Goal: Task Accomplishment & Management: Manage account settings

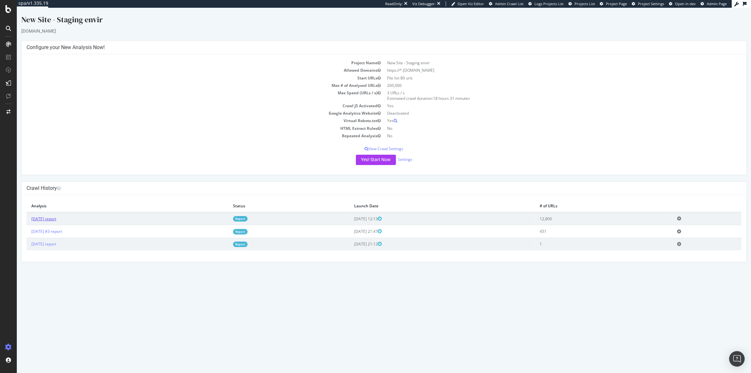
click at [56, 218] on link "[DATE] report" at bounding box center [43, 218] width 25 height 5
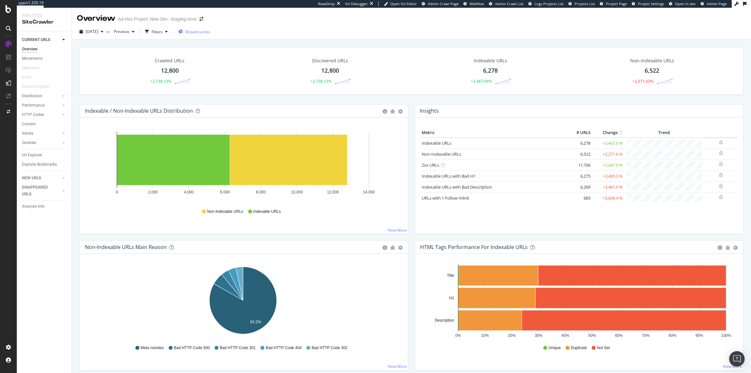
click at [209, 34] on span "Breadcrumbs" at bounding box center [198, 31] width 25 height 5
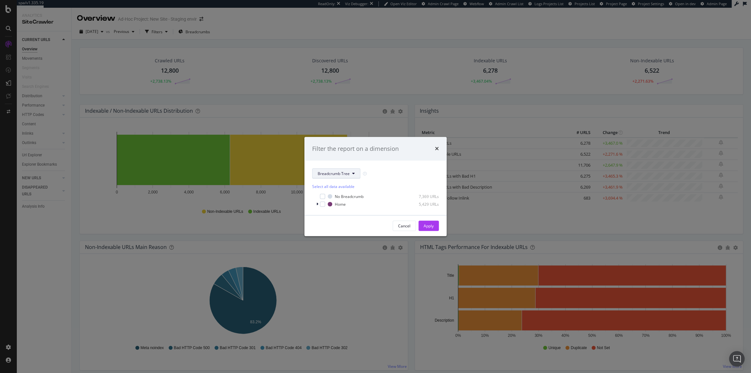
click at [352, 177] on button "Breadcrumb Tree" at bounding box center [336, 173] width 48 height 10
click at [351, 175] on button "Breadcrumb Tree" at bounding box center [336, 173] width 48 height 10
click at [286, 61] on div "Filter the report on a dimension Breadcrumb Tree Select all data available No B…" at bounding box center [375, 186] width 751 height 373
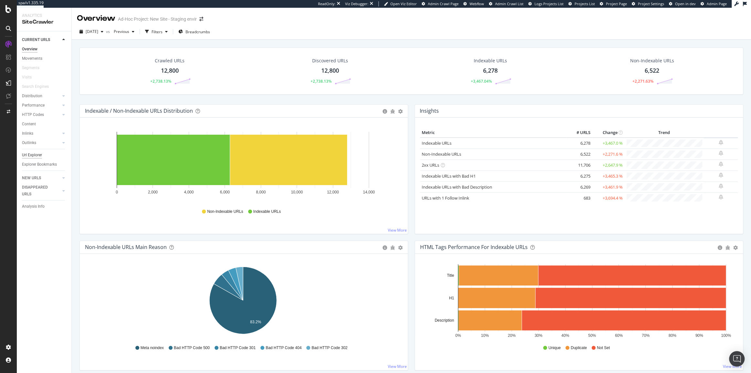
click at [27, 154] on div "Url Explorer" at bounding box center [32, 155] width 20 height 7
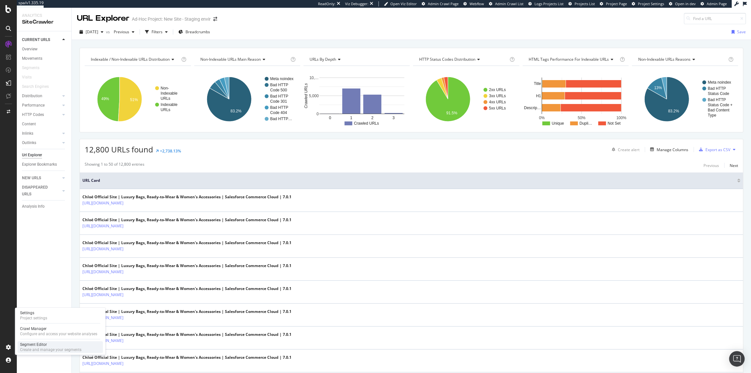
click at [53, 343] on div "Segment Editor" at bounding box center [50, 344] width 61 height 5
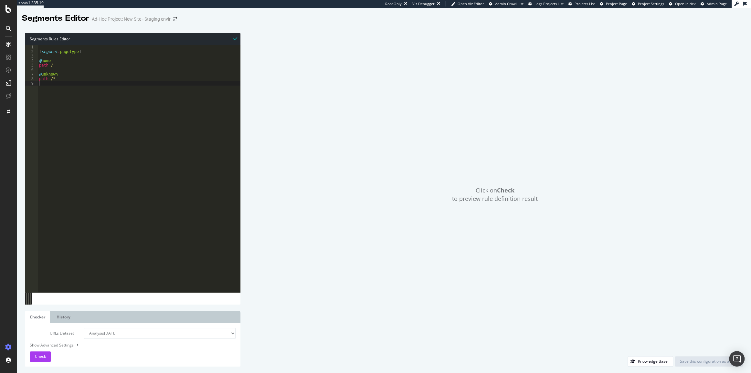
click at [59, 52] on div "[ segment : pagetype ] @ home path / @ unknown path /*" at bounding box center [139, 173] width 203 height 257
type textarea "[segment:Pagetype]"
type textarea "path /"
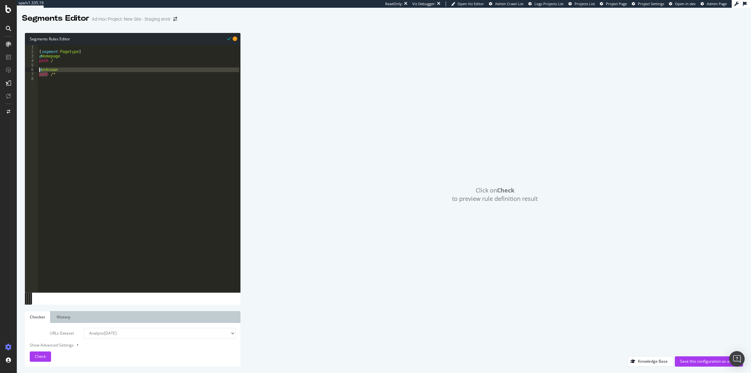
paste textarea "path */p/*"
type textarea "@Product-Pages"
paste textarea "roduct-Page"
type textarea "@Category-Pages"
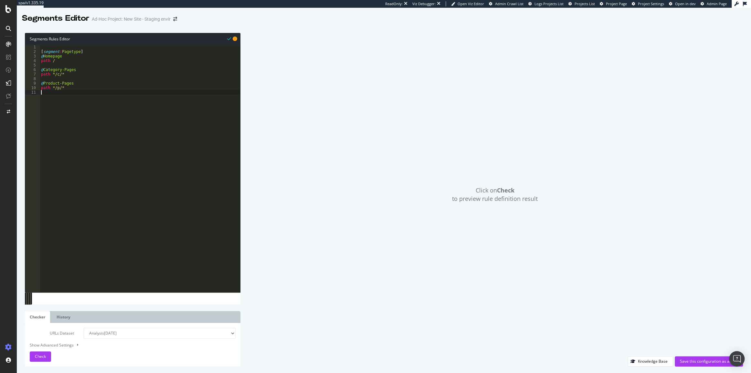
click at [71, 91] on div "[ segment : Pagetype ] @ Homepage path / @ Category-Pages path */c/* @ Product-…" at bounding box center [140, 173] width 200 height 257
type textarea "@Other"
drag, startPoint x: 57, startPoint y: 103, endPoint x: 38, endPoint y: 99, distance: 19.4
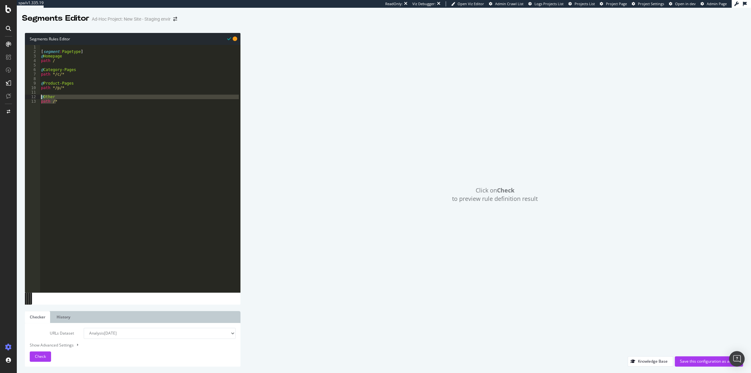
click at [38, 99] on div "path /* 1 2 3 4 5 6 7 8 9 10 11 12 13 [ segment : Pagetype ] @ Homepage path / …" at bounding box center [133, 169] width 216 height 248
type textarea "@Other path /*"
click at [71, 92] on div "[ segment : Pagetype ] @ Homepage path / @ Category-Pages path */c/* @ Product-…" at bounding box center [140, 173] width 200 height 257
paste textarea "path /*"
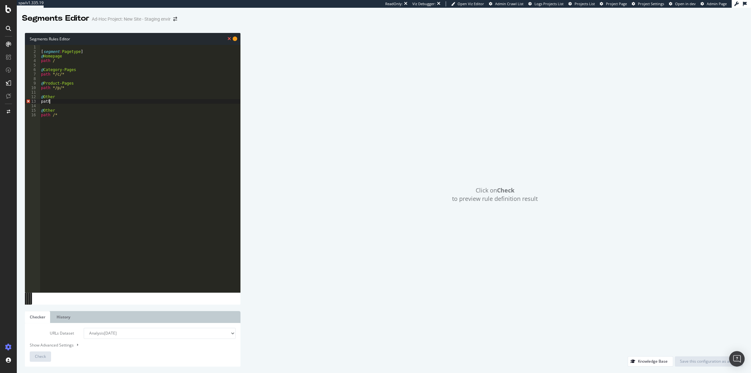
type textarea "path"
click at [75, 89] on div "[ segment : Pagetype ] @ Homepage path / @ Category-Pages path */c/* @ Product-…" at bounding box center [140, 173] width 200 height 257
type textarea "path */p/*"
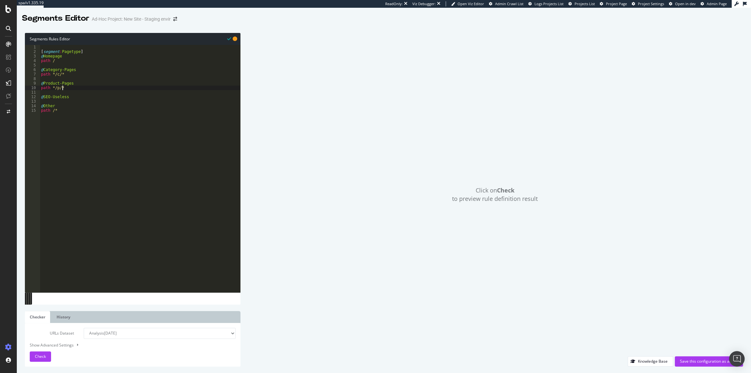
scroll to position [0, 0]
paste textarea "object product"
click at [73, 73] on div "[ segment : Pagetype ] @ Homepage path / @ Category-Pages path */c/* @ Product-…" at bounding box center [140, 173] width 200 height 257
type textarea "path */c/*"
paste textarea "listing_objects product"
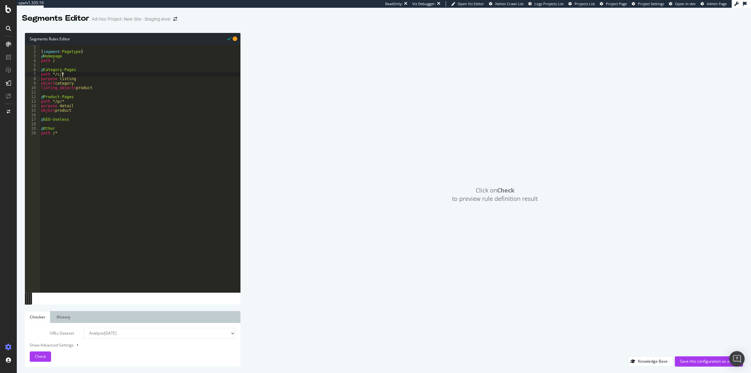
click at [68, 134] on div "[ segment : Pagetype ] @ Homepage path / @ Category-Pages path */c/* purpose li…" at bounding box center [140, 173] width 200 height 257
type textarea "path /*"
paste textarea "# ----End of Pagetype Segment----"
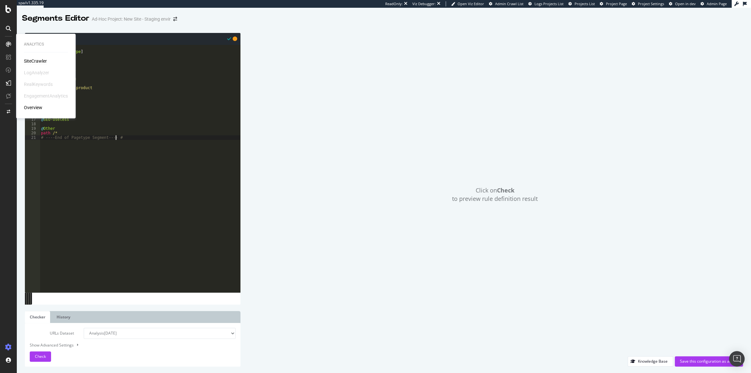
click at [37, 60] on div "SiteCrawler" at bounding box center [35, 61] width 23 height 6
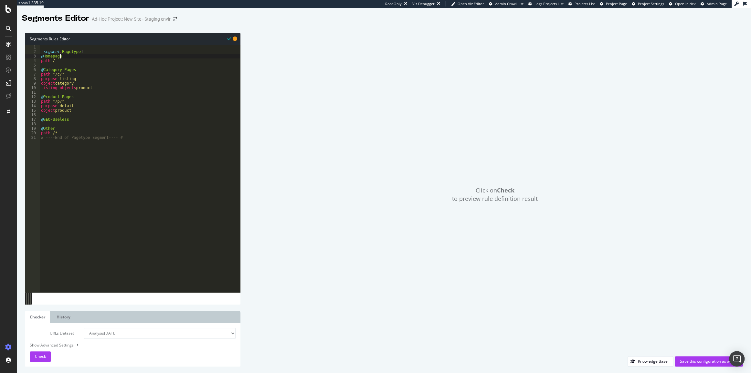
click at [62, 56] on div "[ segment : Pagetype ] @ Homepage path / @ Category-Pages path */c/* purpose li…" at bounding box center [140, 173] width 200 height 257
type textarea "@Homepage"
click at [74, 64] on div "[ segment : Pagetype ] @ Homepage or ( path / @ Category-Pages path */c/* purpo…" at bounding box center [140, 173] width 200 height 257
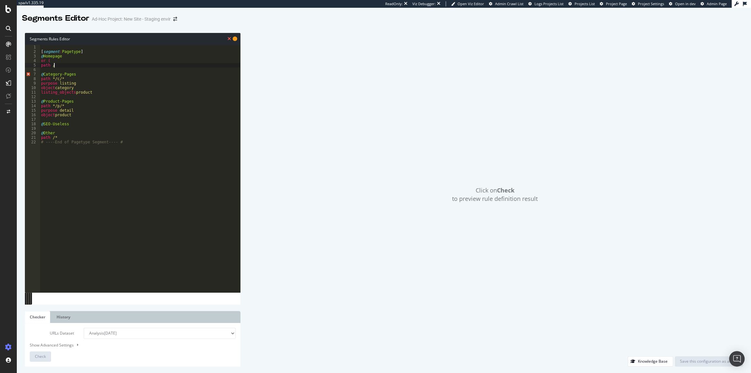
type textarea "path /"
type textarea ")"
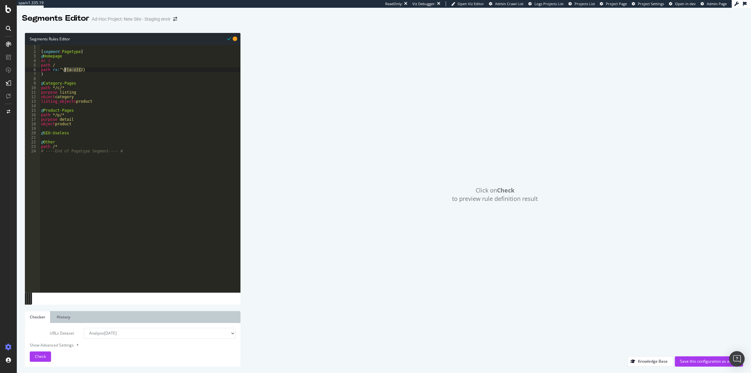
click at [96, 70] on div "[ segment : Pagetype ] @ Homepage or ( path / path rx : ^\/[a-z]{2} ) @ Categor…" at bounding box center [140, 169] width 200 height 248
paste textarea "[a-z]{2}"
click at [198, 90] on div "[ segment : Pagetype ] @ Homepage or ( path / path rx : ^\/[a-z]{2}-[a-z]{2}$ )…" at bounding box center [140, 173] width 200 height 257
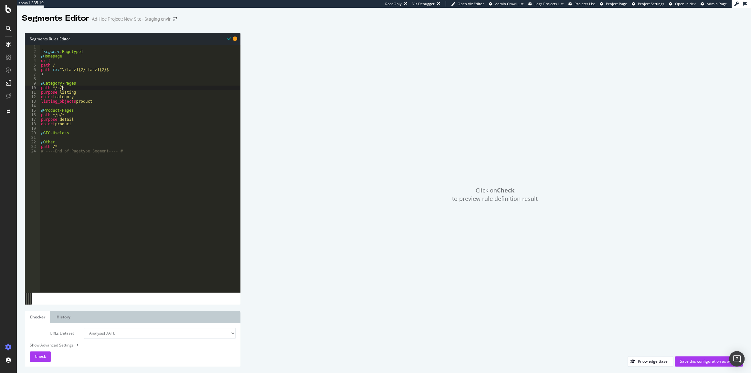
scroll to position [0, 1]
click at [122, 152] on div "[ segment : Pagetype ] @ Homepage or ( path / path rx : ^\/[a-z]{2}-[a-z]{2}$ )…" at bounding box center [140, 173] width 200 height 257
type textarea "# ----End of Pagetype Segment---- #"
paste textarea "# ----End of Sous_domaines Segment----"
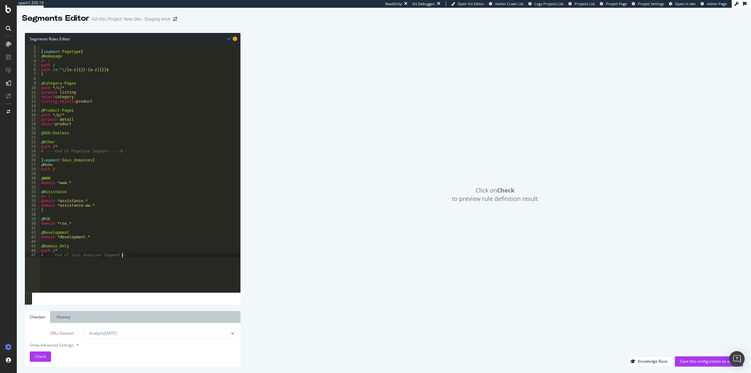
click at [77, 162] on div "[ segment : Pagetype ] @ Homepage or ( path / path rx : ^\/[a-z]{2}-[a-z]{2}$ )…" at bounding box center [140, 173] width 200 height 257
click at [72, 161] on div "[ segment : Pagetype ] @ Homepage or ( path / path rx : ^\/[a-z]{2}-[a-z]{2}$ )…" at bounding box center [140, 173] width 200 height 257
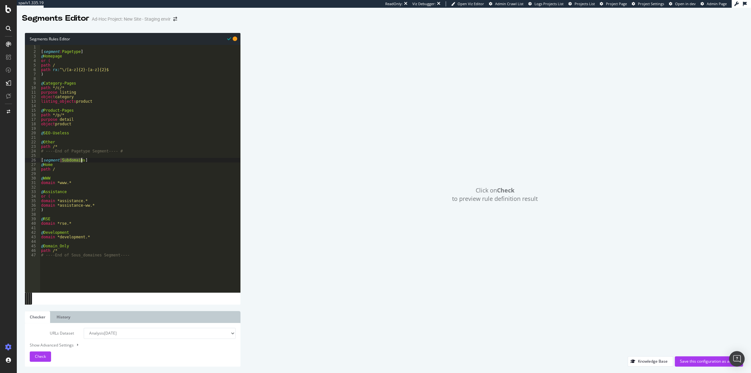
click at [74, 254] on div "[ segment : Pagetype ] @ Homepage or ( path / path rx : ^\/[a-z]{2}-[a-z]{2}$ )…" at bounding box center [140, 173] width 200 height 257
paste textarea "ubdomain"
click at [55, 165] on div "[ segment : Pagetype ] @ Homepage or ( path / path rx : ^\/[a-z]{2}-[a-z]{2}$ )…" at bounding box center [140, 173] width 200 height 257
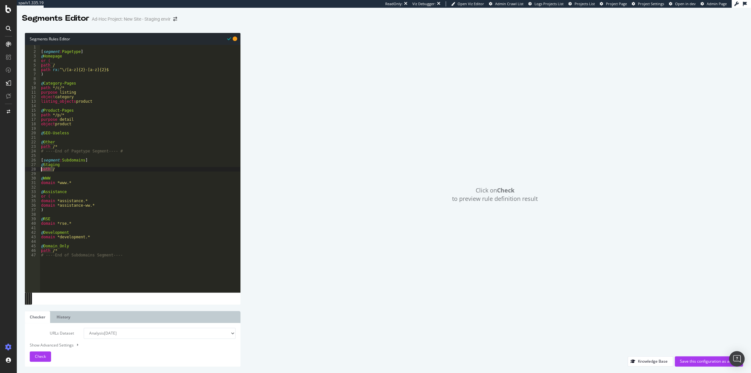
drag, startPoint x: 66, startPoint y: 170, endPoint x: 39, endPoint y: 171, distance: 27.5
click at [39, 171] on div "@Staging 1 2 3 4 5 6 7 8 9 10 11 12 13 14 15 16 17 18 19 20 21 22 23 24 25 26 2…" at bounding box center [133, 169] width 216 height 248
paste textarea "https://fast-stg.chloe.com/en-cz"
drag, startPoint x: 95, startPoint y: 170, endPoint x: 40, endPoint y: 171, distance: 55.3
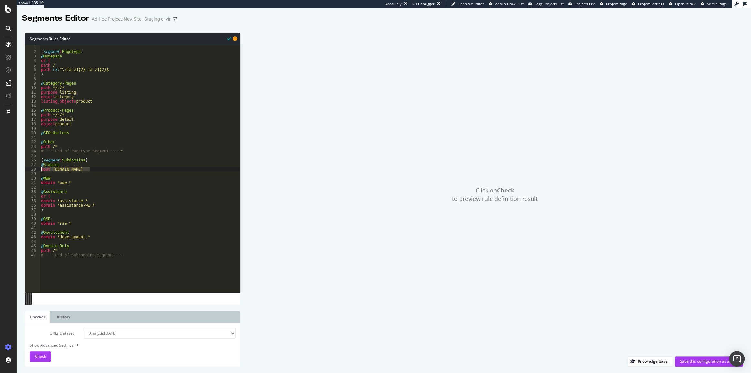
click at [40, 171] on div "host fast-stg.chloe.com 1 2 3 4 5 6 7 8 9 10 11 12 13 14 15 16 17 18 19 20 21 2…" at bounding box center [133, 169] width 216 height 248
click at [60, 180] on div "[ segment : Pagetype ] @ Homepage or ( path / path rx : ^\/[a-z]{2}-[a-z]{2}$ )…" at bounding box center [140, 173] width 200 height 257
drag, startPoint x: 73, startPoint y: 183, endPoint x: 34, endPoint y: 183, distance: 38.5
click at [34, 183] on div "host fast-stg.chloe.com 1 2 3 4 5 6 7 8 9 10 11 12 13 14 15 16 17 18 19 20 21 2…" at bounding box center [133, 169] width 216 height 248
paste textarea "host fast-stg.chloe.com"
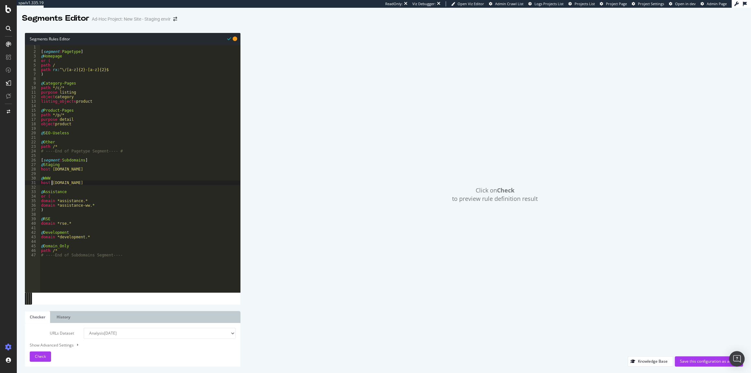
click at [51, 183] on div "[ segment : Pagetype ] @ Homepage or ( path / path rx : ^\/[a-z]{2}-[a-z]{2}$ )…" at bounding box center [140, 173] width 200 height 257
click at [68, 183] on div "[ segment : Pagetype ] @ Homepage or ( path / path rx : ^\/[a-z]{2}-[a-z]{2}$ )…" at bounding box center [140, 173] width 200 height 257
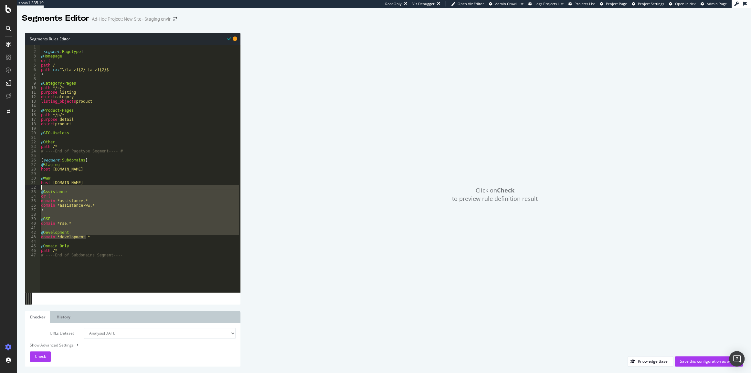
drag, startPoint x: 93, startPoint y: 238, endPoint x: 32, endPoint y: 189, distance: 77.5
click at [32, 189] on div "host www.chloe.com 1 2 3 4 5 6 7 8 9 10 11 12 13 14 15 16 17 18 19 20 21 22 23 …" at bounding box center [133, 169] width 216 height 248
type textarea "@Assistance"
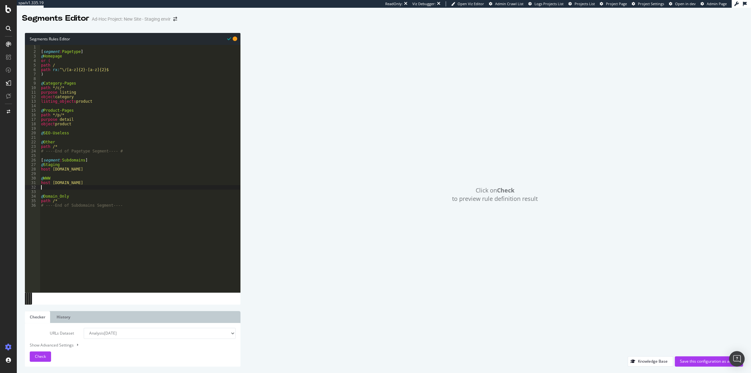
scroll to position [0, 0]
type textarea "host www.chloe.com"
click at [59, 196] on div "[ segment : Pagetype ] @ Homepage or ( path / path rx : ^\/[a-z]{2}-[a-z]{2}$ )…" at bounding box center [140, 173] width 200 height 257
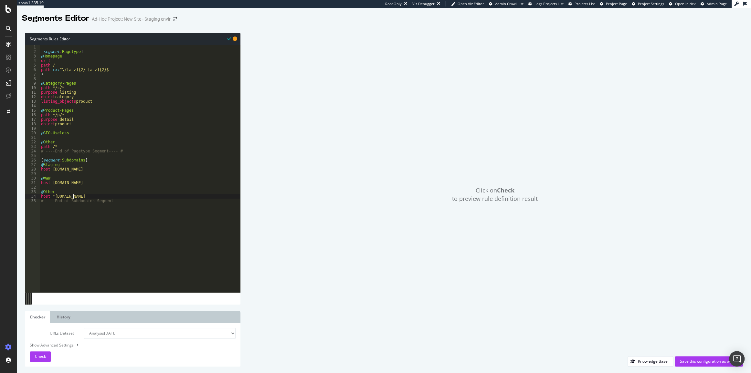
click at [52, 197] on div "[ segment : Pagetype ] @ Homepage or ( path / path rx : ^\/[a-z]{2}-[a-z]{2}$ )…" at bounding box center [140, 173] width 200 height 257
click at [124, 200] on div "[ segment : Pagetype ] @ Homepage or ( path / path rx : ^\/[a-z]{2}-[a-z]{2}$ )…" at bounding box center [140, 173] width 200 height 257
type textarea "# ----End of Subdomains Segment---- #"
paste textarea "#--- End of URL_Protocol segment ---#"
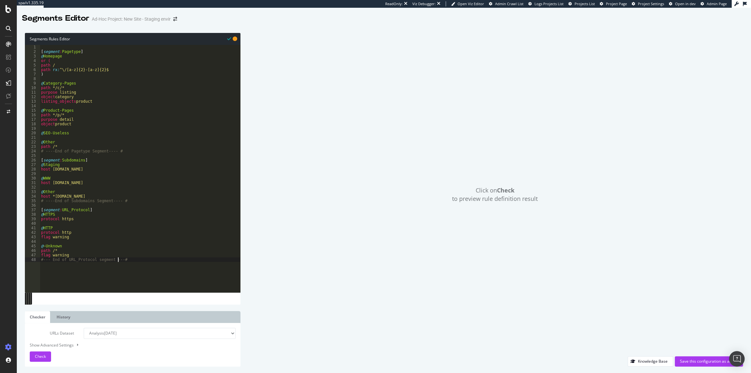
click at [117, 259] on div "[ segment : Pagetype ] @ Homepage or ( path / path rx : ^\/[a-z]{2}-[a-z]{2}$ )…" at bounding box center [140, 173] width 200 height 257
click at [111, 259] on div "[ segment : Pagetype ] @ Homepage or ( path / path rx : ^\/[a-z]{2}-[a-z]{2}$ )…" at bounding box center [140, 173] width 200 height 257
click at [51, 260] on div "[ segment : Pagetype ] @ Homepage or ( path / path rx : ^\/[a-z]{2}-[a-z]{2}$ )…" at bounding box center [140, 173] width 200 height 257
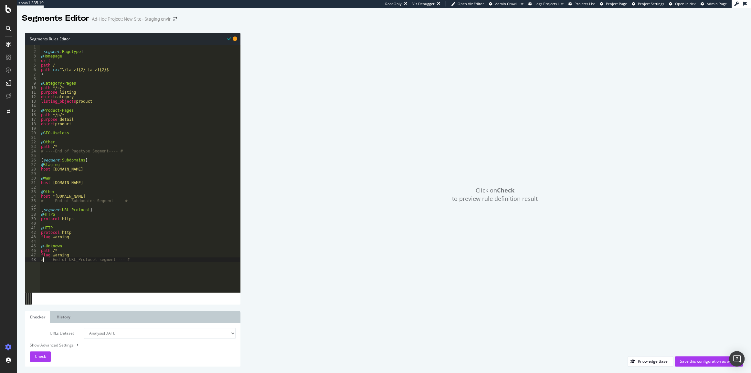
scroll to position [0, 0]
type textarea "# ----End of URL_Protocol segment---- #"
click at [690, 363] on div "Save this configuration as active" at bounding box center [709, 361] width 58 height 5
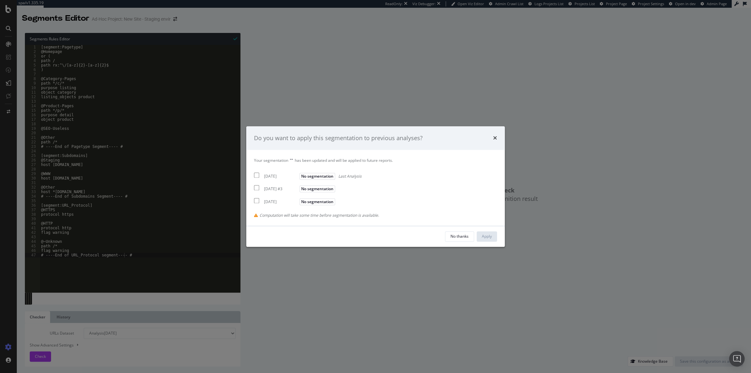
click at [281, 172] on div "2025 Aug. 12th No segmentation Last Analysis" at bounding box center [308, 176] width 108 height 8
checkbox input "true"
click at [280, 188] on div "2025 Aug. 5th #3" at bounding box center [281, 189] width 34 height 5
checkbox input "true"
click at [281, 199] on div "2025 Aug. 5th" at bounding box center [281, 201] width 34 height 5
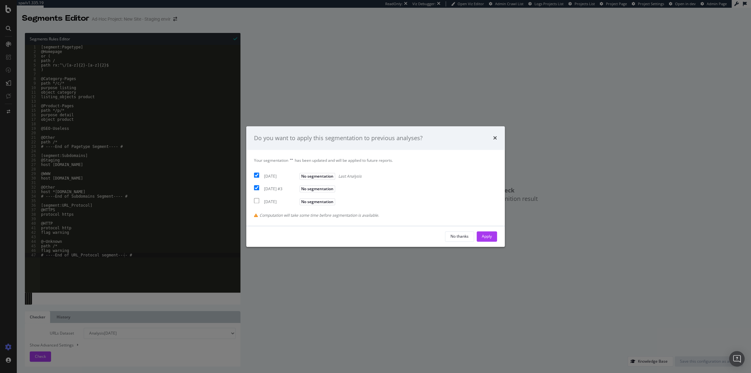
checkbox input "true"
click at [489, 235] on div "Apply" at bounding box center [487, 236] width 10 height 5
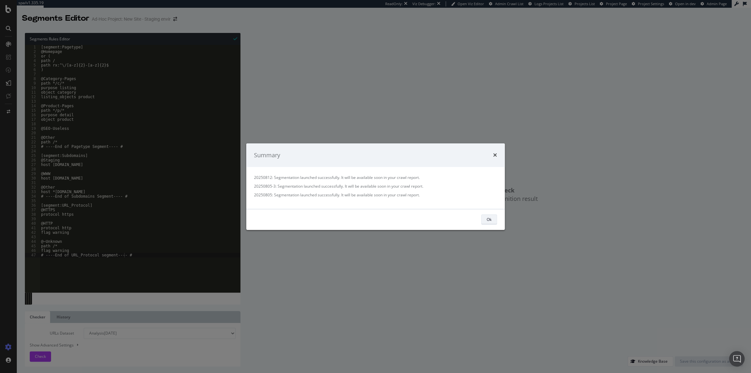
click at [484, 220] on button "Ok" at bounding box center [489, 220] width 16 height 10
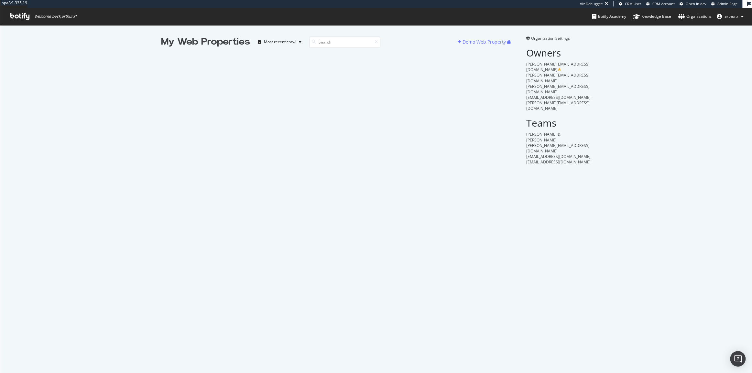
scroll to position [369, 743]
click at [198, 154] on div "My Web Properties Most recent crawl Demo Web Property Organization Settings Own…" at bounding box center [376, 199] width 752 height 348
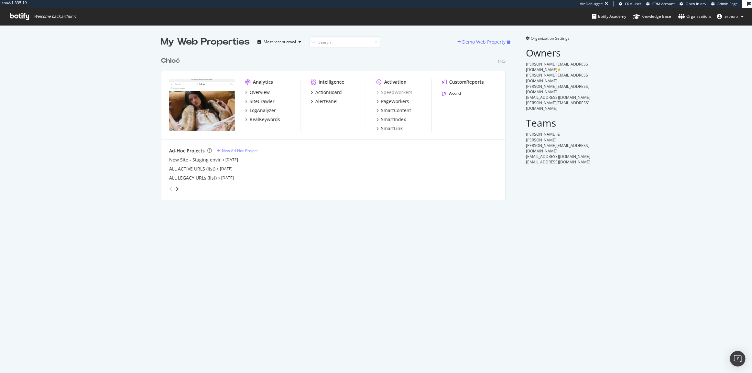
scroll to position [147, 345]
click at [265, 100] on div "SiteCrawler" at bounding box center [262, 101] width 25 height 6
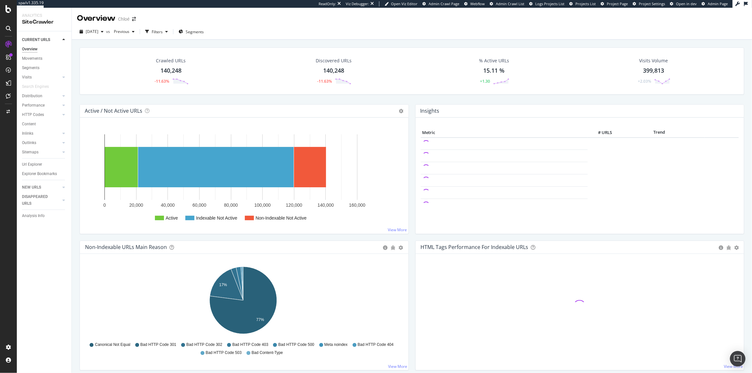
click at [193, 99] on div "Crawled URLs 140,248 -11.63% Discovered URLs 140,248 -11.63% % Active URLs 15.1…" at bounding box center [411, 76] width 671 height 57
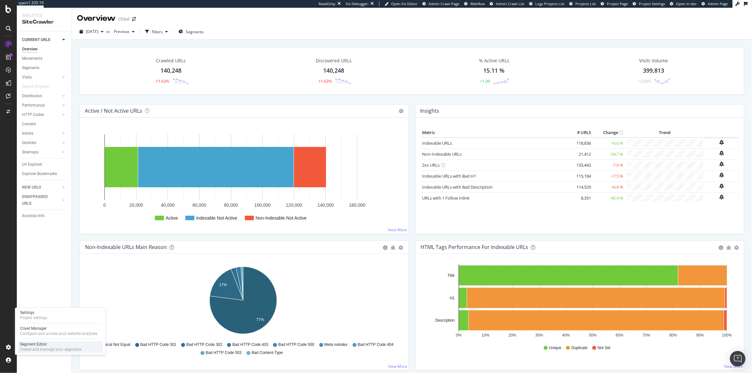
click at [53, 350] on div "Create and manage your segments" at bounding box center [50, 350] width 61 height 5
click at [35, 165] on div "Url Explorer" at bounding box center [32, 164] width 20 height 7
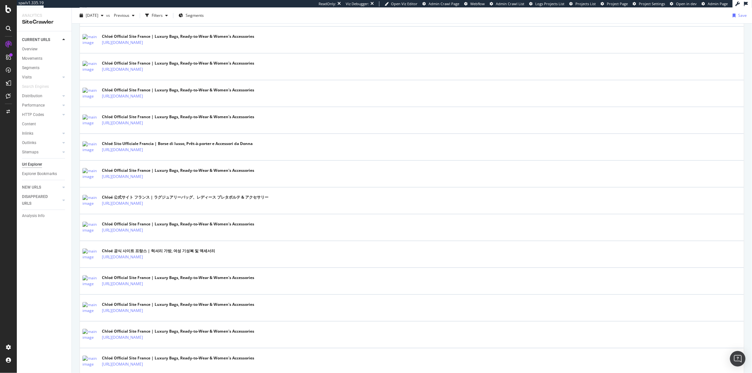
scroll to position [1183, 0]
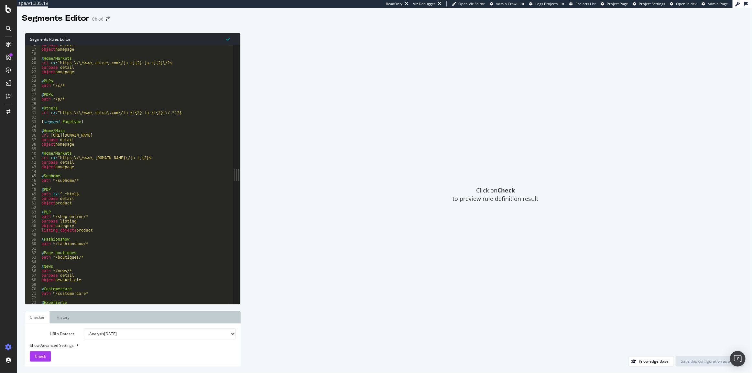
scroll to position [42, 0]
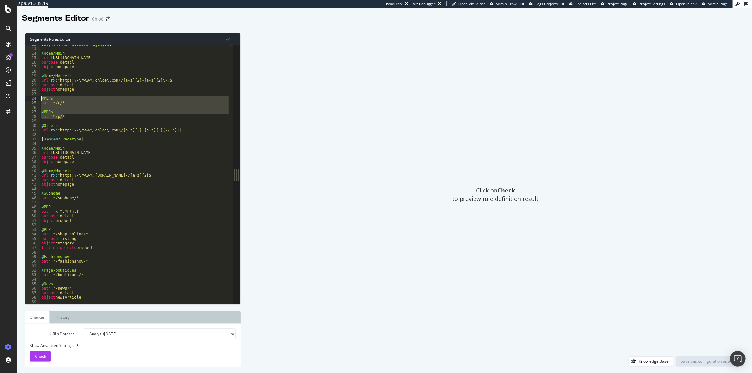
drag, startPoint x: 65, startPoint y: 118, endPoint x: 38, endPoint y: 98, distance: 33.0
click at [38, 98] on div "path */p/* 12 13 14 15 16 17 18 19 20 21 22 23 24 25 26 27 28 29 30 31 32 33 34…" at bounding box center [129, 174] width 208 height 259
type textarea "@PLPs path */c/*"
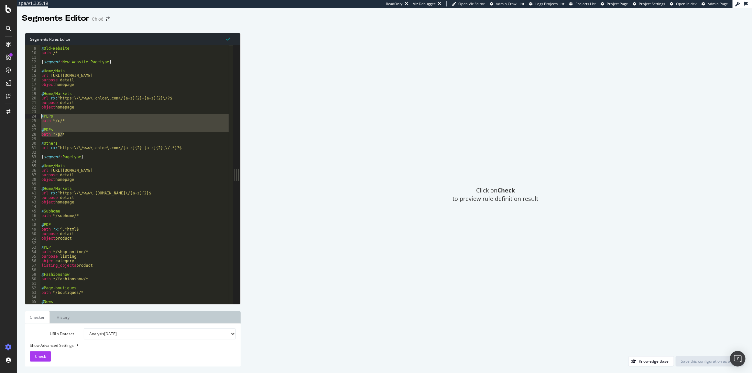
scroll to position [14, 0]
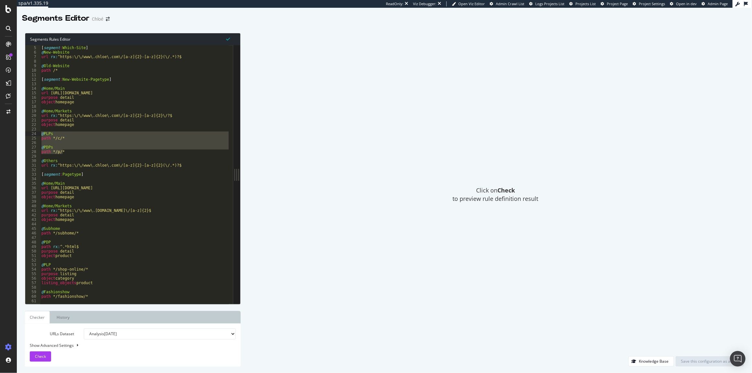
click at [146, 169] on div "# Generated Fri, 17 May 2024 09:41:58 UTC [ segment : Which-Site ] @ New-Websit…" at bounding box center [275, 173] width 470 height 264
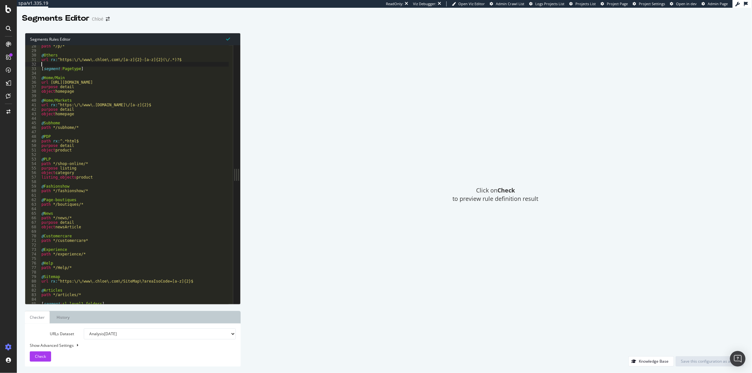
scroll to position [100, 0]
click at [363, 89] on div "Click on Check to preview rule definition result" at bounding box center [495, 195] width 497 height 324
click at [50, 310] on div "Settings Project settings" at bounding box center [59, 316] width 85 height 12
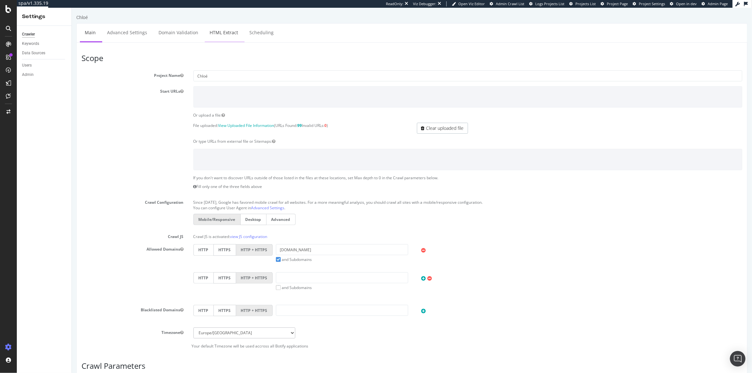
click at [214, 32] on link "HTML Extract" at bounding box center [223, 33] width 38 height 18
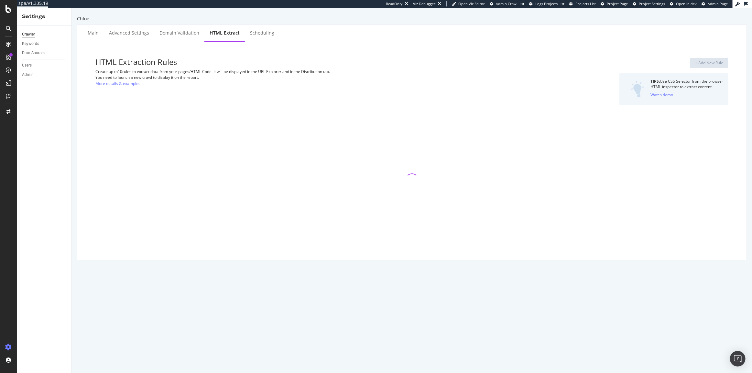
select select "exist"
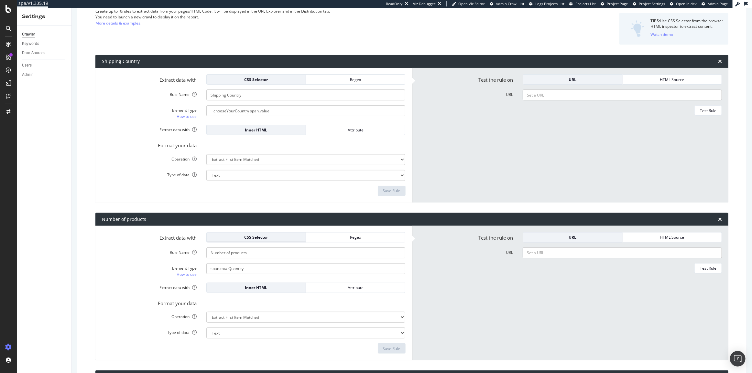
scroll to position [88, 0]
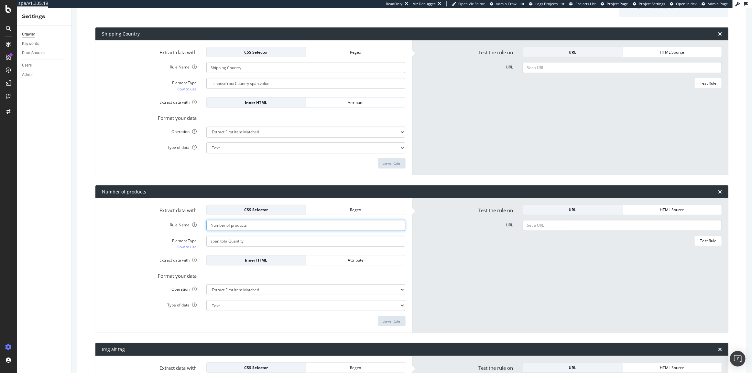
drag, startPoint x: 255, startPoint y: 227, endPoint x: 171, endPoint y: 234, distance: 84.7
click at [173, 234] on form "Extract data with CSS Selector Regex Rule Name Number of products Element Type …" at bounding box center [254, 266] width 304 height 122
drag, startPoint x: 261, startPoint y: 243, endPoint x: 126, endPoint y: 249, distance: 135.3
click at [143, 252] on form "Extract data with CSS Selector Regex Rule Name Number of products Element Type …" at bounding box center [254, 266] width 304 height 122
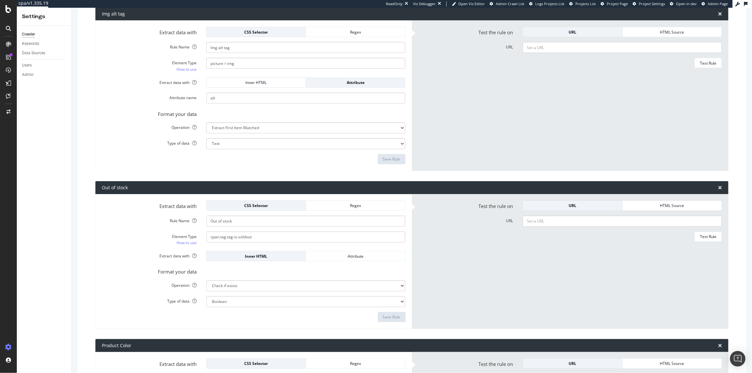
scroll to position [441, 0]
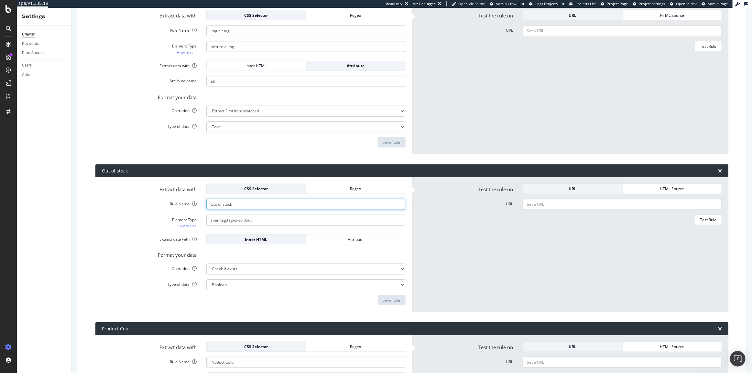
drag, startPoint x: 240, startPoint y: 208, endPoint x: 152, endPoint y: 206, distance: 88.0
click at [197, 206] on div "Rule Name Out of stock" at bounding box center [253, 204] width 313 height 11
drag, startPoint x: 263, startPoint y: 219, endPoint x: 88, endPoint y: 230, distance: 175.2
click at [161, 229] on div "Element Type How to use span.tag.tag-is-soldout" at bounding box center [253, 222] width 313 height 15
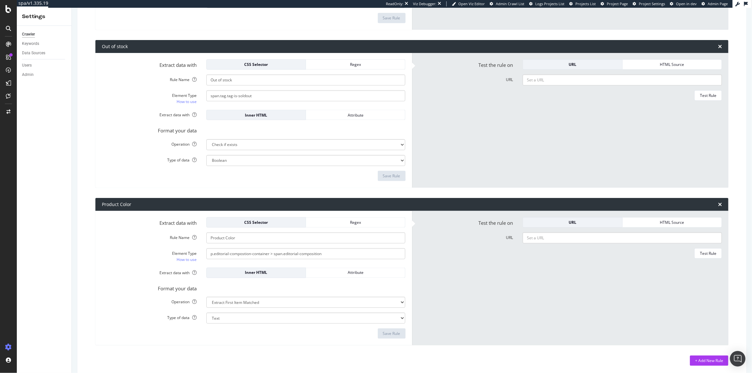
scroll to position [581, 0]
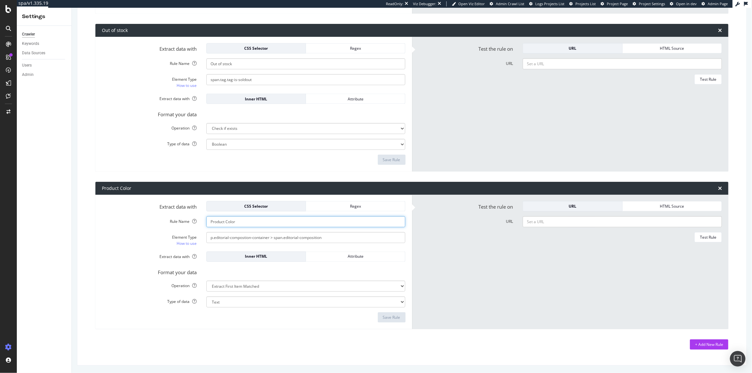
drag, startPoint x: 242, startPoint y: 219, endPoint x: 145, endPoint y: 225, distance: 96.8
click at [171, 224] on div "Rule Name Product Color" at bounding box center [253, 222] width 313 height 11
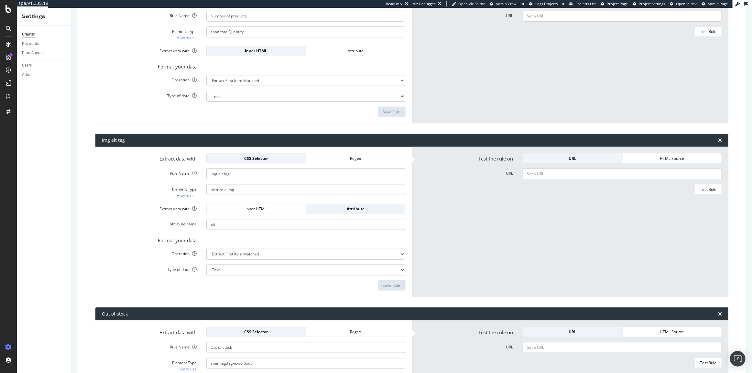
scroll to position [287, 0]
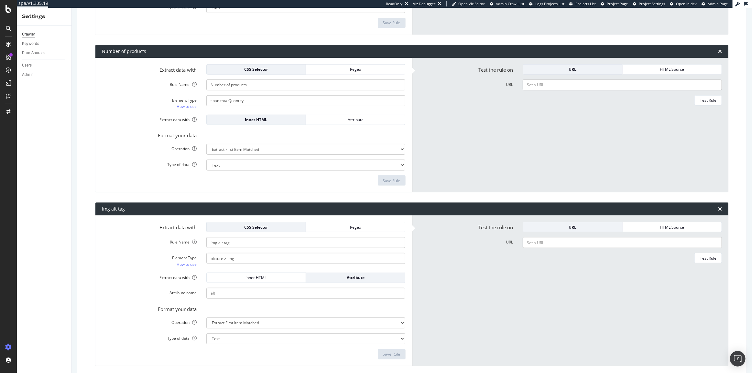
click at [108, 123] on div "Extract data with Inner HTML Attribute" at bounding box center [253, 120] width 313 height 10
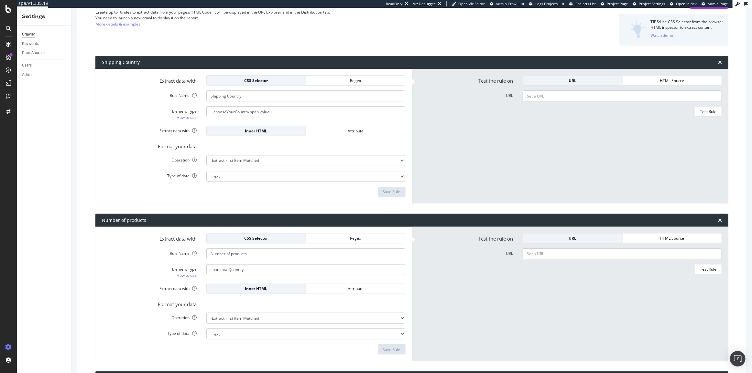
scroll to position [52, 0]
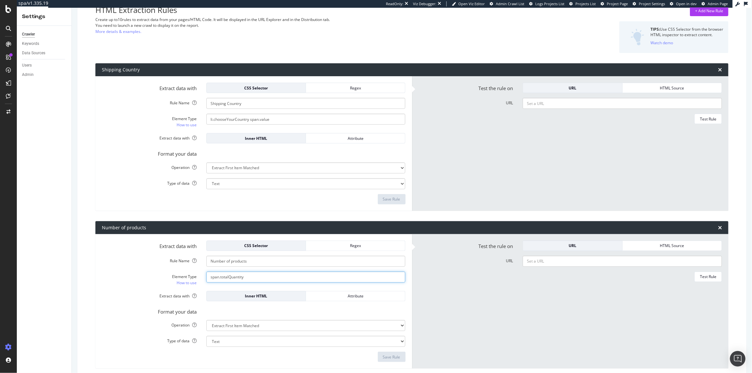
click at [258, 125] on input "span.totalQuantity" at bounding box center [305, 119] width 199 height 11
click at [225, 164] on select "Extract First Item Matched Extract First 3 Items Matched Count Number of Occure…" at bounding box center [305, 168] width 199 height 11
click at [118, 171] on div "Operation Extract First Item Matched Extract First 3 Items Matched Count Number…" at bounding box center [253, 168] width 313 height 11
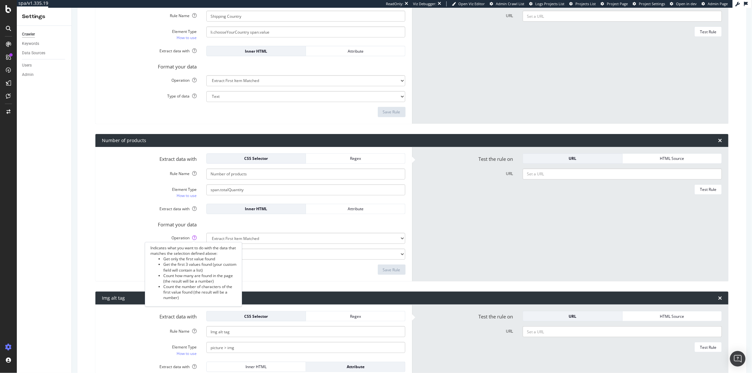
scroll to position [140, 0]
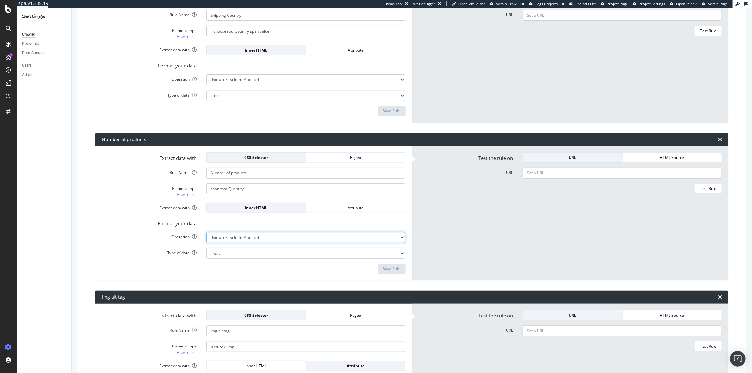
click at [235, 85] on select "Extract First Item Matched Extract First 3 Items Matched Count Number of Occure…" at bounding box center [305, 79] width 199 height 11
click at [163, 230] on form "Extract data with CSS Selector Regex Rule Name Number of products Element Type …" at bounding box center [254, 214] width 304 height 122
click at [237, 101] on select "Text Integer number Floating point number Date" at bounding box center [305, 95] width 199 height 11
select select "i"
click at [206, 101] on select "Text Integer number Floating point number Date" at bounding box center [305, 95] width 199 height 11
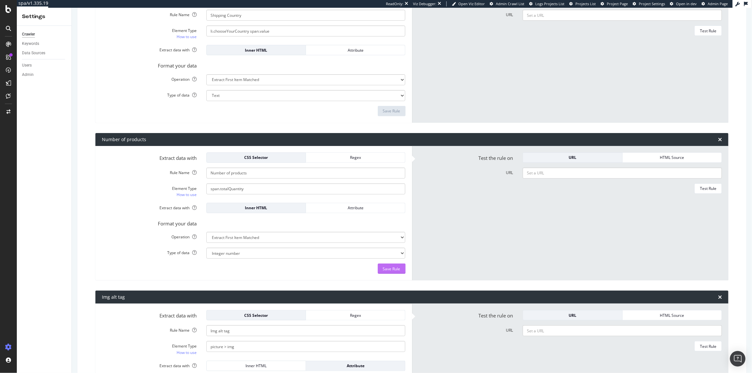
click at [383, 271] on div "Save Rule" at bounding box center [391, 268] width 17 height 5
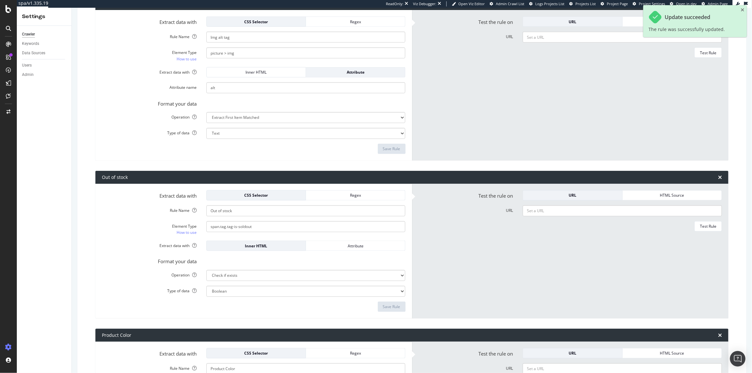
scroll to position [581, 0]
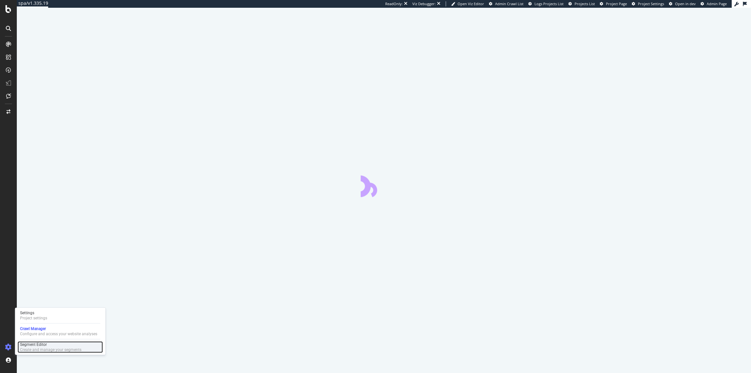
click at [41, 346] on div "Segment Editor" at bounding box center [50, 344] width 61 height 5
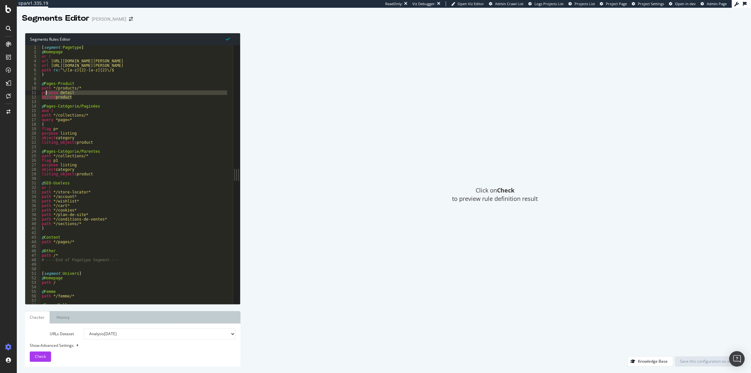
drag, startPoint x: 78, startPoint y: 99, endPoint x: 37, endPoint y: 92, distance: 41.9
click at [37, 92] on div "object product 1 2 3 4 5 6 7 8 9 10 11 12 13 14 15 16 17 18 19 20 21 22 23 24 2…" at bounding box center [129, 174] width 208 height 259
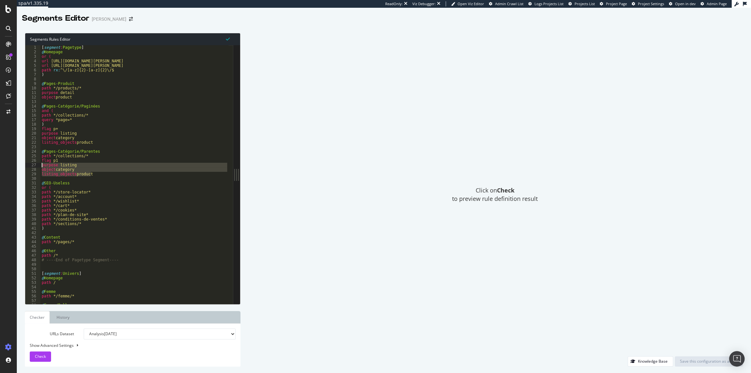
drag, startPoint x: 94, startPoint y: 176, endPoint x: 34, endPoint y: 166, distance: 61.0
click at [34, 166] on div "purpose detail object product 1 2 3 4 5 6 7 8 9 10 11 12 13 14 15 16 17 18 19 2…" at bounding box center [129, 174] width 208 height 259
drag, startPoint x: 115, startPoint y: 260, endPoint x: 40, endPoint y: 261, distance: 75.0
click at [40, 261] on div "[ segment : Pagetype ] @ Homepage or ( url https://www.eric-bompard.com/ url ht…" at bounding box center [134, 179] width 188 height 268
click at [116, 161] on div "[ segment : Pagetype ] @ Homepage or ( url https://www.eric-bompard.com/ url ht…" at bounding box center [134, 179] width 188 height 268
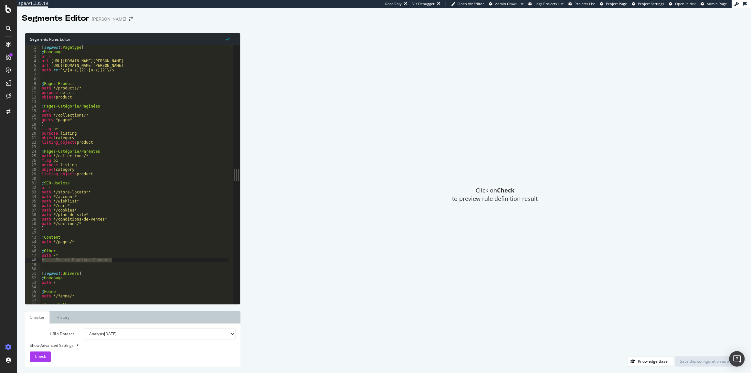
type textarea "flag p1"
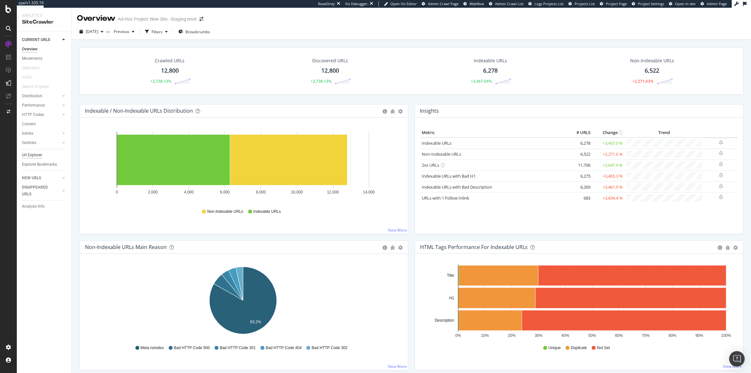
click at [37, 153] on div "Url Explorer" at bounding box center [32, 155] width 20 height 7
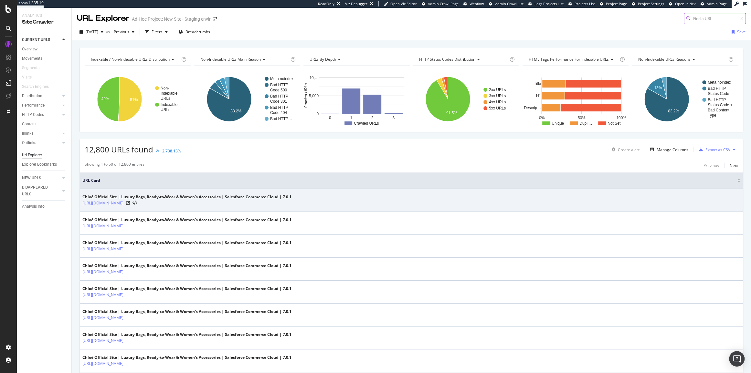
scroll to position [176, 0]
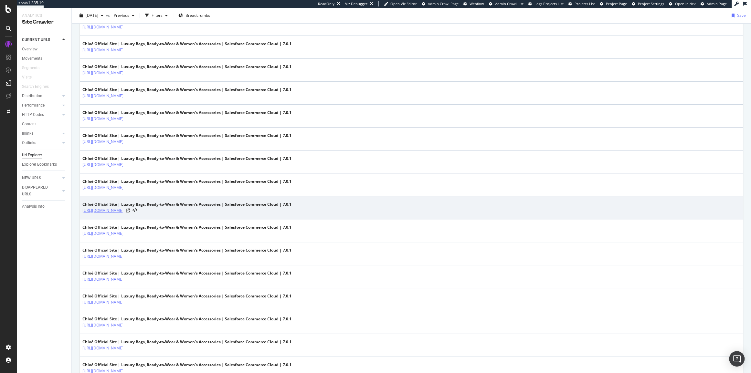
click at [124, 208] on link "[URL][DOMAIN_NAME]" at bounding box center [102, 211] width 41 height 6
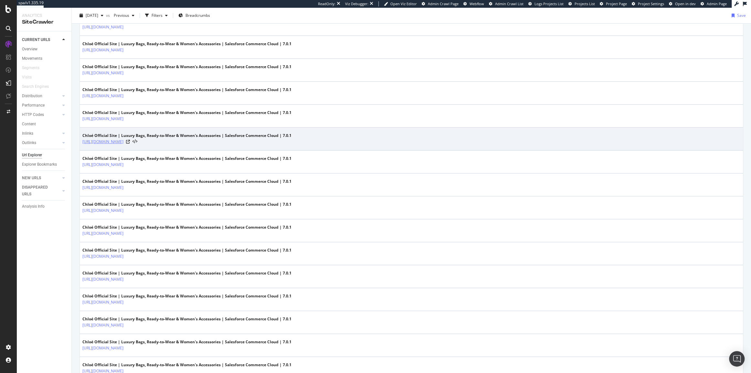
click at [118, 141] on link "https://fast-stg.chloe.com/en-cz" at bounding box center [102, 142] width 41 height 6
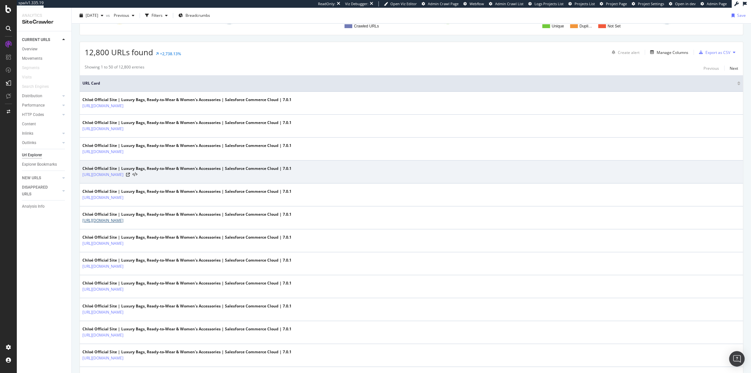
scroll to position [0, 0]
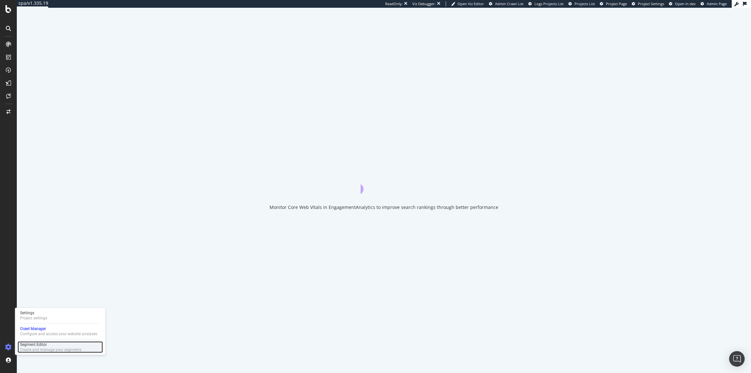
click at [23, 348] on div "Create and manage your segments" at bounding box center [50, 350] width 61 height 5
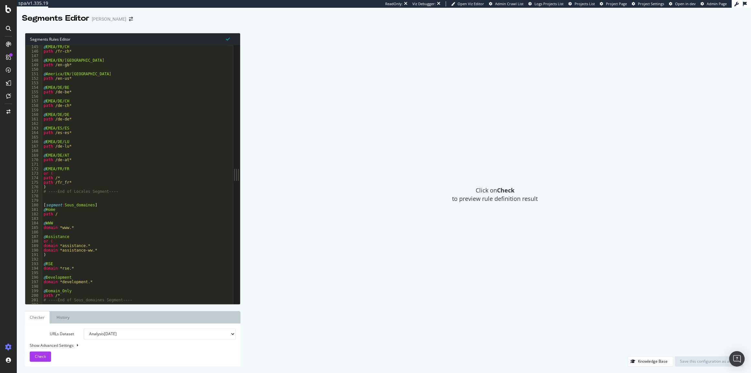
scroll to position [705, 0]
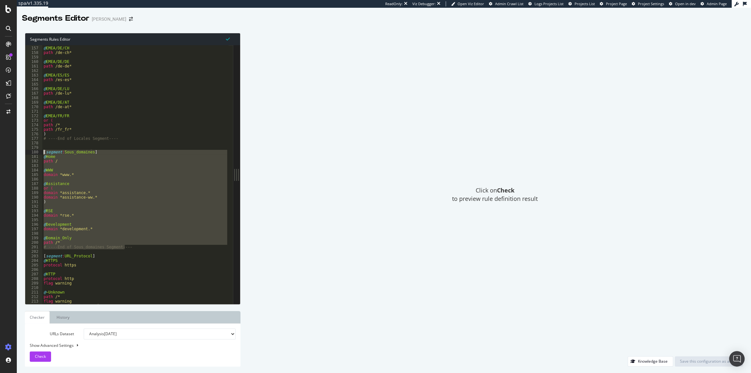
drag, startPoint x: 132, startPoint y: 248, endPoint x: 31, endPoint y: 153, distance: 138.6
click at [31, 153] on div "# ----End of Sous_domaines Segment---- 156 157 158 159 160 161 162 163 164 165 …" at bounding box center [129, 174] width 208 height 259
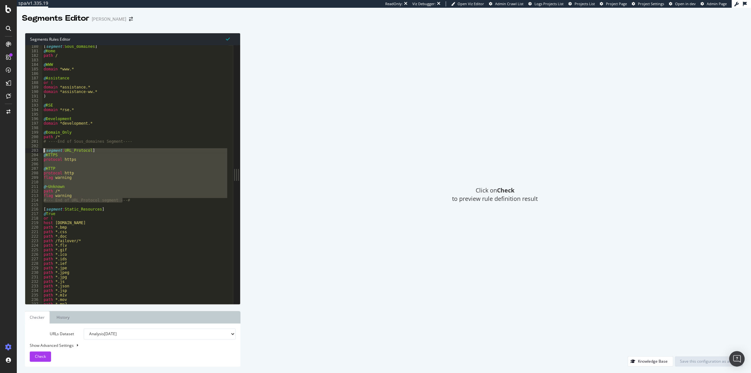
drag, startPoint x: 130, startPoint y: 200, endPoint x: 33, endPoint y: 152, distance: 108.2
click at [33, 152] on div "[segment:Sous_domaines] @Home 180 181 182 183 184 185 186 187 188 189 190 191 1…" at bounding box center [129, 174] width 208 height 259
type textarea "[segment:URL_Protocol] @HTTPS"
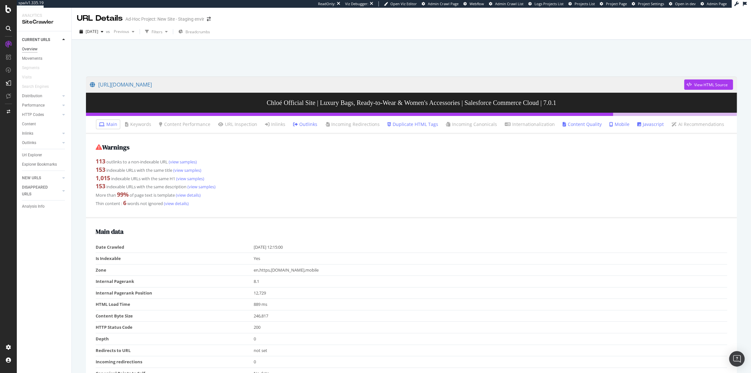
click at [31, 49] on div "Overview" at bounding box center [30, 49] width 16 height 7
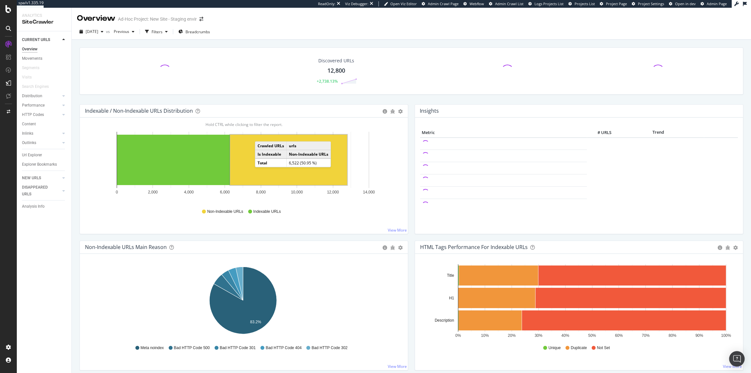
click at [260, 159] on td "Total" at bounding box center [270, 163] width 31 height 8
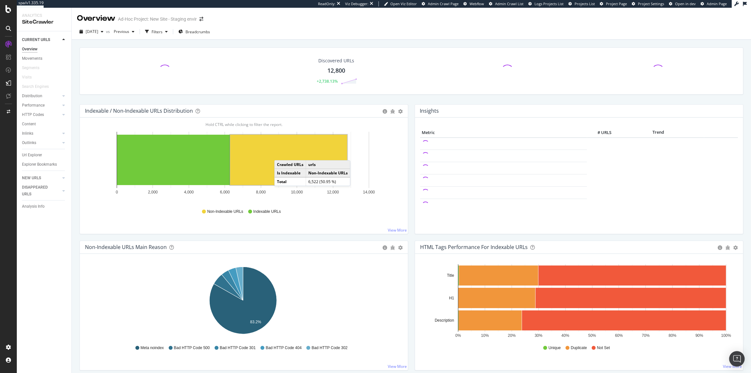
click at [281, 154] on rect "A chart." at bounding box center [288, 160] width 117 height 50
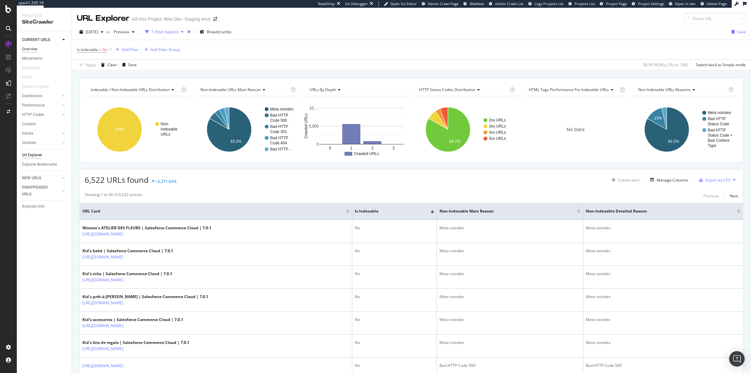
click at [31, 47] on div "Overview" at bounding box center [30, 49] width 16 height 7
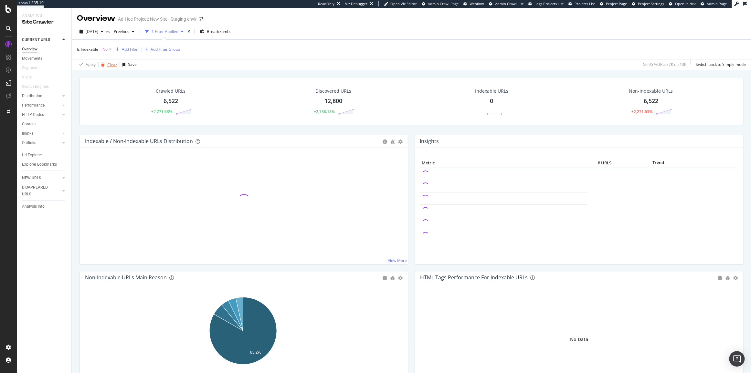
click at [112, 63] on div "Clear" at bounding box center [112, 64] width 10 height 5
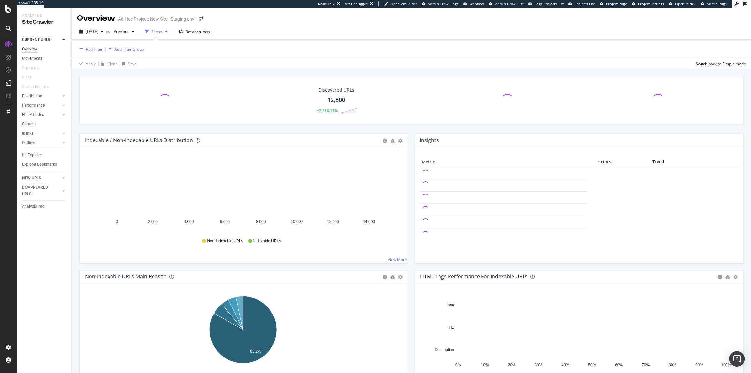
scroll to position [117, 0]
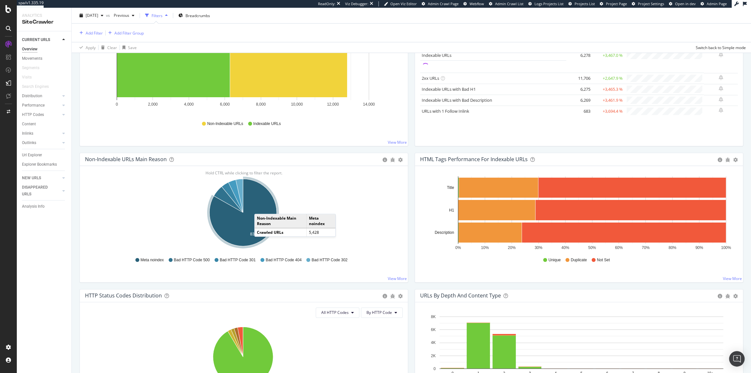
click at [261, 207] on icon "A chart." at bounding box center [243, 212] width 67 height 67
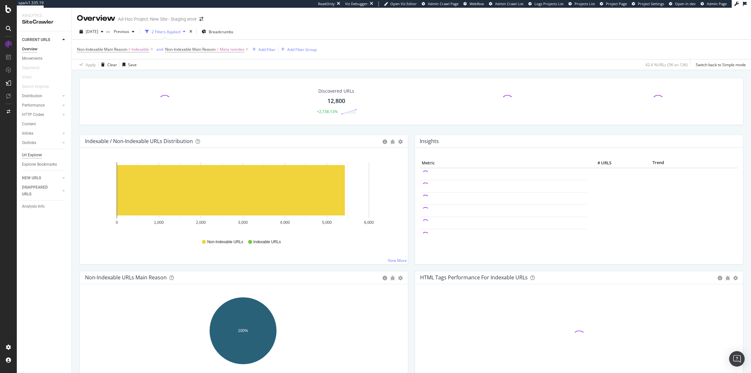
click at [37, 155] on div "Url Explorer" at bounding box center [32, 155] width 20 height 7
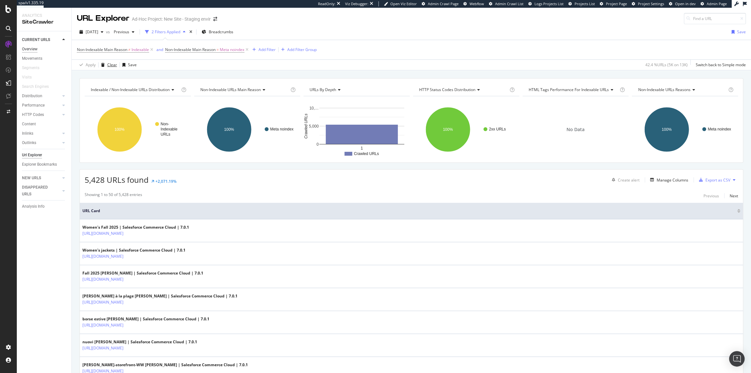
drag, startPoint x: 106, startPoint y: 68, endPoint x: 37, endPoint y: 52, distance: 70.7
click at [106, 68] on div "Clear" at bounding box center [108, 65] width 18 height 10
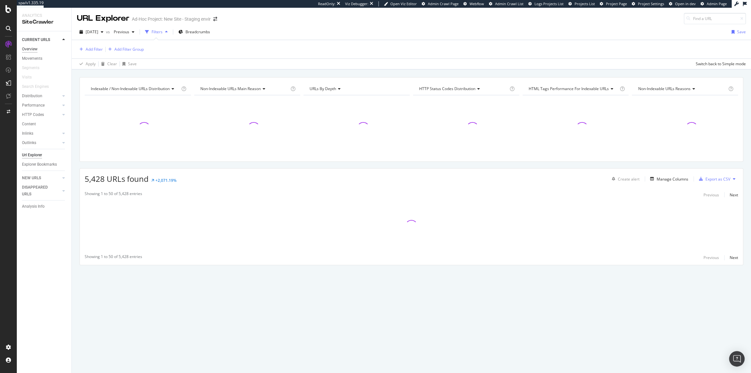
click at [33, 47] on div "Overview" at bounding box center [30, 49] width 16 height 7
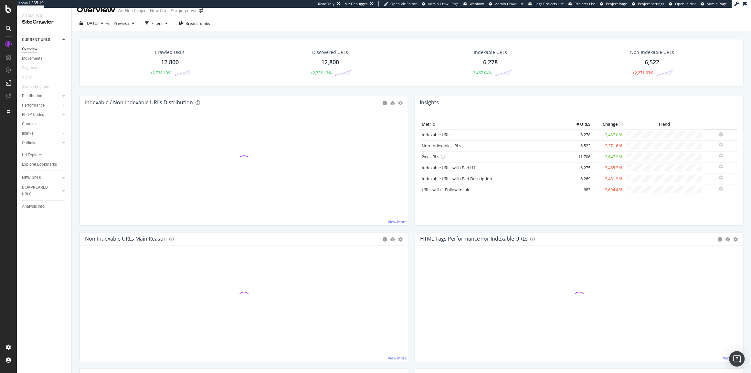
scroll to position [29, 0]
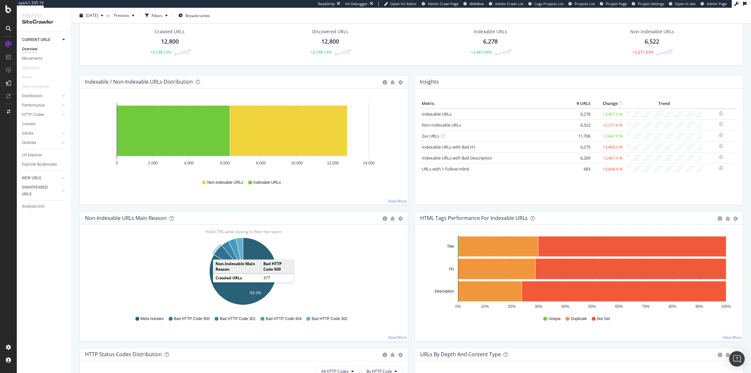
click at [220, 253] on icon "A chart." at bounding box center [228, 259] width 29 height 26
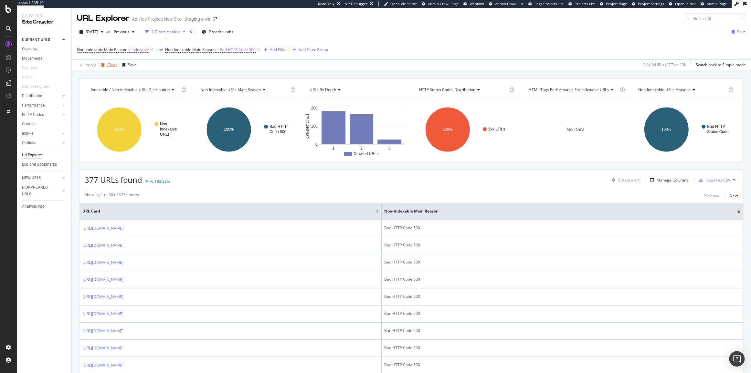
click at [108, 68] on div "Clear" at bounding box center [112, 64] width 10 height 5
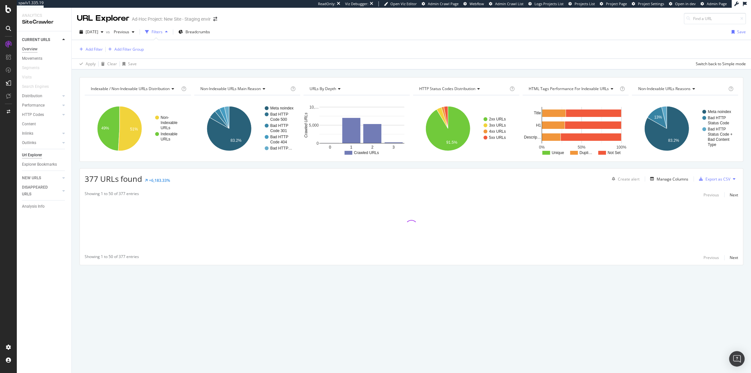
click at [25, 49] on div "Overview" at bounding box center [30, 49] width 16 height 7
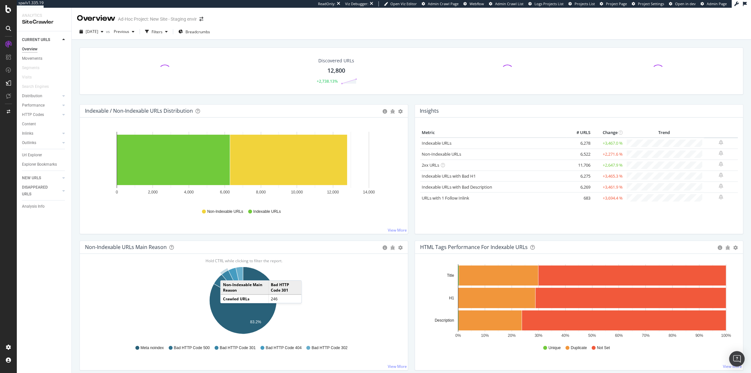
click at [227, 274] on icon "A chart." at bounding box center [232, 286] width 21 height 30
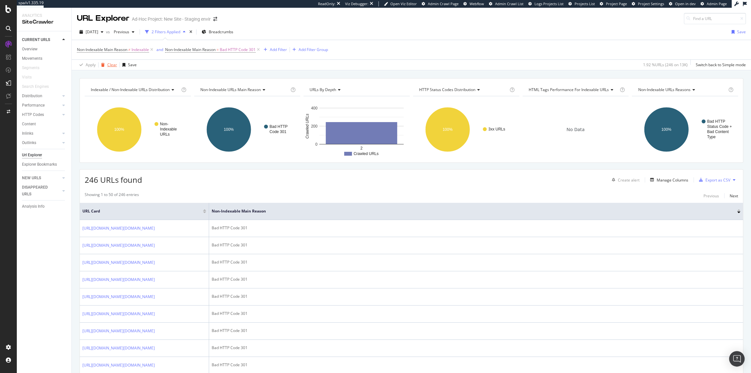
click at [105, 64] on div "button" at bounding box center [103, 65] width 9 height 4
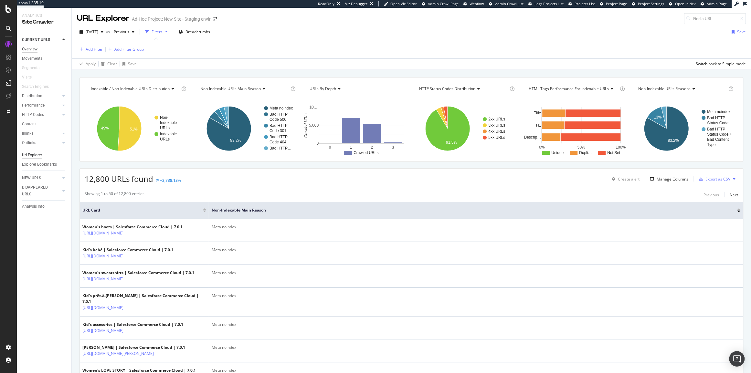
click at [32, 48] on div "Overview" at bounding box center [30, 49] width 16 height 7
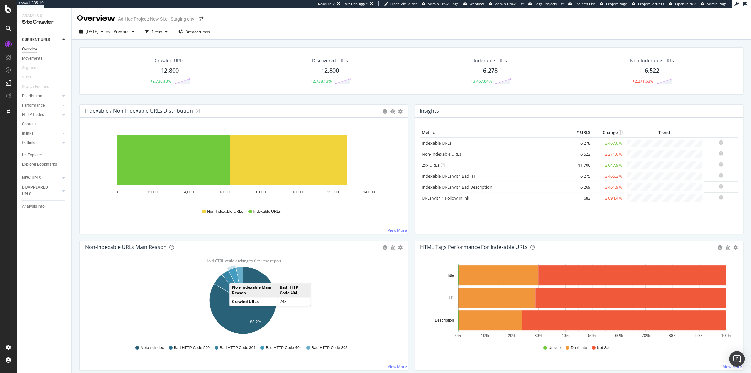
click at [236, 276] on icon "A chart." at bounding box center [235, 284] width 15 height 33
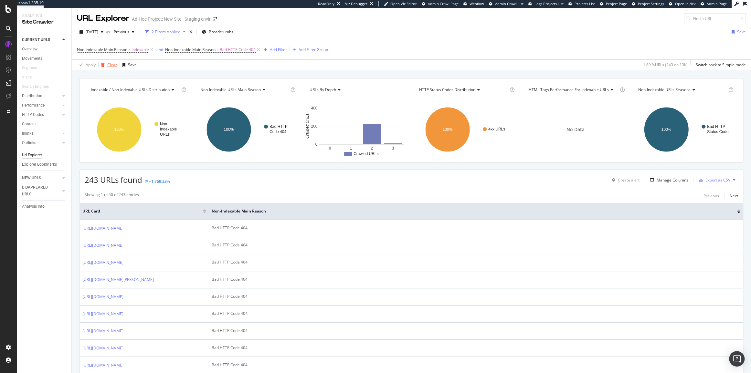
click at [113, 66] on div "Clear" at bounding box center [112, 64] width 10 height 5
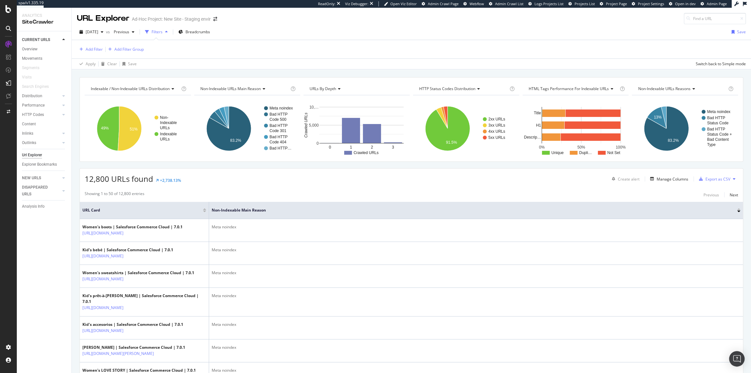
click at [26, 54] on div "Movements" at bounding box center [46, 58] width 49 height 9
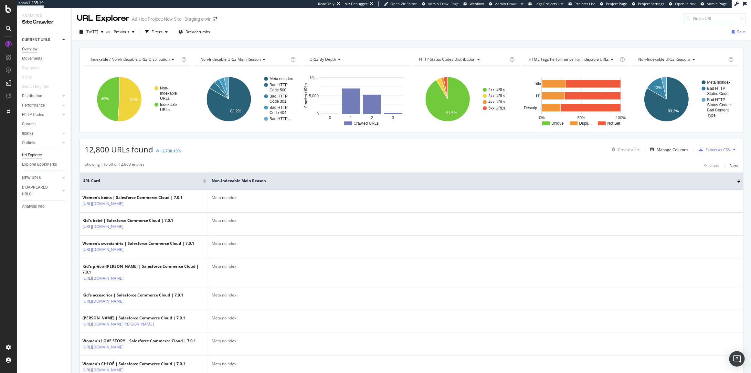
click at [26, 49] on div "Overview" at bounding box center [30, 49] width 16 height 7
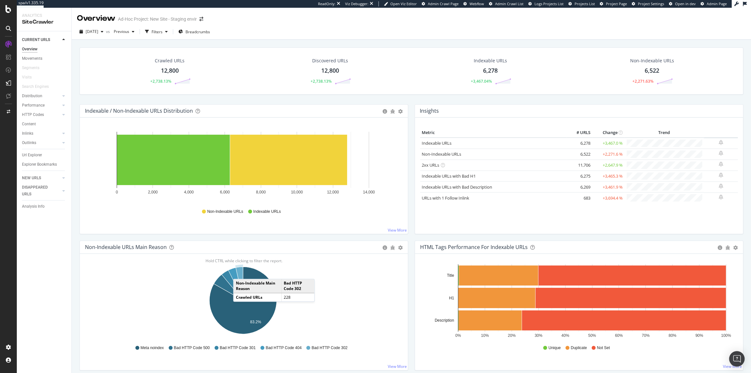
click at [240, 273] on icon "A chart." at bounding box center [239, 284] width 7 height 34
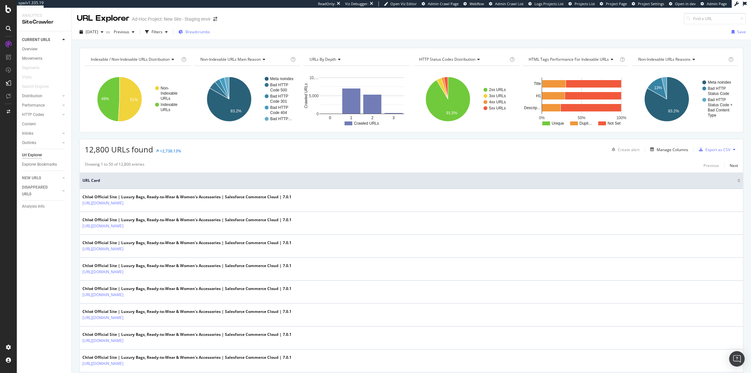
click at [204, 31] on span "Breadcrumbs" at bounding box center [198, 31] width 25 height 5
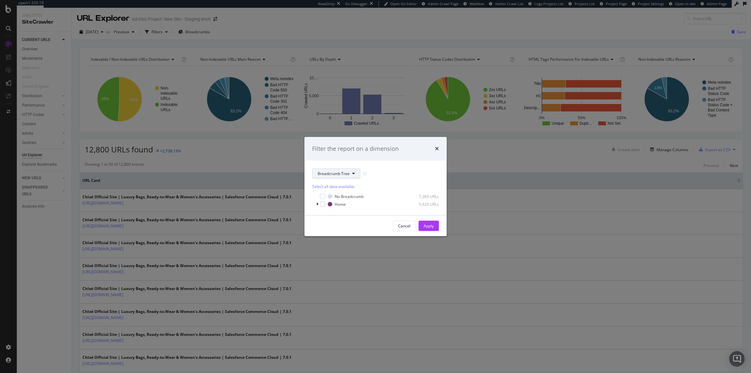
click at [348, 177] on button "Breadcrumb Tree" at bounding box center [336, 173] width 48 height 10
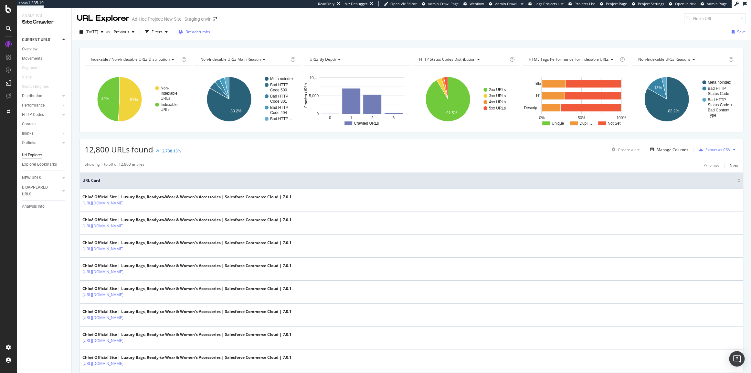
click at [210, 33] on span "Breadcrumbs" at bounding box center [198, 31] width 25 height 5
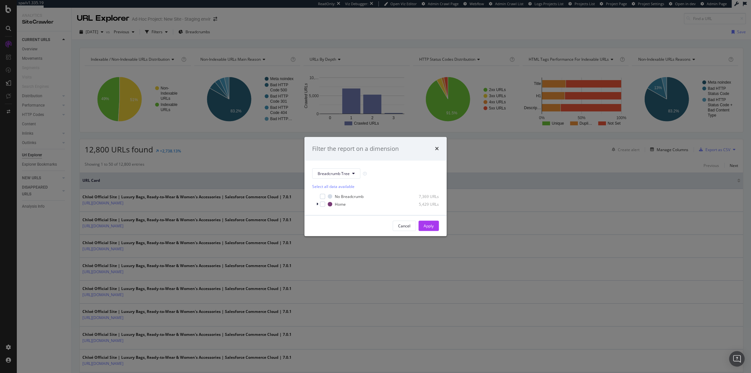
click at [356, 179] on div "Select all data available No Breadcrumb 7,369 URLs Home 5,429 URLs" at bounding box center [375, 193] width 127 height 29
click at [350, 173] on button "Breadcrumb Tree" at bounding box center [336, 173] width 48 height 10
click at [340, 197] on div "Select a segment" at bounding box center [336, 197] width 37 height 6
click at [437, 149] on icon "times" at bounding box center [437, 148] width 4 height 5
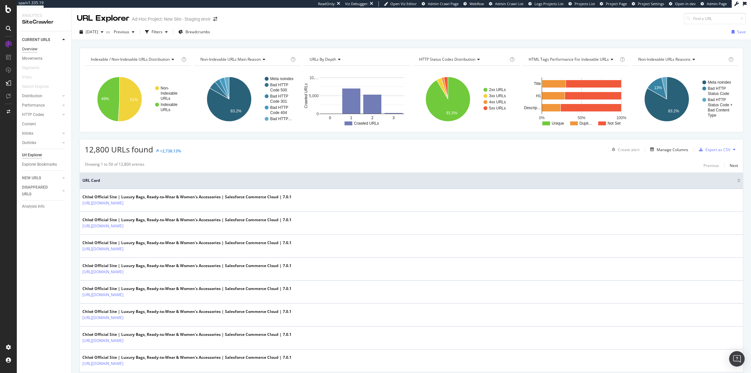
click at [35, 49] on div "Overview" at bounding box center [30, 49] width 16 height 7
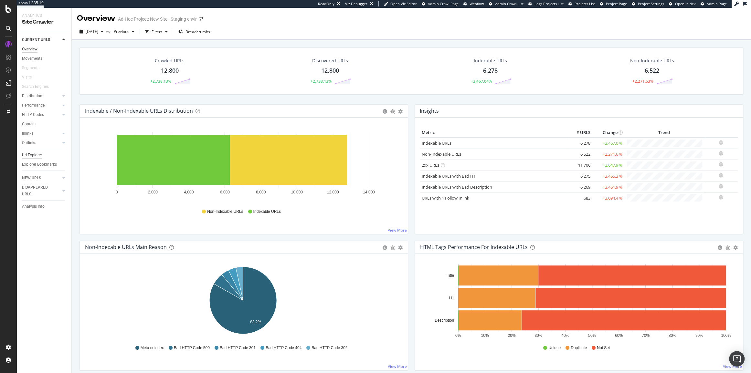
click at [34, 153] on div "Url Explorer" at bounding box center [32, 155] width 20 height 7
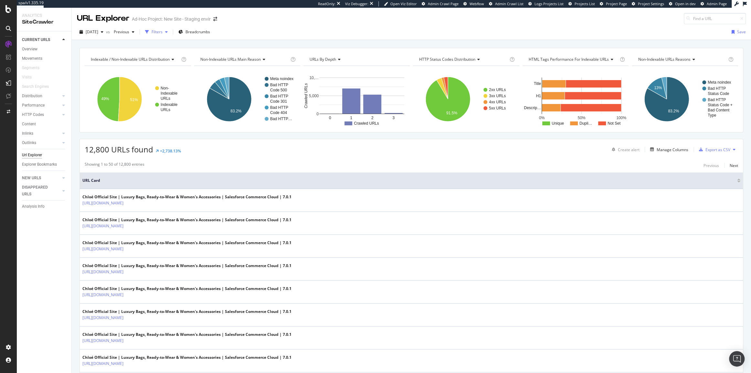
click at [166, 27] on div "Filters" at bounding box center [157, 32] width 28 height 10
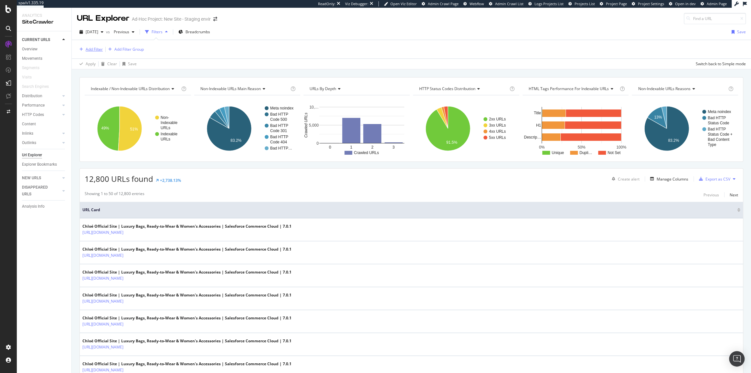
click at [96, 46] on div "Add Filter" at bounding box center [90, 49] width 26 height 7
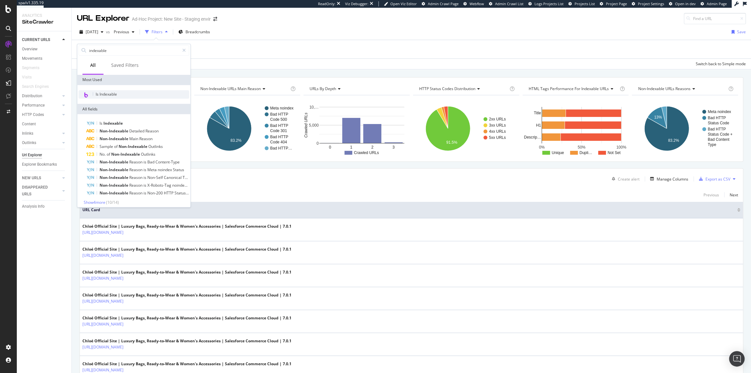
type input "indexable"
click at [111, 93] on span "Is Indexable" at bounding box center [106, 93] width 21 height 5
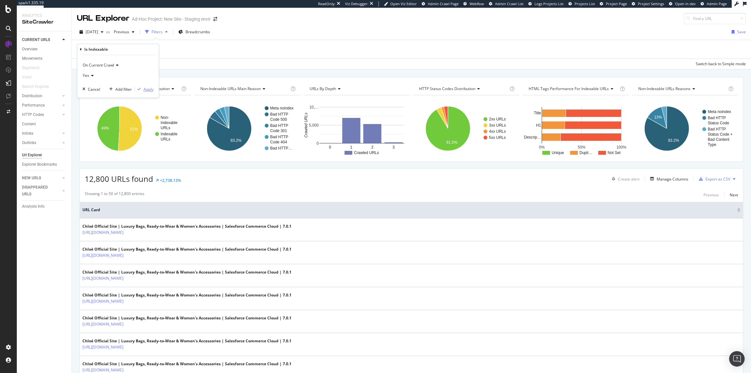
click at [151, 92] on button "Apply" at bounding box center [144, 89] width 19 height 6
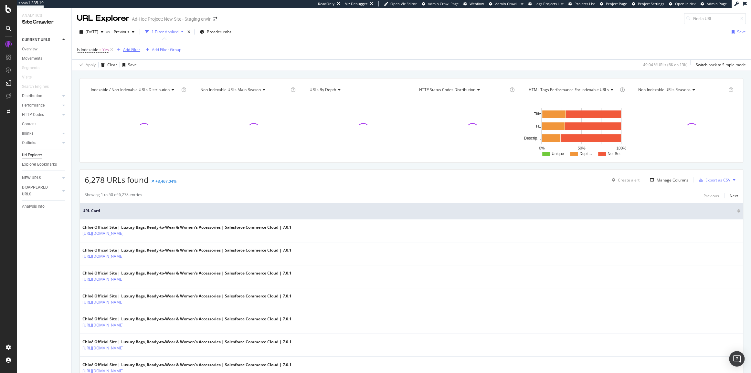
click at [137, 51] on div "Add Filter" at bounding box center [131, 49] width 17 height 5
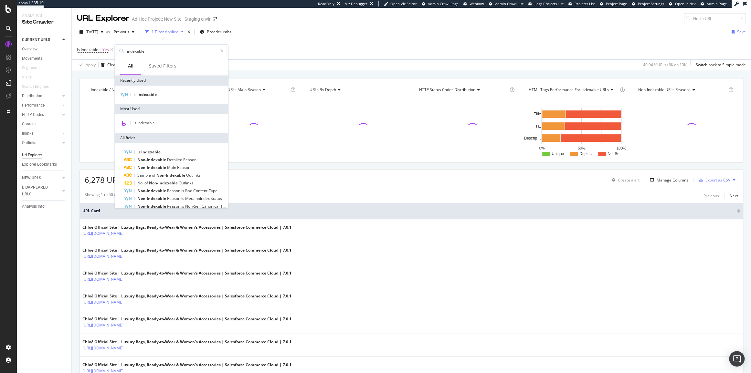
click at [333, 53] on div "Is Indexable = Yes Add Filter Add Filter Group" at bounding box center [411, 49] width 669 height 19
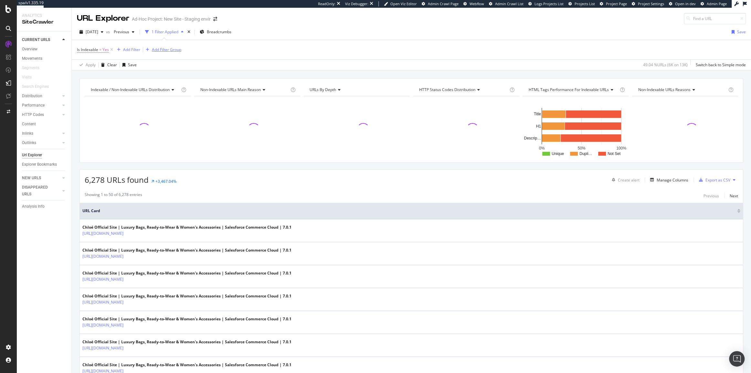
click at [176, 51] on div "Add Filter Group" at bounding box center [166, 49] width 29 height 5
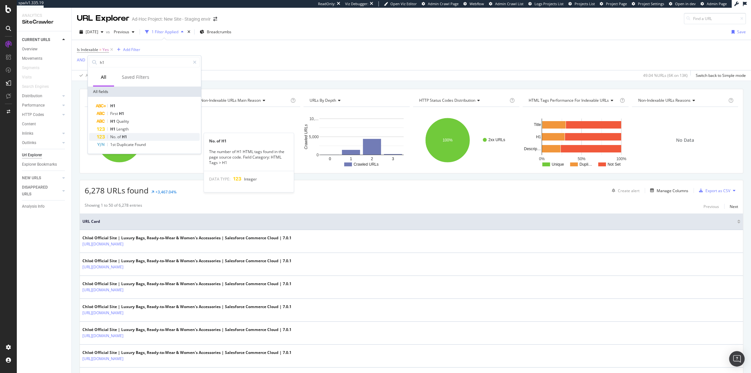
type input "h1"
click at [137, 136] on div "No. of H1" at bounding box center [148, 137] width 103 height 8
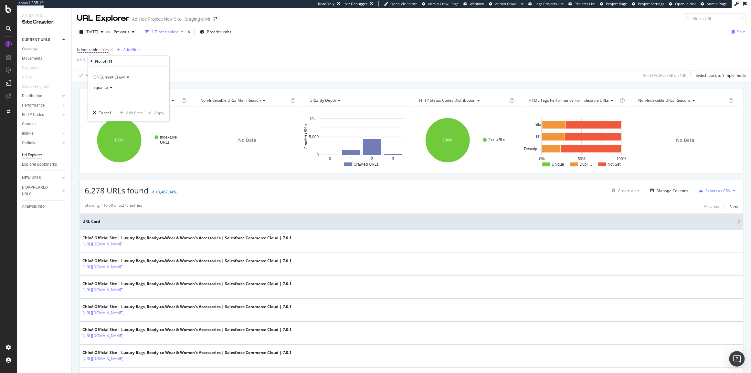
click at [110, 90] on div "Equal to" at bounding box center [128, 87] width 71 height 10
click at [154, 65] on div "No. of H1" at bounding box center [129, 61] width 76 height 11
click at [113, 99] on input "number" at bounding box center [128, 99] width 71 height 10
type input "0"
click at [155, 110] on div "Apply" at bounding box center [159, 112] width 10 height 5
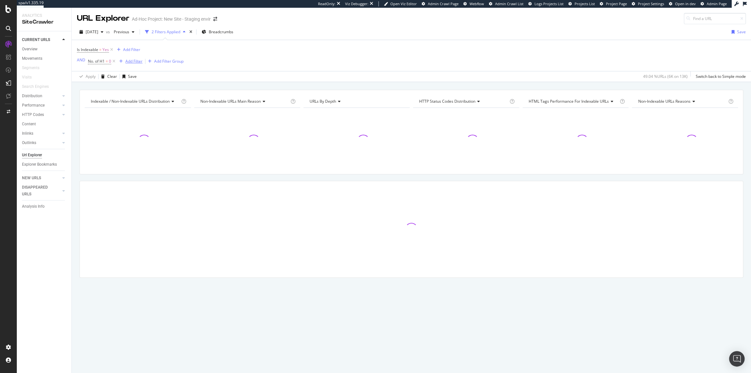
click at [132, 61] on div "Add Filter" at bounding box center [133, 61] width 17 height 5
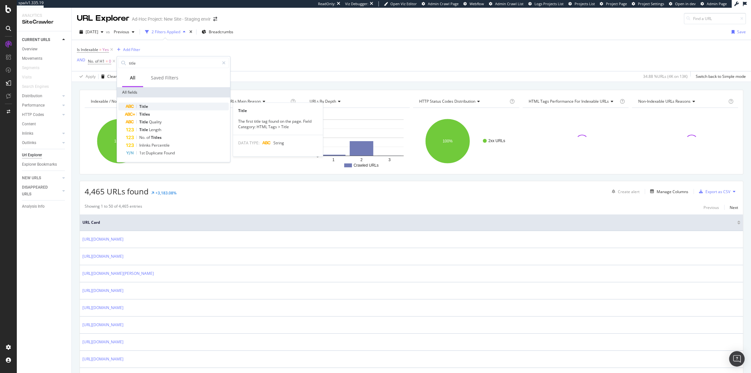
type input "title"
click at [161, 105] on div "Title" at bounding box center [177, 107] width 103 height 8
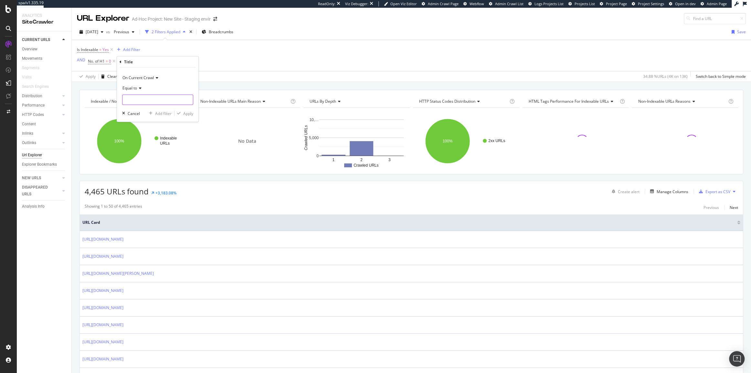
click at [144, 100] on input "text" at bounding box center [158, 100] width 70 height 10
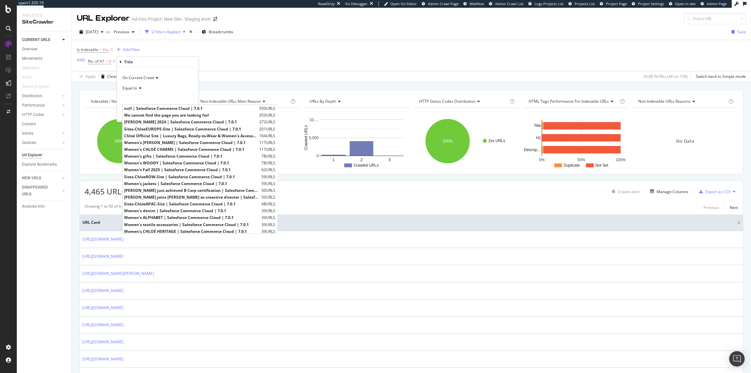
click at [121, 61] on icon at bounding box center [121, 62] width 2 height 4
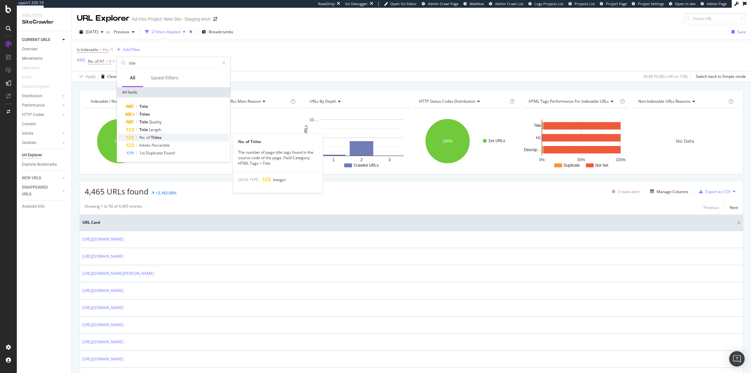
click at [163, 136] on div "No. of Titles" at bounding box center [177, 138] width 103 height 8
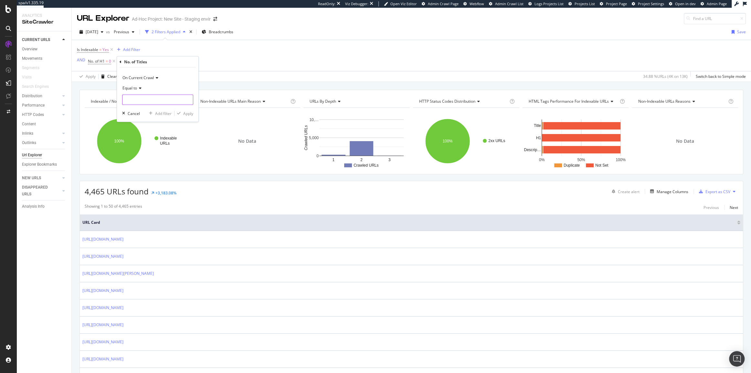
click at [137, 100] on input "number" at bounding box center [157, 100] width 71 height 10
type input "0"
click at [193, 113] on div "Apply" at bounding box center [188, 113] width 10 height 5
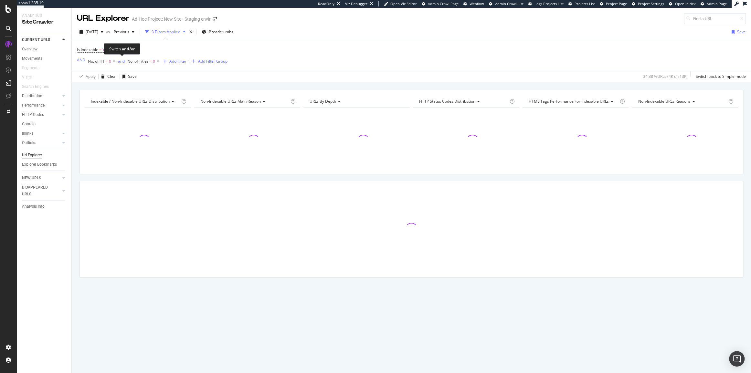
click at [121, 60] on div "and" at bounding box center [121, 61] width 7 height 5
click at [176, 61] on div "Add Filter" at bounding box center [175, 61] width 17 height 5
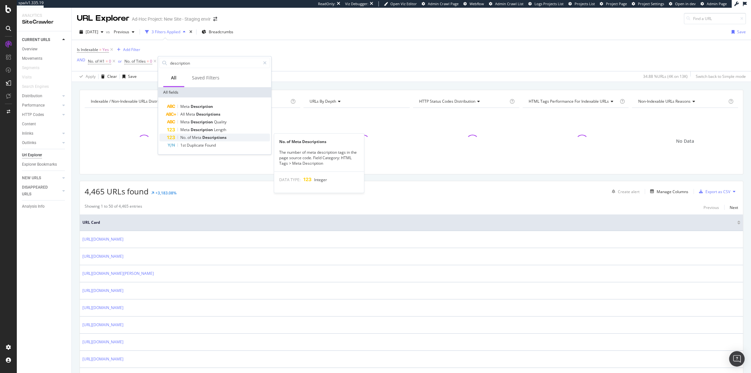
type input "description"
click at [207, 137] on span "Descriptions" at bounding box center [214, 137] width 24 height 5
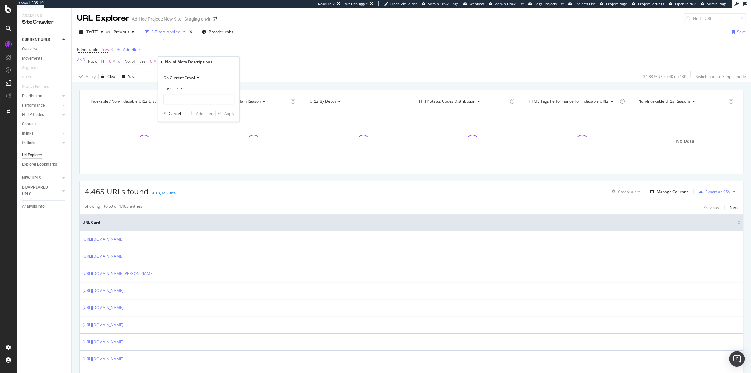
click at [186, 93] on div "Equal to" at bounding box center [198, 88] width 71 height 10
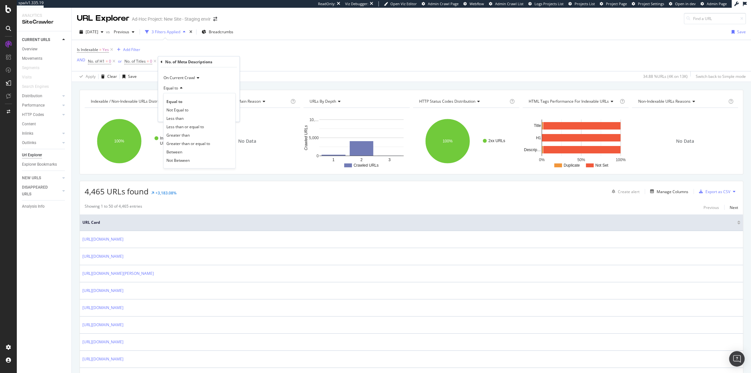
click at [214, 89] on div "Equal to" at bounding box center [198, 88] width 71 height 10
click at [210, 95] on input "number" at bounding box center [198, 100] width 71 height 10
type input "0"
click at [231, 114] on div "Apply" at bounding box center [229, 113] width 10 height 5
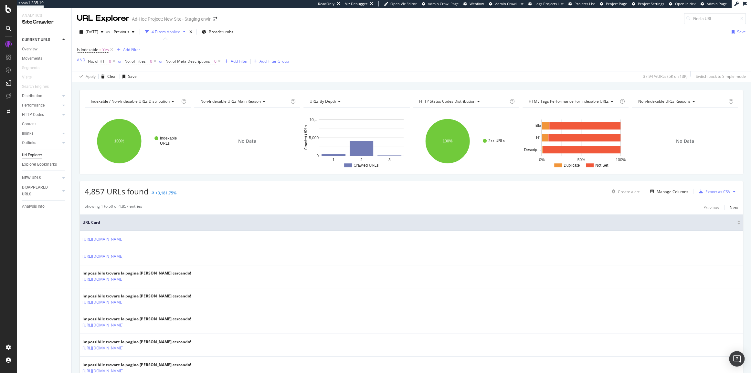
click at [672, 193] on div "Manage Columns" at bounding box center [673, 191] width 32 height 5
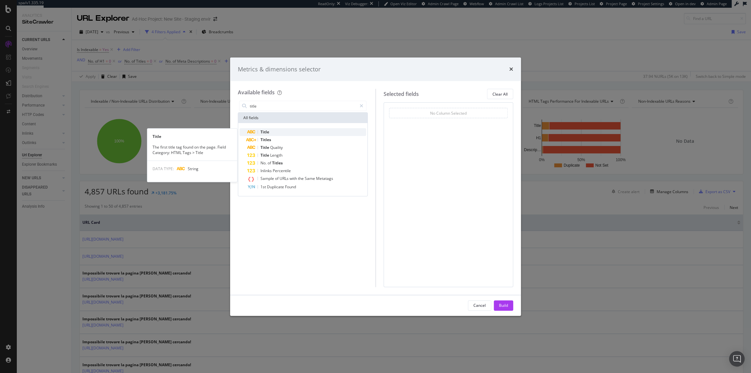
click at [282, 135] on div "Title" at bounding box center [306, 132] width 119 height 8
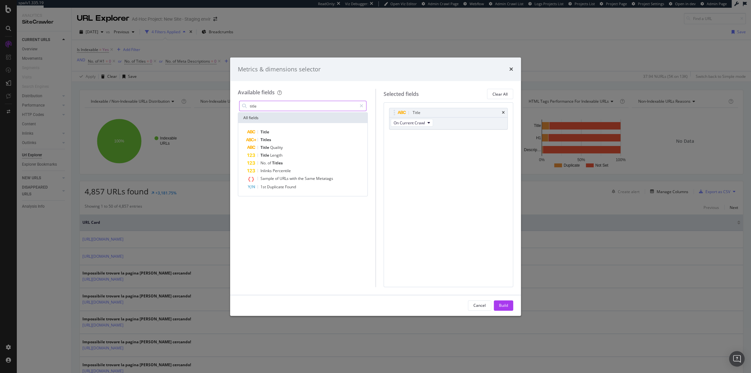
click at [285, 107] on input "title" at bounding box center [303, 106] width 108 height 10
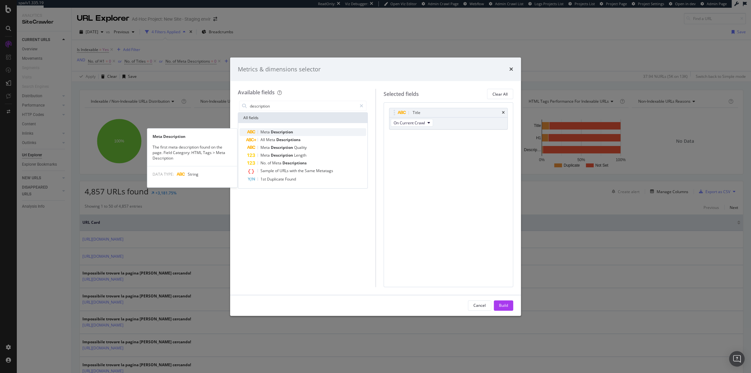
click at [274, 131] on span "Description" at bounding box center [282, 131] width 22 height 5
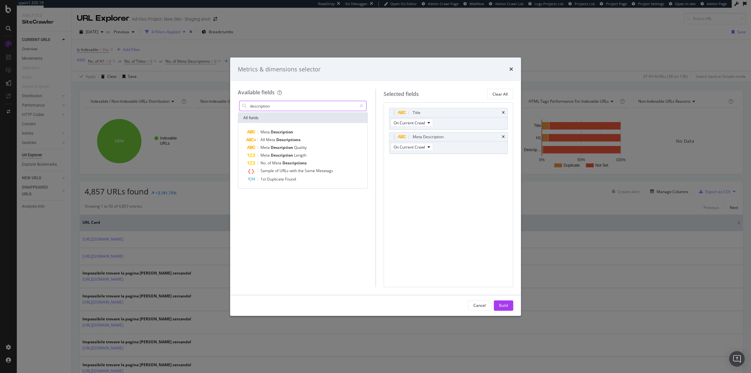
click at [279, 107] on input "description" at bounding box center [303, 106] width 108 height 10
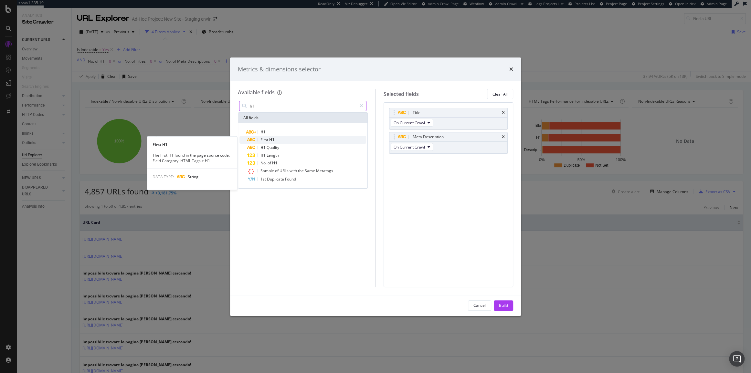
type input "h1"
click at [272, 140] on span "H1" at bounding box center [271, 139] width 5 height 5
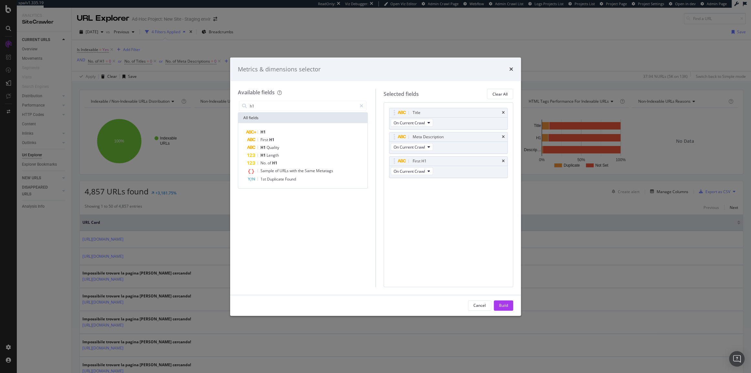
click at [507, 306] on div "Build" at bounding box center [503, 305] width 9 height 5
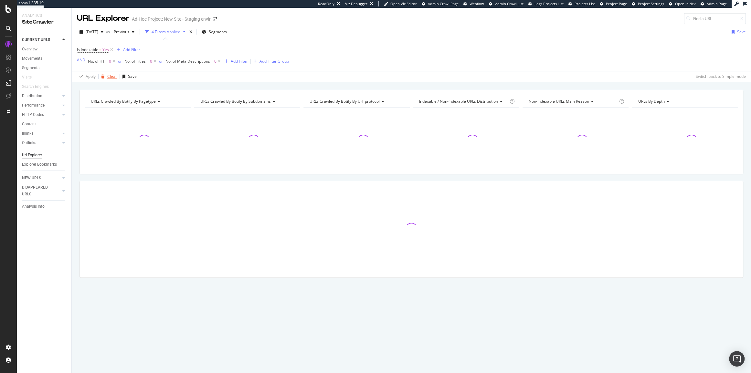
click at [109, 76] on div "Clear" at bounding box center [112, 76] width 10 height 5
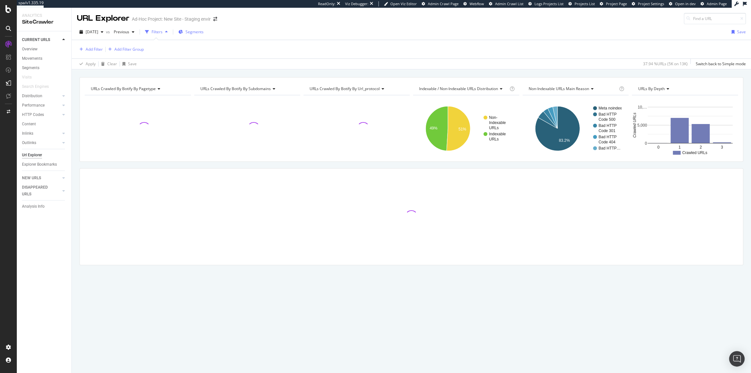
click at [204, 35] on span "Segments" at bounding box center [195, 31] width 18 height 5
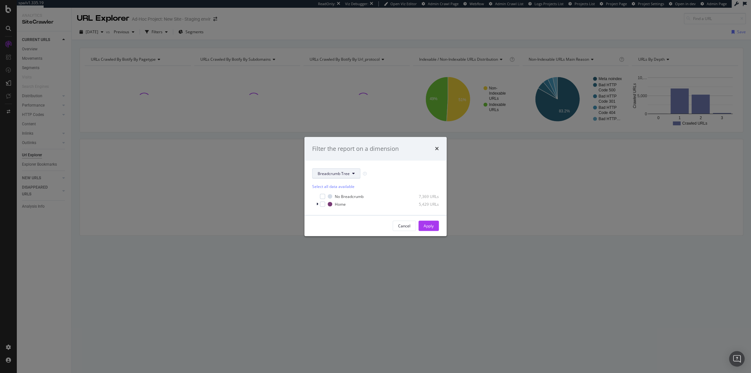
click at [349, 178] on button "Breadcrumb Tree" at bounding box center [336, 173] width 48 height 10
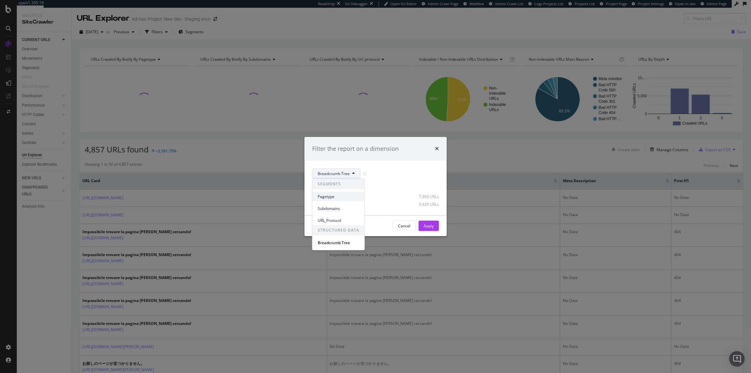
click at [342, 193] on div "Pagetype" at bounding box center [338, 196] width 52 height 9
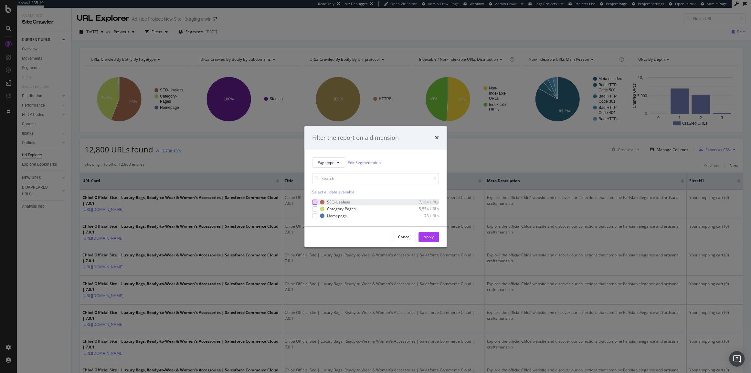
click at [314, 203] on div "modal" at bounding box center [314, 202] width 5 height 5
click at [436, 235] on button "Apply" at bounding box center [429, 237] width 20 height 10
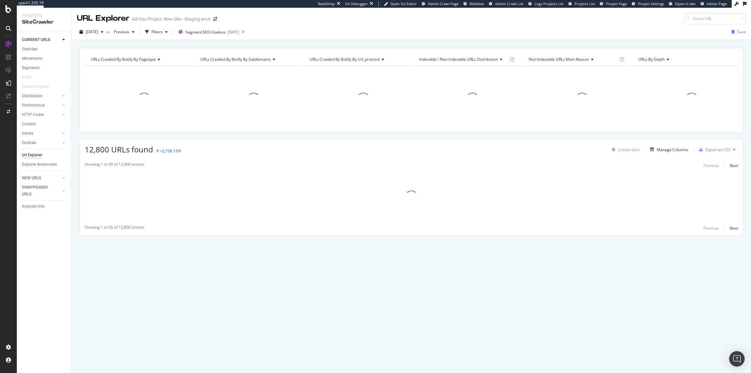
click at [673, 144] on div "Create alert Manage Columns Export as CSV" at bounding box center [673, 149] width 129 height 11
click at [672, 147] on div "Manage Columns" at bounding box center [673, 149] width 32 height 5
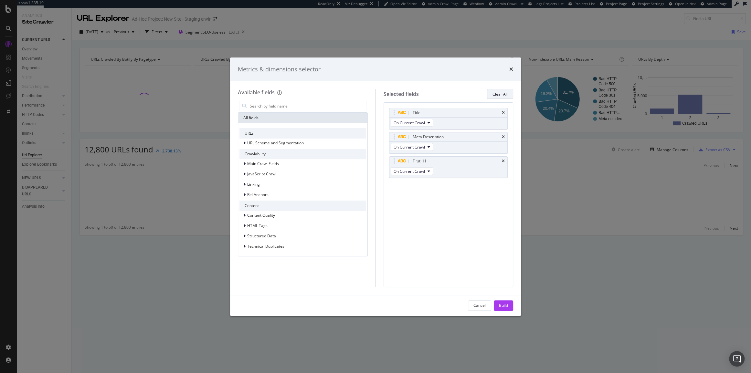
click at [501, 94] on div "Clear All" at bounding box center [500, 93] width 15 height 5
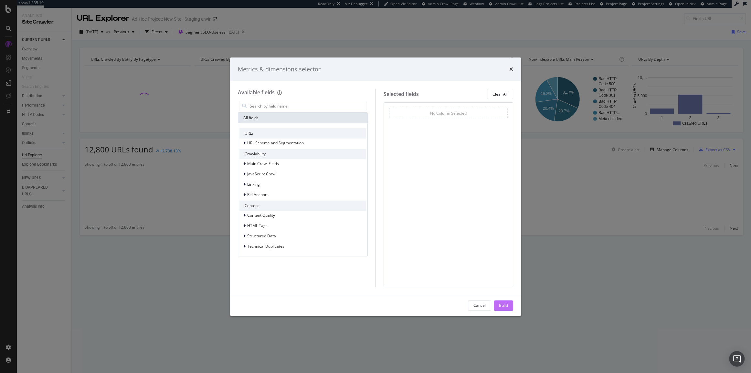
click at [496, 307] on button "Build" at bounding box center [503, 306] width 19 height 10
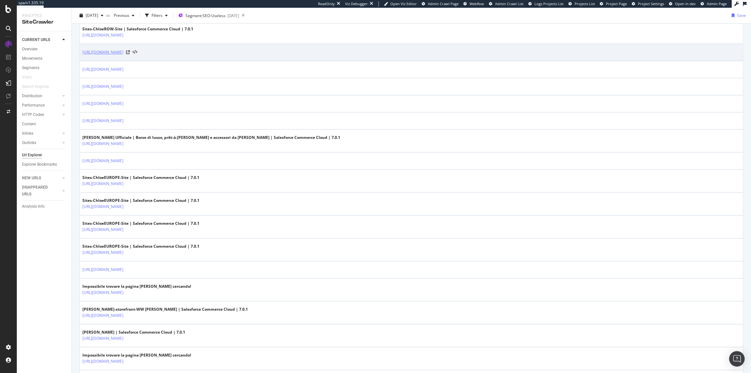
scroll to position [176, 0]
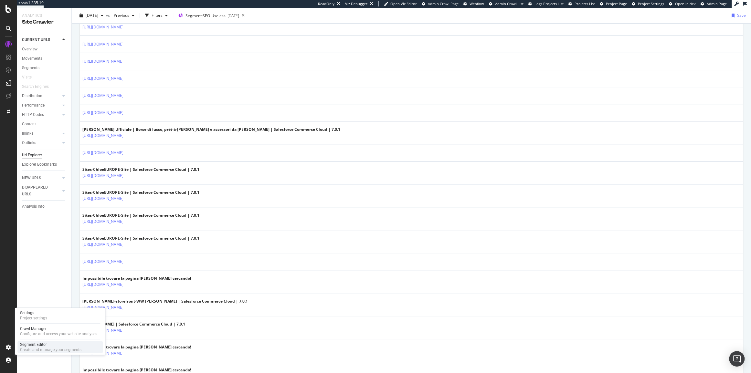
click at [24, 348] on div "Create and manage your segments" at bounding box center [50, 350] width 61 height 5
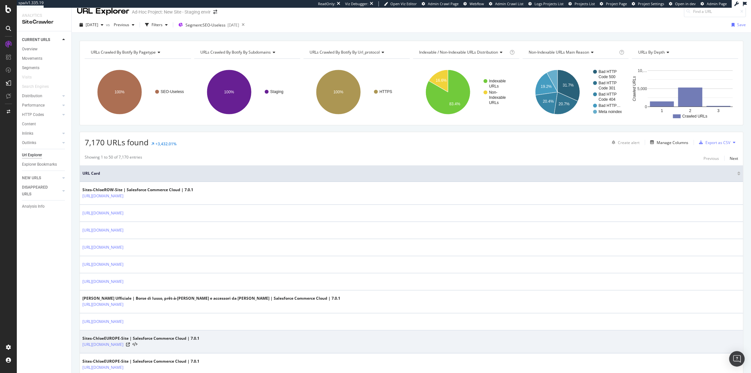
scroll to position [0, 0]
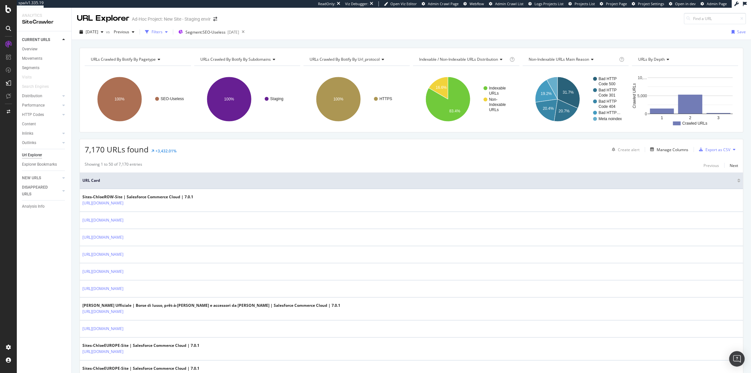
click at [163, 33] on div "Filters" at bounding box center [157, 31] width 11 height 5
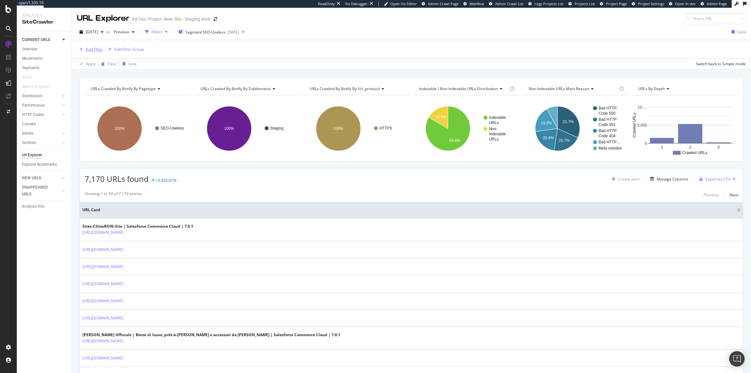
click at [98, 46] on div "Add Filter" at bounding box center [90, 49] width 26 height 7
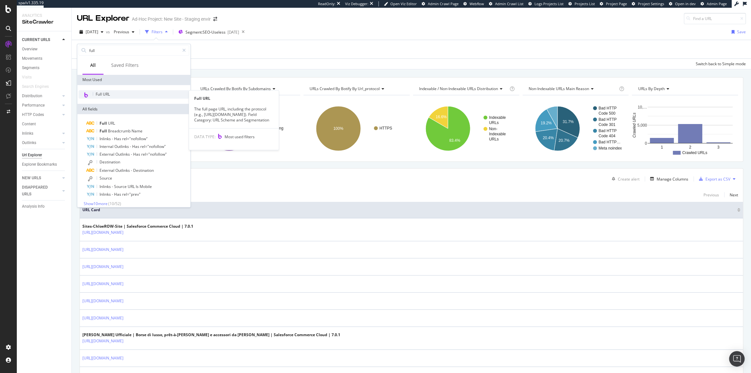
type input "full"
click at [104, 95] on span "Full URL" at bounding box center [103, 93] width 14 height 5
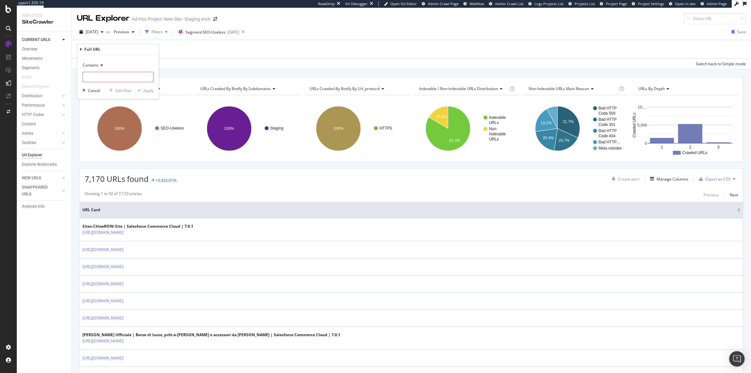
click at [101, 80] on input "text" at bounding box center [118, 77] width 70 height 10
type input "p="
click at [147, 91] on div "Apply" at bounding box center [149, 90] width 10 height 5
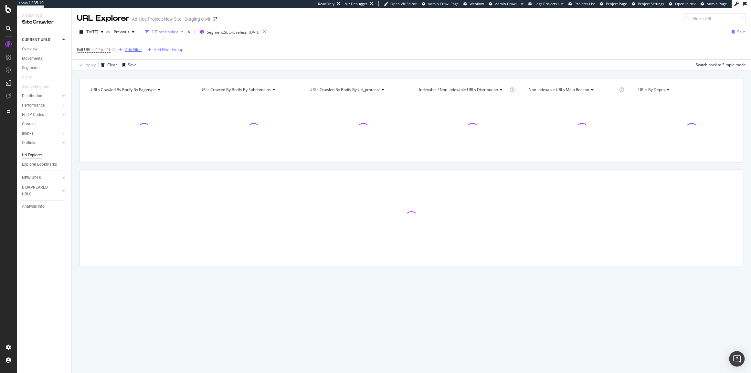
click at [138, 51] on div "Add Filter" at bounding box center [133, 49] width 17 height 5
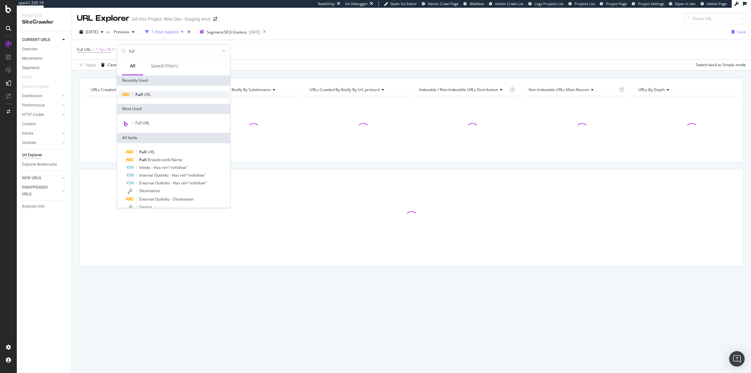
click at [162, 92] on div "Full URL" at bounding box center [173, 95] width 111 height 8
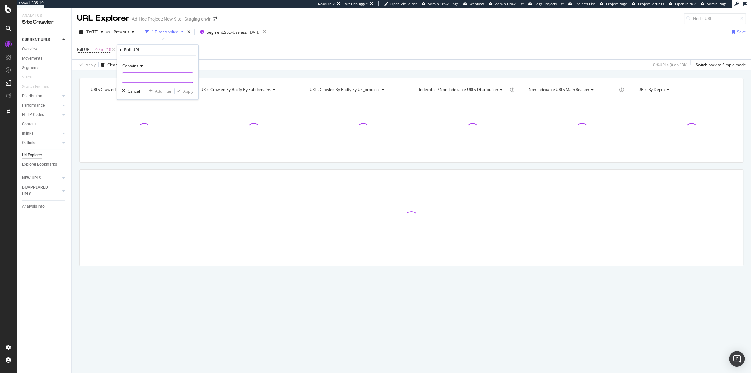
click at [147, 80] on input "text" at bounding box center [158, 77] width 70 height 10
paste input "p="
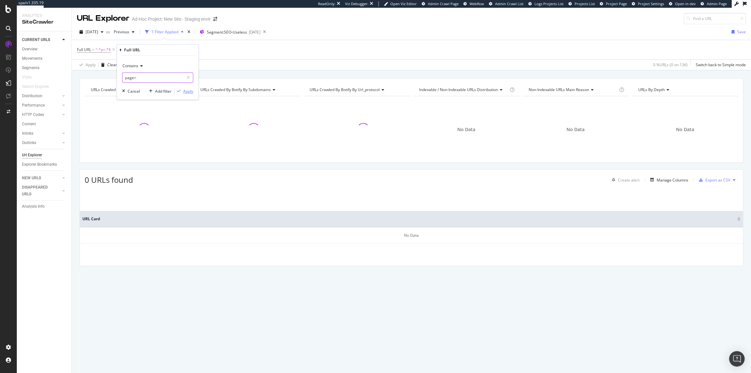
type input "page="
click at [179, 90] on icon "button" at bounding box center [179, 91] width 4 height 4
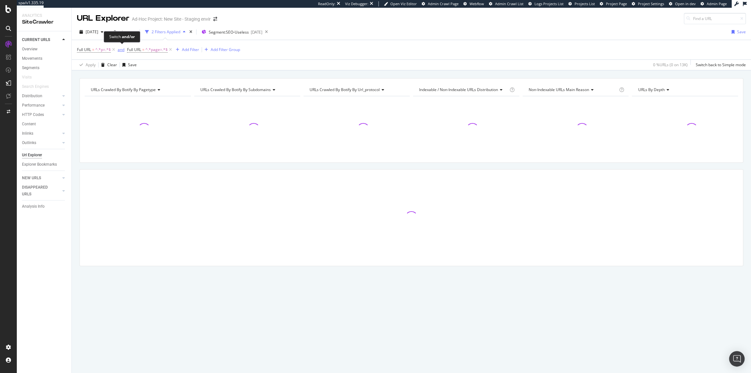
click at [122, 50] on div "and" at bounding box center [121, 49] width 7 height 5
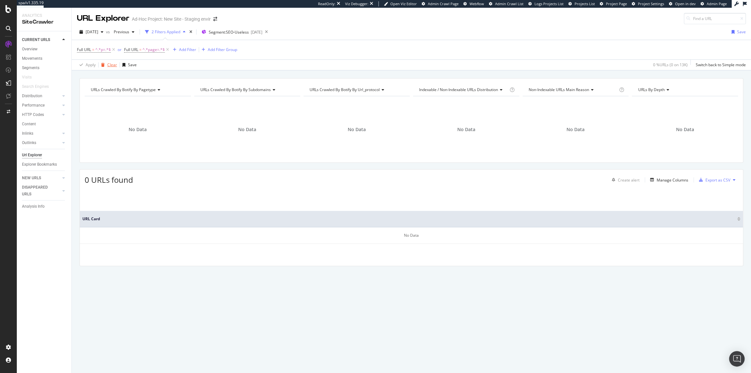
drag, startPoint x: 103, startPoint y: 64, endPoint x: 116, endPoint y: 61, distance: 12.6
click at [104, 64] on icon "button" at bounding box center [103, 65] width 4 height 4
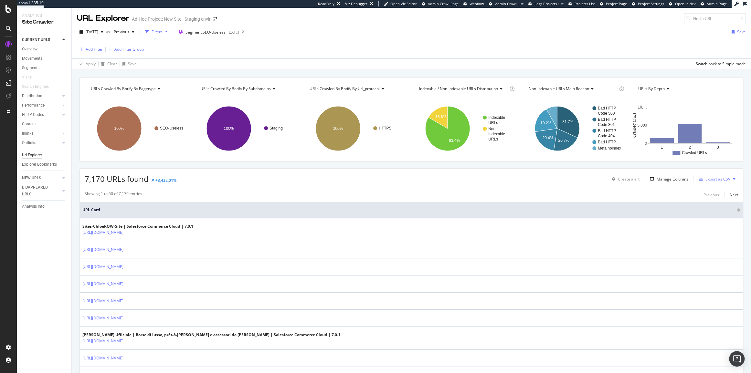
click at [247, 30] on icon at bounding box center [243, 31] width 8 height 9
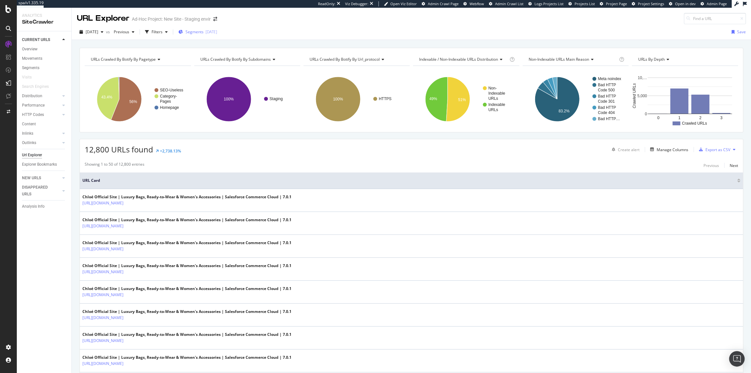
click at [204, 28] on div "Segments [DATE]" at bounding box center [197, 32] width 39 height 10
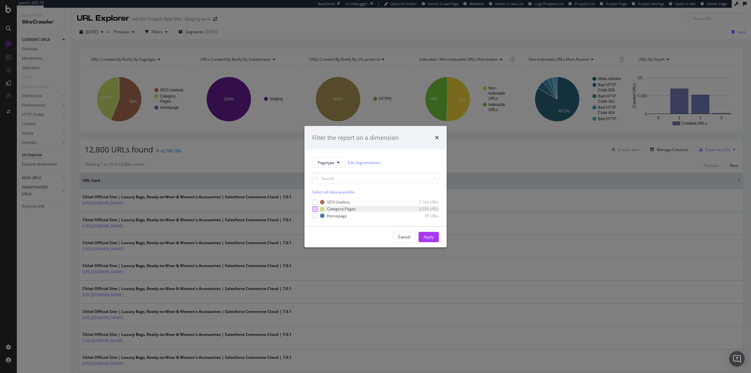
click at [315, 210] on div "modal" at bounding box center [314, 209] width 5 height 5
click at [436, 241] on button "Apply" at bounding box center [429, 237] width 20 height 10
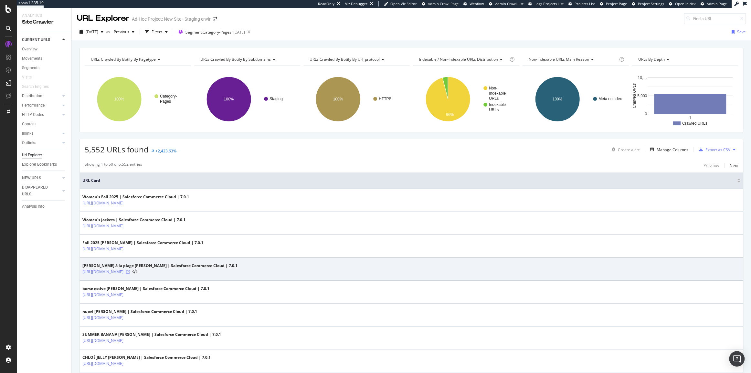
click at [130, 272] on icon at bounding box center [128, 272] width 4 height 4
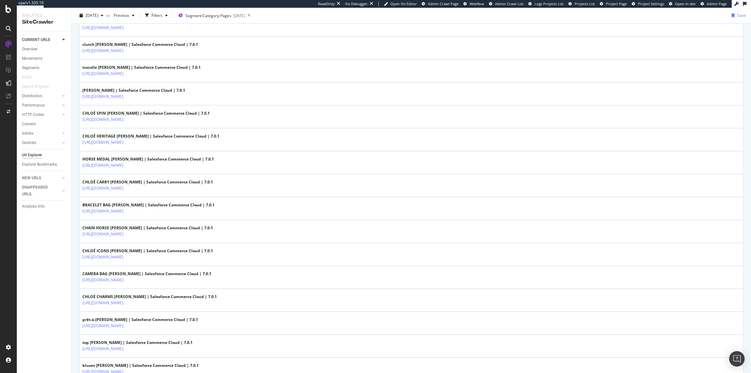
scroll to position [676, 0]
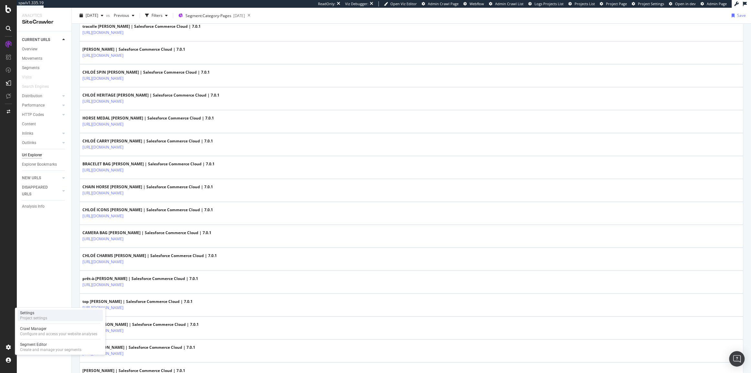
click at [38, 319] on div "Project settings" at bounding box center [33, 318] width 27 height 5
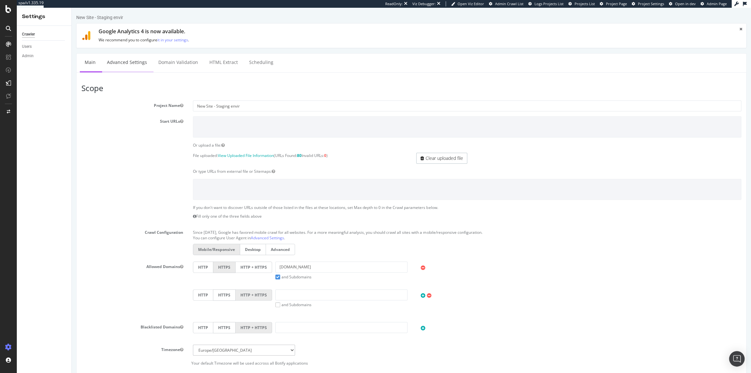
click at [133, 68] on link "Advanced Settings" at bounding box center [127, 63] width 50 height 18
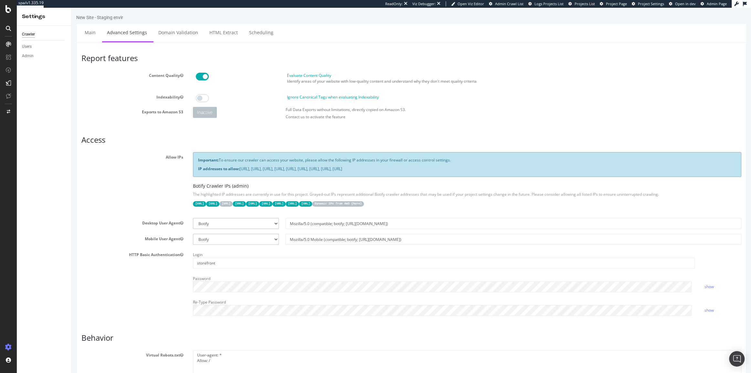
click at [708, 283] on div "Password show" at bounding box center [467, 283] width 558 height 19
click at [708, 285] on link "show" at bounding box center [709, 286] width 9 height 5
click at [705, 311] on link "show" at bounding box center [709, 310] width 9 height 5
click at [708, 288] on link "hide" at bounding box center [709, 286] width 8 height 5
click at [706, 287] on link "show" at bounding box center [709, 286] width 9 height 5
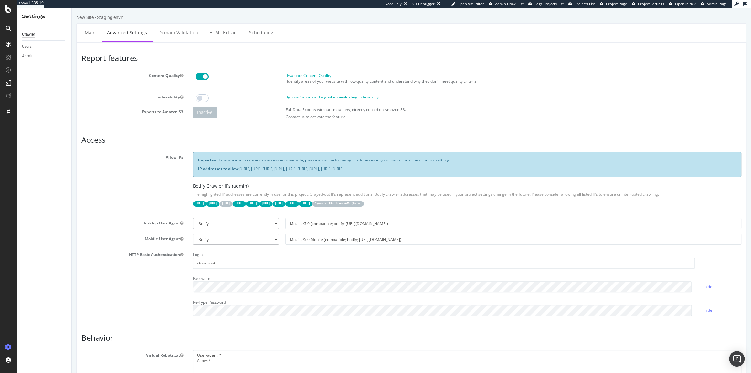
click at [722, 280] on div "Password hide" at bounding box center [467, 283] width 558 height 19
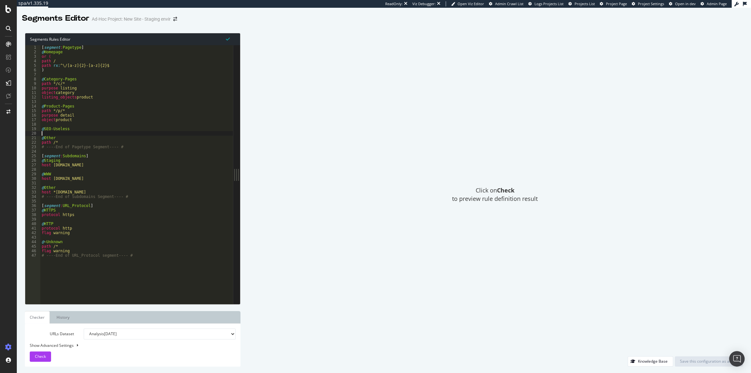
click at [77, 132] on div "[ segment : Pagetype ] @ Homepage or ( path / path rx : ^\/[a-z]{2}-[a-z]{2}$ )…" at bounding box center [136, 179] width 193 height 268
type textarea "or ("
type textarea ")"
type textarea "^"
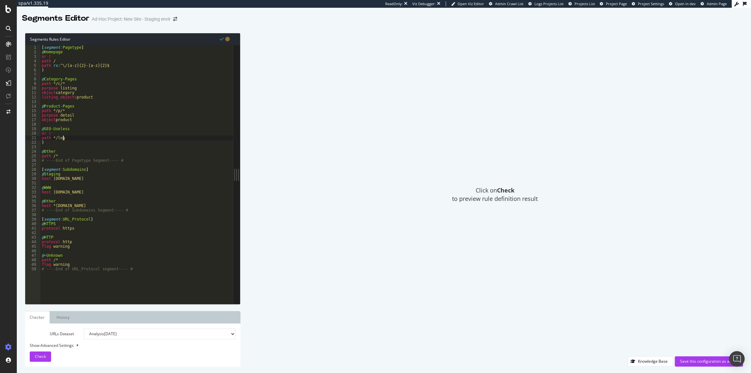
scroll to position [0, 2]
type textarea "path */login*"
paste textarea "path */login*"
type textarea "path */login*"
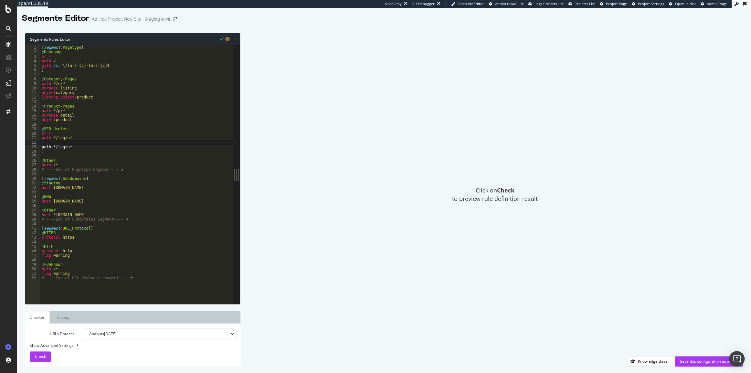
paste textarea "path */login*"
click at [58, 142] on div "[ segment : Pagetype ] @ Homepage or ( path / path rx : ^\/[a-z]{2}-[a-z]{2}$ )…" at bounding box center [136, 179] width 193 height 268
click at [61, 149] on div "[ segment : Pagetype ] @ Homepage or ( path / path rx : ^\/[a-z]{2}-[a-z]{2}$ )…" at bounding box center [136, 179] width 193 height 268
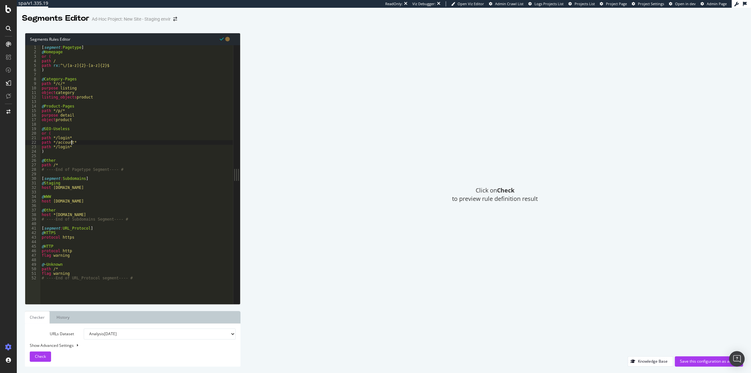
scroll to position [0, 2]
click at [61, 150] on div "[ segment : Pagetype ] @ Homepage or ( path / path rx : ^\/[a-z]{2}-[a-z]{2}$ )…" at bounding box center [136, 179] width 193 height 268
click at [77, 81] on div "[ segment : Pagetype ] @ Homepage or ( path / path rx : ^\/[a-z]{2}-[a-z]{2}$ )…" at bounding box center [136, 179] width 193 height 268
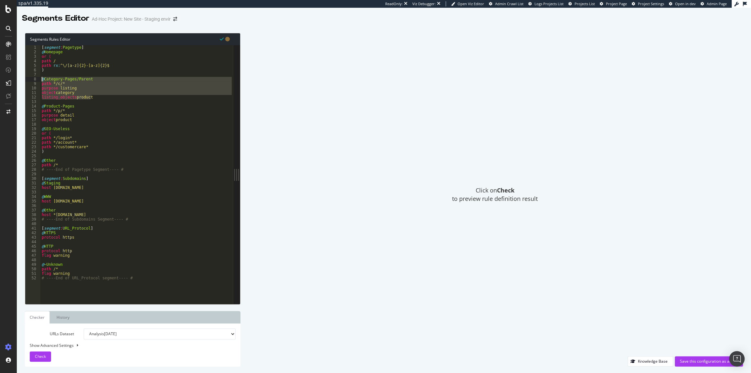
drag, startPoint x: 94, startPoint y: 97, endPoint x: 26, endPoint y: 78, distance: 70.2
click at [26, 78] on div "@Category-Pages/Parent [DEMOGRAPHIC_DATA] 2 3 4 5 6 7 8 9 10 11 12 13 14 15 16 …" at bounding box center [129, 174] width 208 height 259
click at [93, 96] on div "[ segment : Pagetype ] @ Homepage or ( path / path rx : ^\/[a-z]{2}-[a-z]{2}$ )…" at bounding box center [136, 174] width 193 height 259
type textarea "listing_objects product"
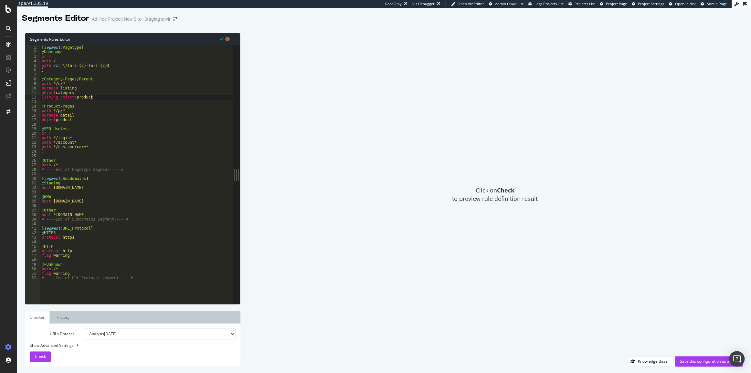
scroll to position [0, 0]
paste textarea "listing_objects product"
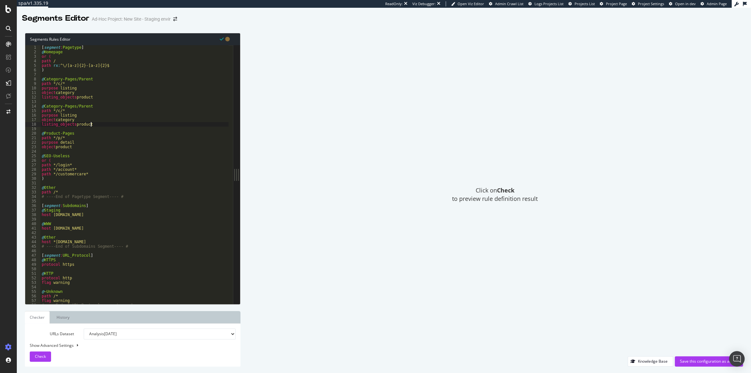
click at [84, 106] on div "[ segment : Pagetype ] @ Homepage or ( path / path rx : ^\/[a-z]{2}-[a-z]{2}$ )…" at bounding box center [134, 179] width 188 height 268
click at [60, 111] on div "[ segment : Pagetype ] @ Homepage or ( path / path rx : ^\/[a-z]{2}-[a-z]{2}$ )…" at bounding box center [134, 179] width 188 height 268
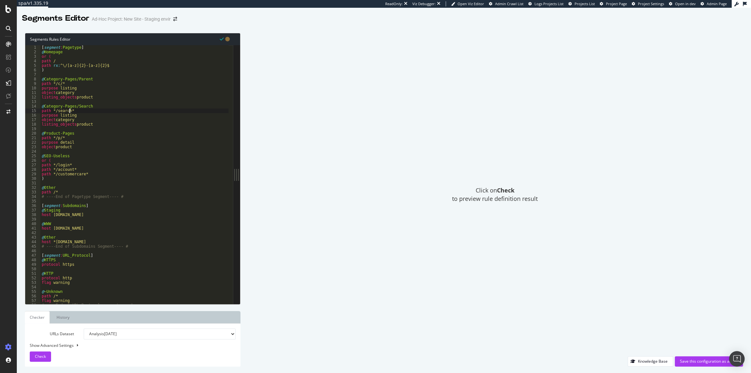
type textarea "path */search*"
click at [75, 152] on div "[ segment : Pagetype ] @ Homepage or ( path / path rx : ^\/[a-z]{2}-[a-z]{2}$ )…" at bounding box center [134, 179] width 188 height 268
type textarea "@Content"
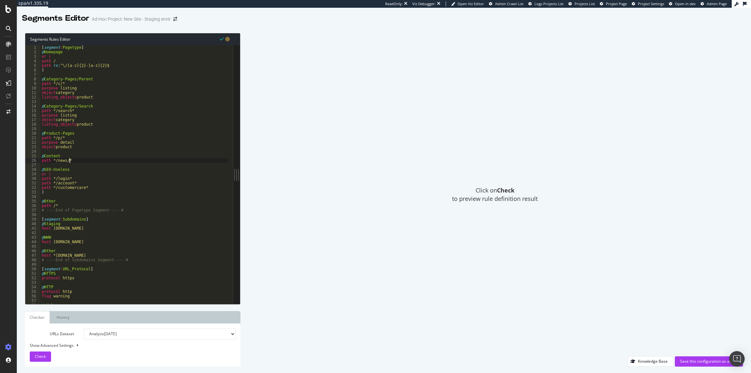
click at [84, 188] on div "[ segment : Pagetype ] @ Homepage or ( path / path rx : ^\/[a-z]{2}-[a-z]{2}$ )…" at bounding box center [134, 179] width 188 height 268
type textarea "path */customercare*"
drag, startPoint x: 87, startPoint y: 187, endPoint x: 37, endPoint y: 189, distance: 50.5
click at [37, 189] on div "path */customercare* 1 2 3 4 5 6 7 8 9 10 11 12 13 14 15 16 17 18 19 20 21 22 2…" at bounding box center [129, 174] width 208 height 259
click at [108, 188] on div "[ segment : Pagetype ] @ Homepage or ( path / path rx : ^\/[a-z]{2}-[a-z]{2}$ )…" at bounding box center [134, 174] width 188 height 259
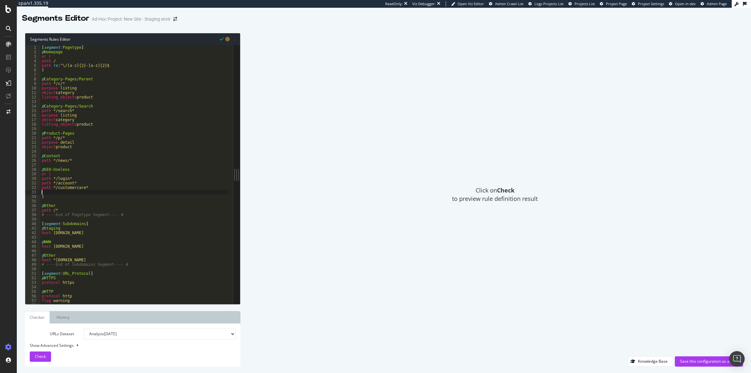
scroll to position [0, 0]
paste textarea "path */customercare*"
click at [64, 192] on div "[ segment : Pagetype ] @ Homepage or ( path / path rx : ^\/[a-z]{2}-[a-z]{2}$ )…" at bounding box center [134, 179] width 188 height 268
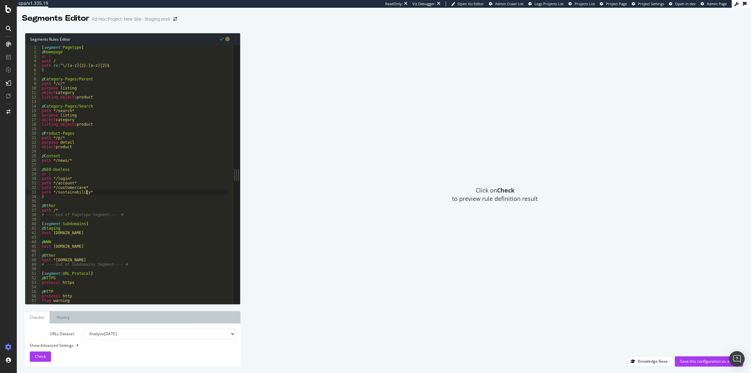
type textarea "path */sustainability*"
drag, startPoint x: 97, startPoint y: 191, endPoint x: 37, endPoint y: 191, distance: 59.5
click at [37, 191] on div "path */sustainability* 1 2 3 4 5 6 7 8 9 10 11 12 13 14 15 16 17 18 19 20 21 22…" at bounding box center [129, 174] width 208 height 259
click at [97, 193] on div "[ segment : Pagetype ] @ Homepage or ( path / path rx : ^\/[a-z]{2}-[a-z]{2}$ )…" at bounding box center [134, 174] width 188 height 259
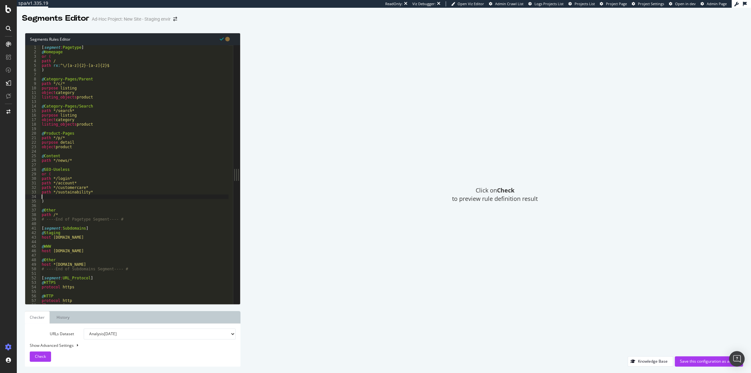
paste textarea "path */sustainability*"
type textarea "path */checkout*"
paste textarea "path */sustainability*"
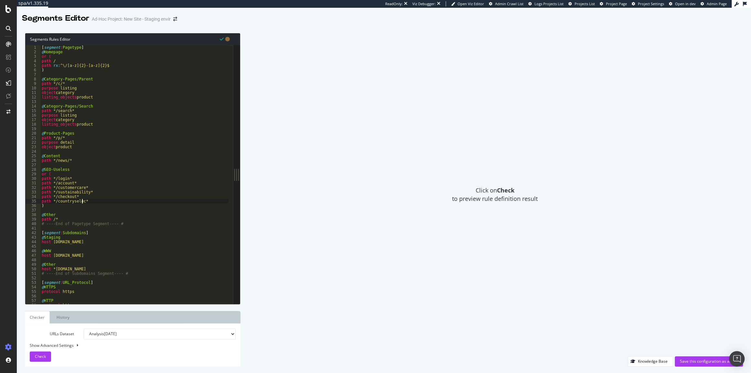
scroll to position [0, 3]
type textarea "path */countryselector*"
click at [125, 227] on div "[ segment : Pagetype ] @ Homepage or ( path / path rx : ^\/[a-z]{2}-[a-z]{2}$ )…" at bounding box center [134, 179] width 188 height 268
paste textarea "#--- End of URL_Parameters segment ---#"
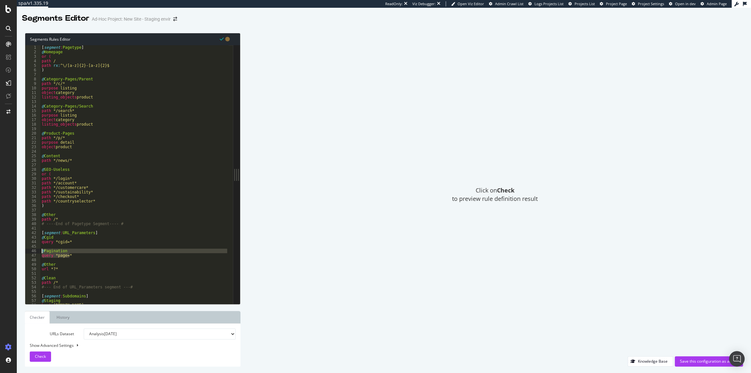
drag, startPoint x: 70, startPoint y: 255, endPoint x: 37, endPoint y: 253, distance: 32.7
click at [37, 253] on div "#--- End of URL_Parameters segment ---# 1 2 3 4 5 6 7 8 9 10 11 12 13 14 15 16 …" at bounding box center [129, 174] width 208 height 259
type textarea "@Pagination query *page=*"
click at [67, 247] on div "[ segment : Pagetype ] @ Homepage or ( path / path rx : ^\/[a-z]{2}-[a-z]{2}$ )…" at bounding box center [134, 179] width 188 height 268
type textarea "*"
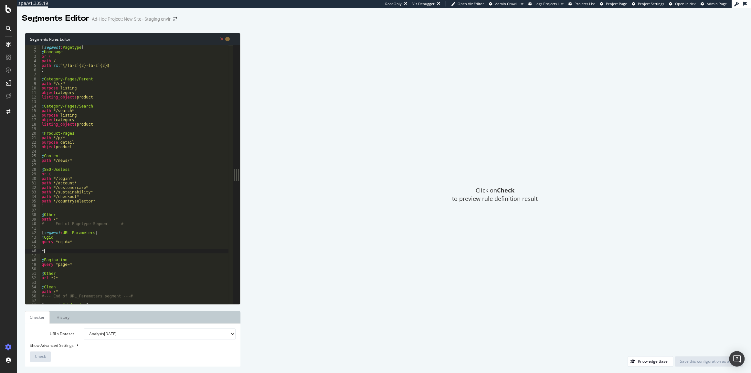
type textarea "*"
paste textarea "query *page=*"
click at [78, 264] on div "[ segment : Pagetype ] @ Homepage or ( path / path rx : ^\/[a-z]{2}-[a-z]{2}$ )…" at bounding box center [134, 179] width 188 height 268
type textarea "@Pagination"
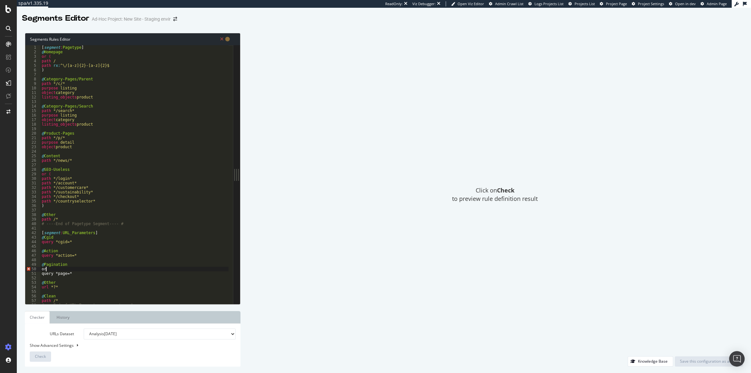
scroll to position [0, 0]
type textarea "query *page=*"
type textarea ")"
type textarea "query *page=*"
paste textarea "query *page=*"
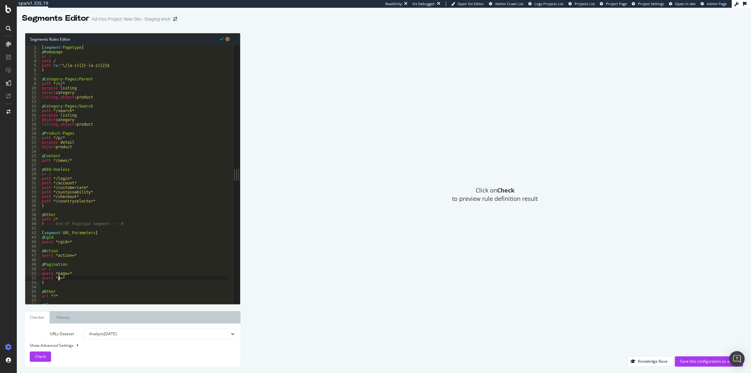
type textarea "query *p=*"
click at [376, 208] on div "Click on Check to preview rule definition result" at bounding box center [495, 195] width 496 height 324
click at [692, 357] on button "Save this configuration as active" at bounding box center [709, 362] width 68 height 10
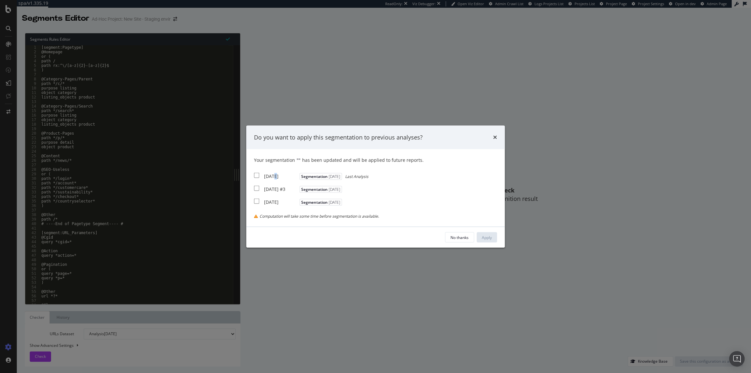
drag, startPoint x: 275, startPoint y: 174, endPoint x: 275, endPoint y: 190, distance: 15.5
click at [275, 174] on div "2025 Aug. 12th" at bounding box center [281, 176] width 34 height 6
checkbox input "true"
click at [275, 193] on div "2025 Aug. 5th #3" at bounding box center [281, 189] width 34 height 6
checkbox input "true"
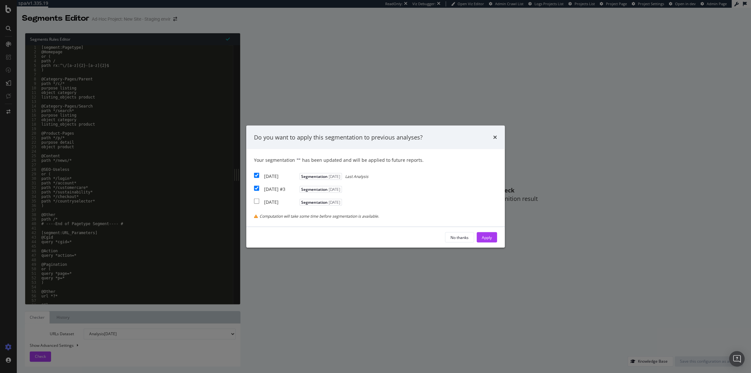
click at [274, 203] on div "2025 Aug. 5th" at bounding box center [281, 202] width 34 height 6
checkbox input "true"
click at [493, 239] on button "Apply" at bounding box center [487, 237] width 20 height 10
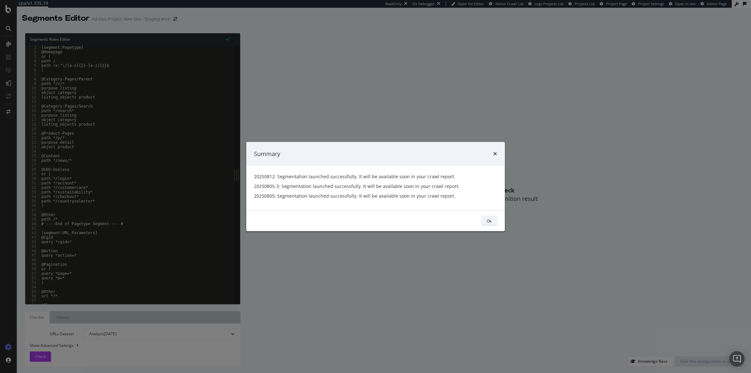
click at [488, 219] on div "Ok" at bounding box center [489, 220] width 5 height 5
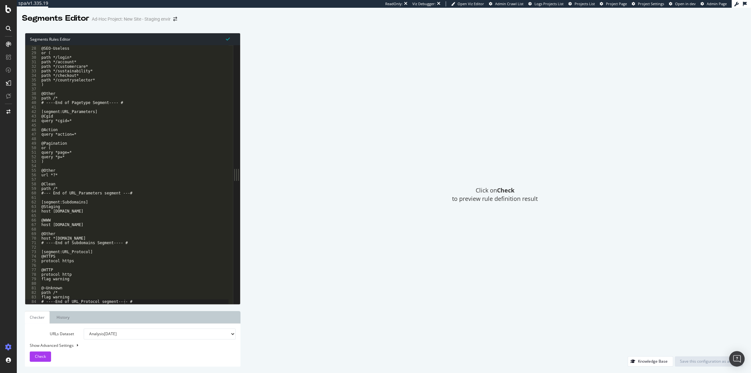
scroll to position [121, 0]
click at [42, 318] on div "Project settings" at bounding box center [33, 318] width 27 height 5
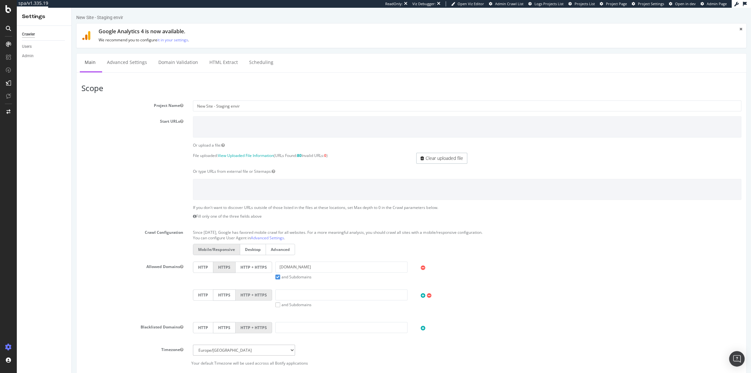
click at [124, 72] on div "Scope Project Name New Site - Staging envir Start URLs Or upload a file: File u…" at bounding box center [411, 309] width 671 height 475
click at [124, 66] on link "Advanced Settings" at bounding box center [127, 63] width 50 height 18
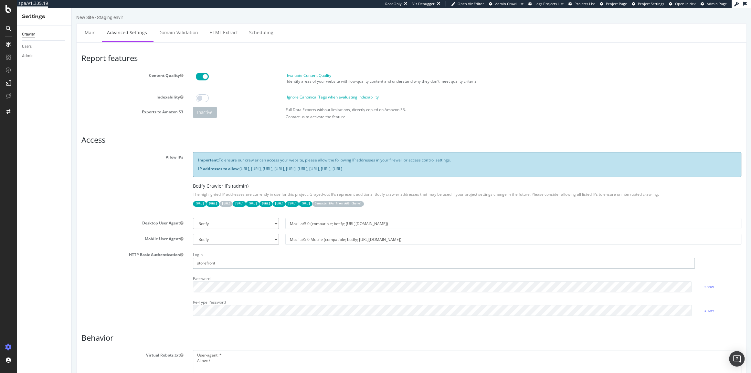
drag, startPoint x: 225, startPoint y: 263, endPoint x: 175, endPoint y: 264, distance: 50.1
click at [175, 264] on div "HTTP Basic Authentication Login storefront Password show Re-Type Password show" at bounding box center [412, 285] width 670 height 71
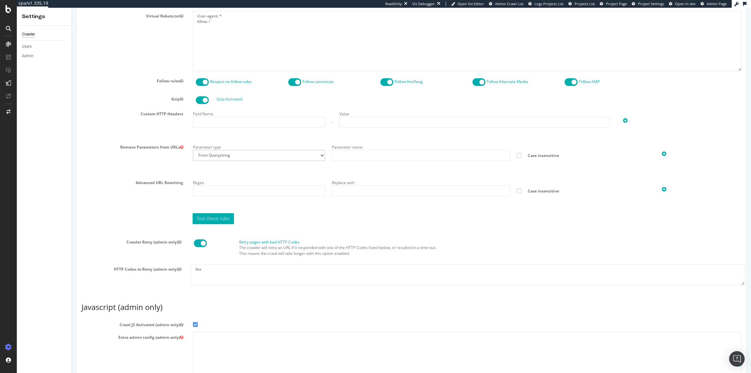
scroll to position [407, 0]
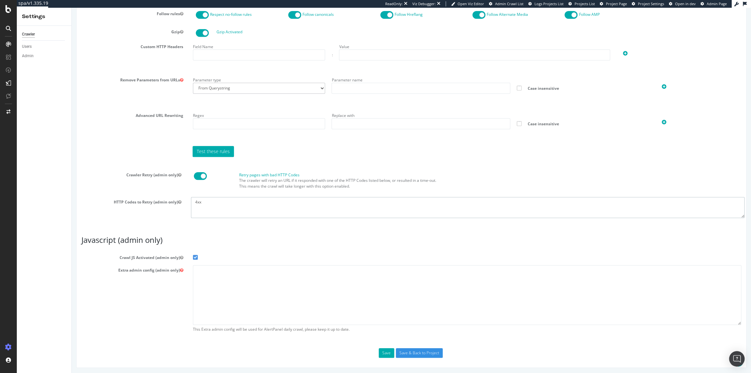
click at [214, 211] on textarea "4xx" at bounding box center [468, 207] width 554 height 21
type textarea "4xx 5xx"
click at [214, 273] on textarea at bounding box center [467, 295] width 549 height 60
paste textarea "{ "flags": [ "cube" ], "beta": { "pap_mini_rules": [ "+* #everything else" ] } }"
type textarea "{ "flags": [ "cube" ], "beta": { "pap_mini_rules": [ "+* #everything else" ] } }"
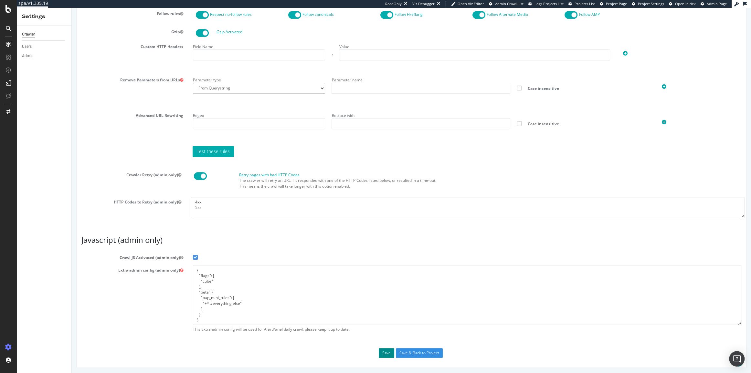
click at [388, 350] on button "Save" at bounding box center [387, 354] width 16 height 10
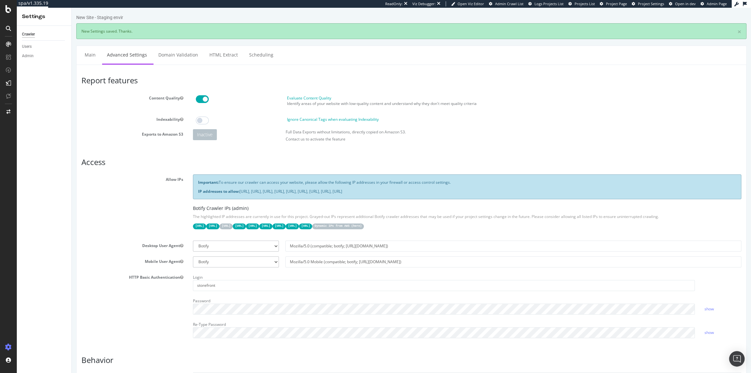
scroll to position [0, 0]
click at [41, 64] on div "SiteCrawler" at bounding box center [35, 61] width 23 height 6
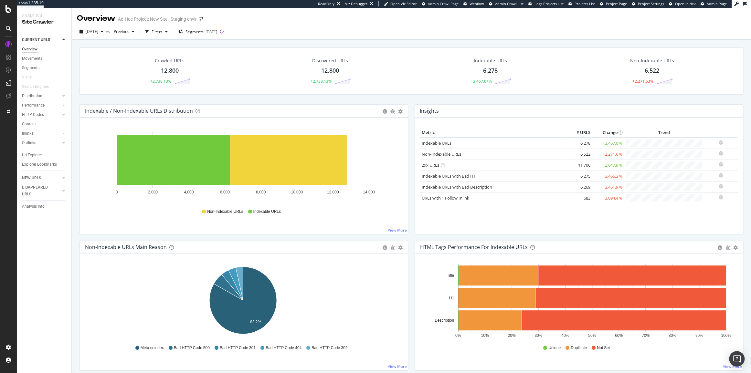
click at [37, 156] on div "Url Explorer" at bounding box center [32, 155] width 20 height 7
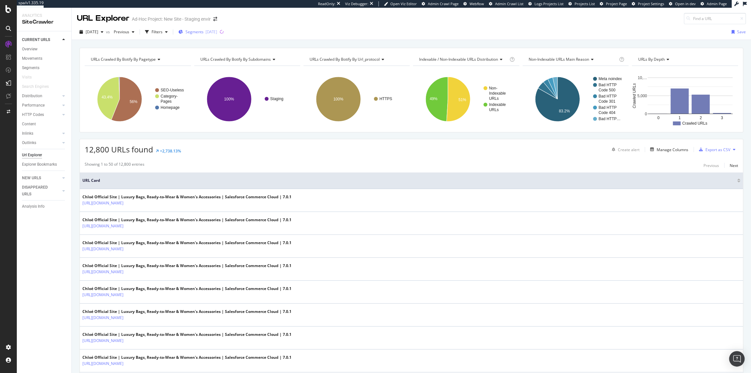
click at [217, 31] on div "2025-08-12" at bounding box center [212, 31] width 12 height 5
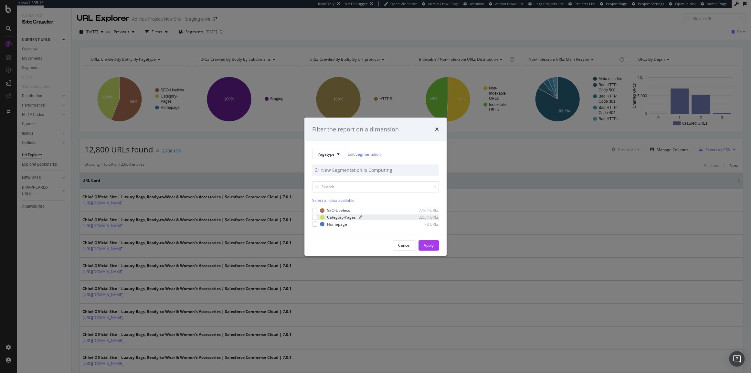
click at [334, 218] on div "Category-Pages" at bounding box center [341, 217] width 29 height 5
click at [436, 245] on button "Apply" at bounding box center [429, 246] width 20 height 10
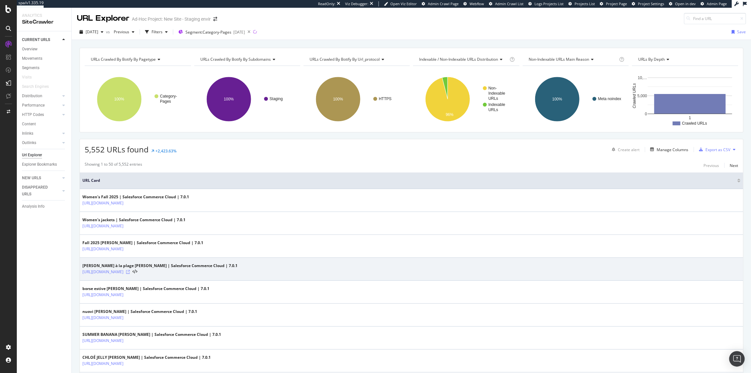
click at [130, 270] on icon at bounding box center [128, 272] width 4 height 4
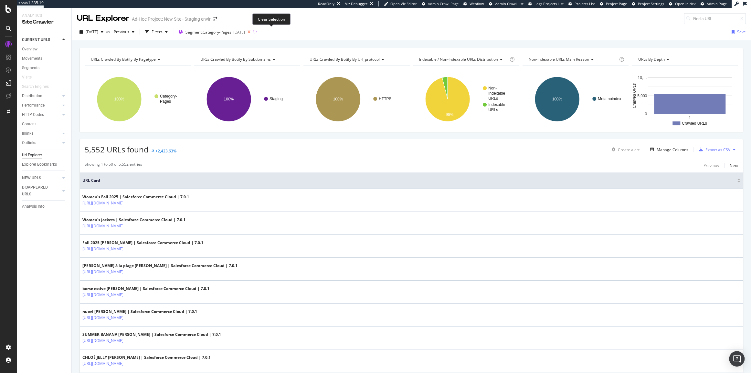
click at [253, 32] on icon at bounding box center [249, 31] width 8 height 9
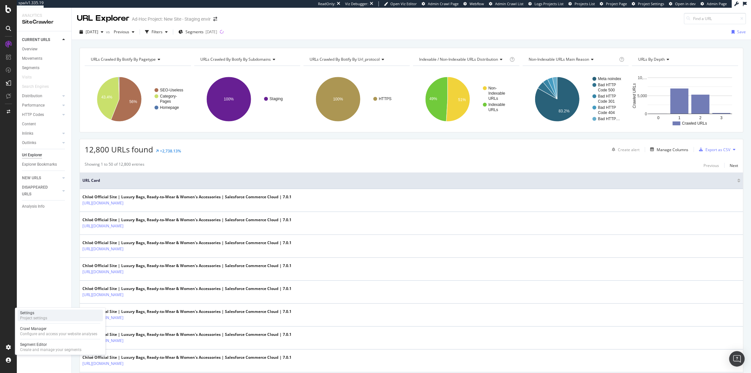
click at [46, 320] on div "Project settings" at bounding box center [33, 318] width 27 height 5
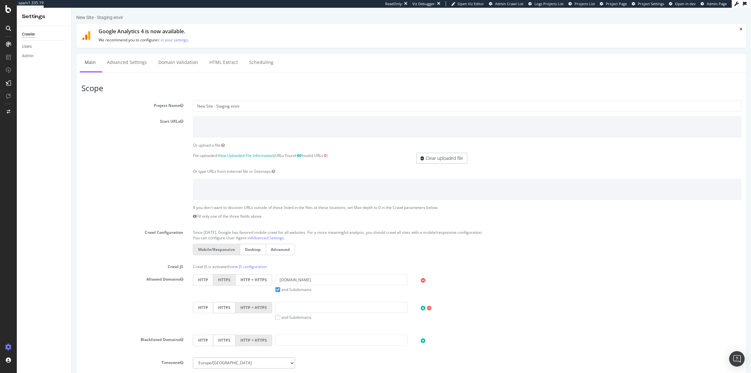
click at [253, 282] on label "HTTP + HTTPS" at bounding box center [254, 279] width 37 height 11
click at [72, 8] on input "HTTP + HTTPS" at bounding box center [72, 8] width 0 height 0
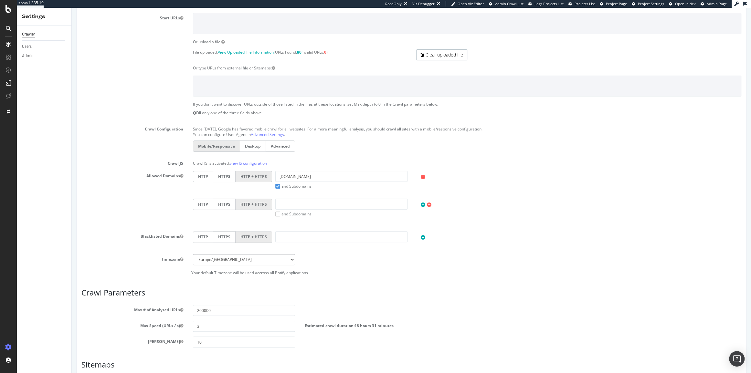
scroll to position [192, 0]
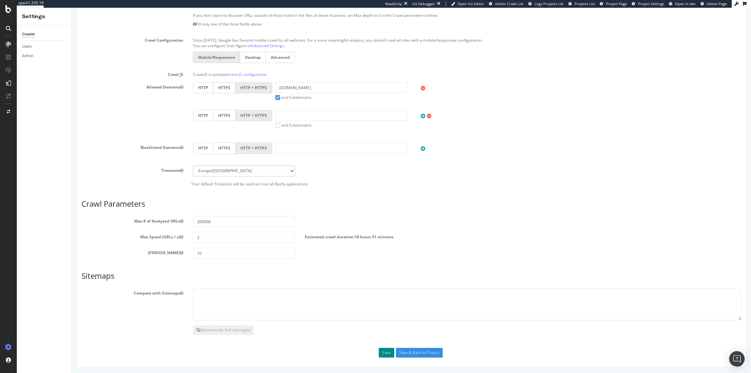
click at [380, 352] on button "Save" at bounding box center [387, 353] width 16 height 10
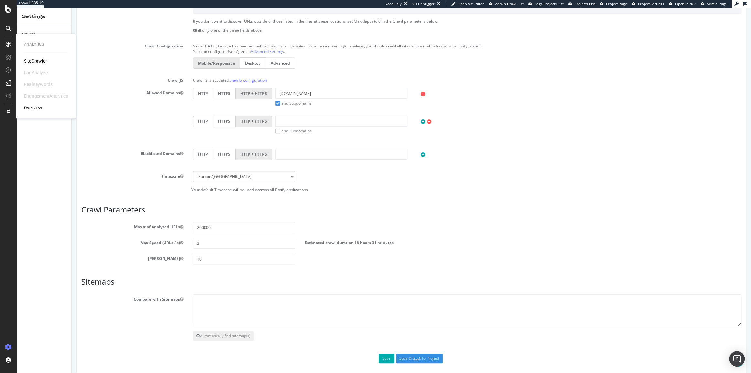
scroll to position [243, 0]
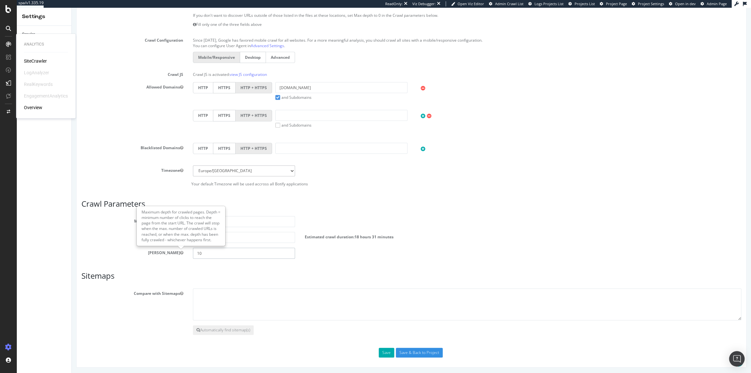
drag, startPoint x: 214, startPoint y: 253, endPoint x: 176, endPoint y: 254, distance: 38.5
click at [176, 254] on div "Max Depth 10" at bounding box center [412, 253] width 670 height 11
click at [109, 256] on div "Max Depth 10" at bounding box center [412, 253] width 670 height 11
click at [133, 156] on div "Blacklisted Domains HTTP HTTPS HTTP + HTTPS" at bounding box center [412, 154] width 670 height 23
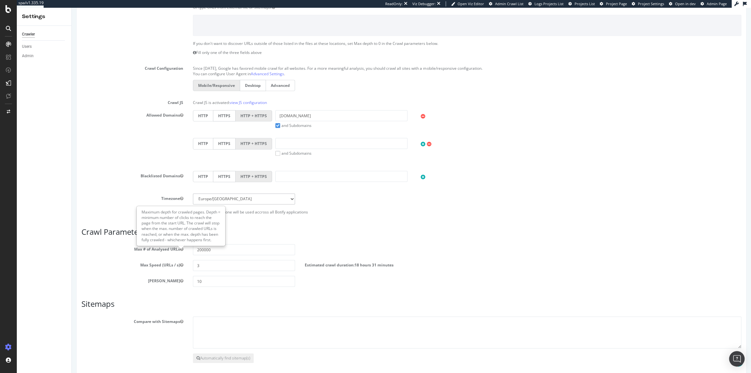
scroll to position [271, 0]
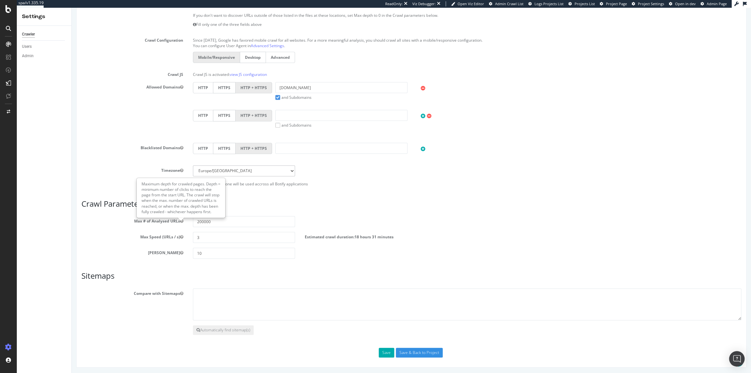
click at [115, 160] on div "Blacklisted Domains HTTP HTTPS HTTP + HTTPS" at bounding box center [412, 154] width 670 height 23
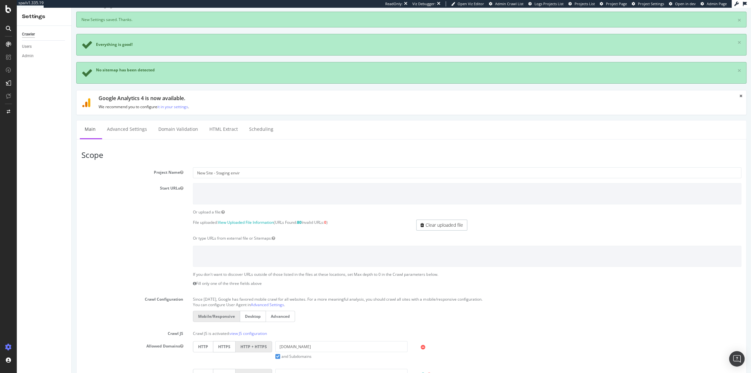
scroll to position [0, 0]
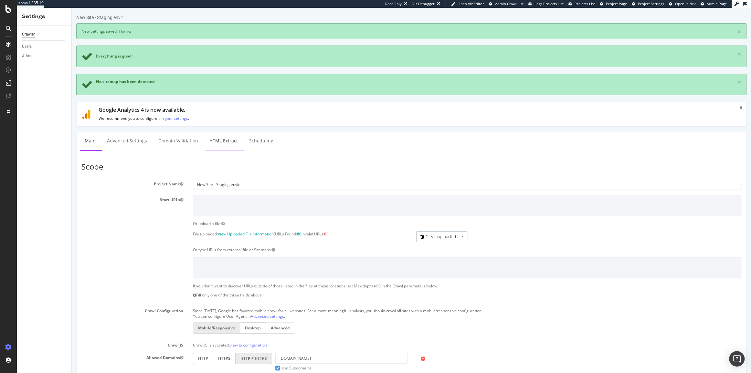
click at [228, 145] on link "HTML Extract" at bounding box center [224, 141] width 38 height 18
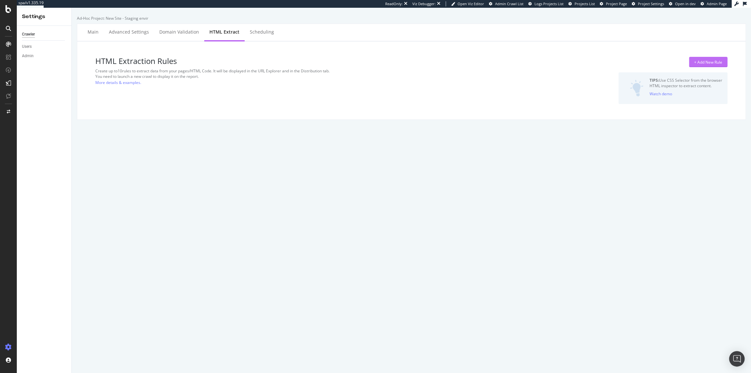
click at [716, 63] on div "+ Add New Rule" at bounding box center [708, 61] width 28 height 5
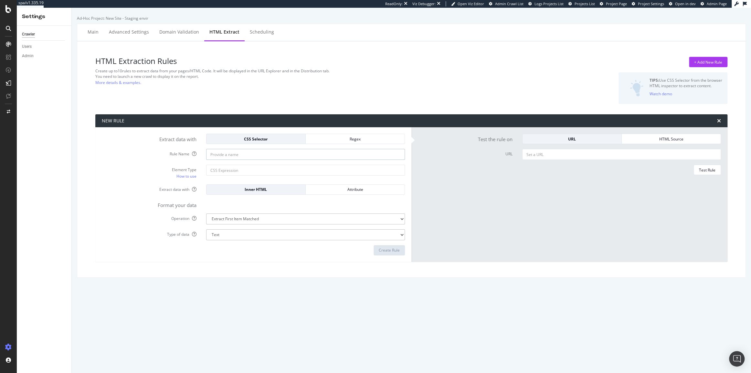
click at [262, 155] on input "Rule Name" at bounding box center [305, 154] width 199 height 11
paste input "Number of products"
type input "Number of products"
click at [244, 169] on input "Element Type How to use" at bounding box center [305, 170] width 199 height 11
paste input "span.totalQuantity"
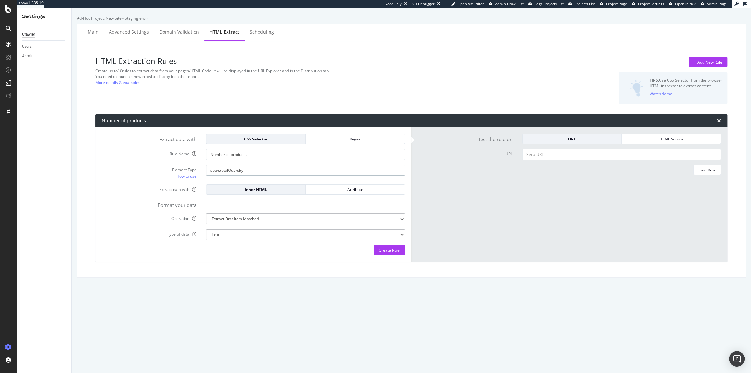
type input "span.totalQuantity"
click at [338, 259] on div "Extract data with CSS Selector Regex Rule Name Number of products Element Type …" at bounding box center [253, 194] width 316 height 135
click at [379, 255] on div "Create Rule" at bounding box center [389, 251] width 21 height 10
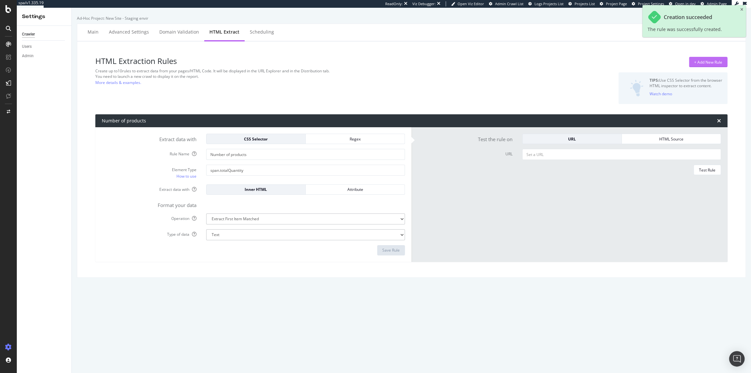
click at [695, 61] on div "+ Add New Rule" at bounding box center [708, 61] width 28 height 5
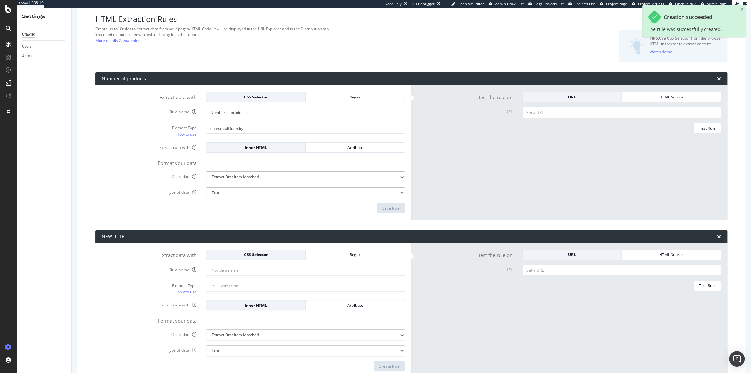
scroll to position [78, 0]
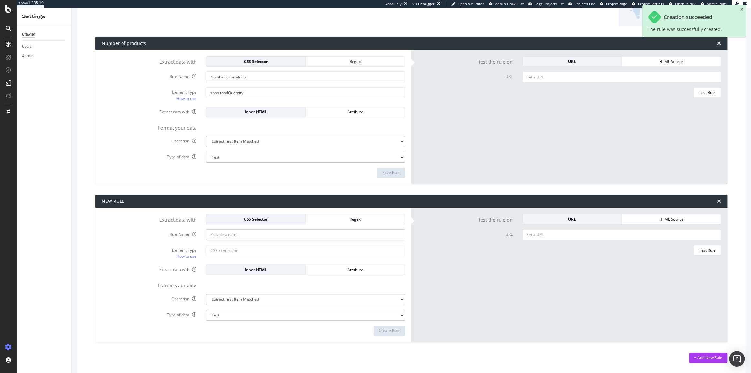
click at [222, 82] on input "Rule Name" at bounding box center [305, 76] width 199 height 11
paste input "Out of stock"
type input "Out of stock"
click at [223, 256] on div "Element Type How to use" at bounding box center [253, 252] width 313 height 15
click at [228, 98] on input "Element Type How to use" at bounding box center [305, 92] width 199 height 11
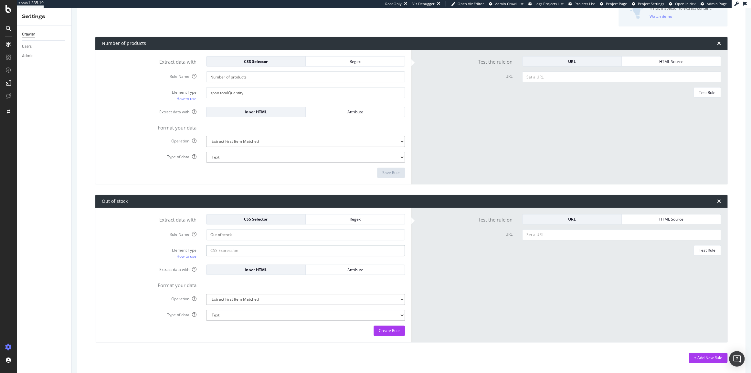
paste input "span.tag.tag-is-soldout"
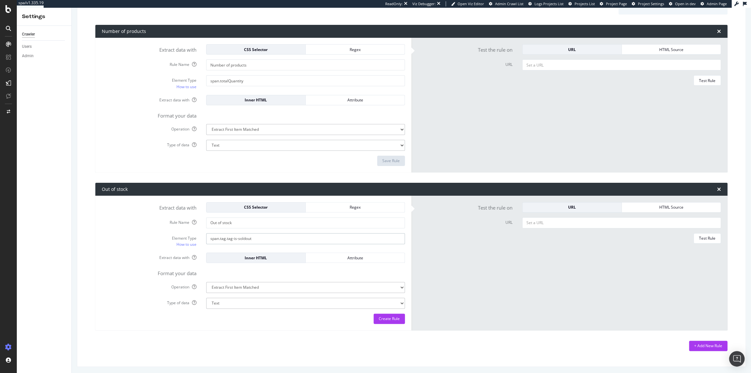
scroll to position [91, 0]
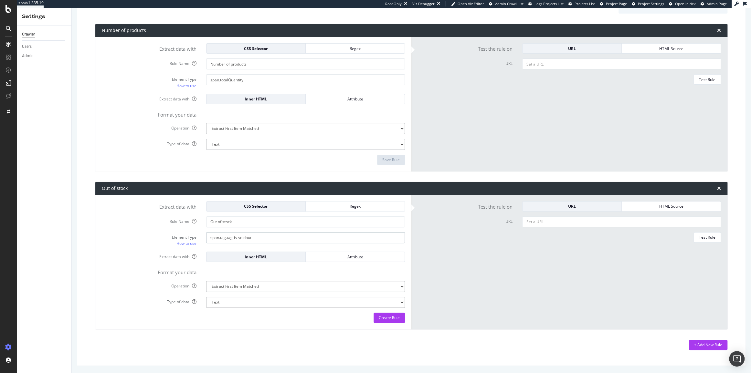
type input "span.tag.tag-is-soldout"
click at [265, 134] on select "Extract First Item Matched Extract First 3 Items Matched Count Number of Occure…" at bounding box center [305, 128] width 199 height 11
select select "exist"
click at [206, 134] on select "Extract First Item Matched Extract First 3 Items Matched Count Number of Occure…" at bounding box center [305, 128] width 199 height 11
select select "b"
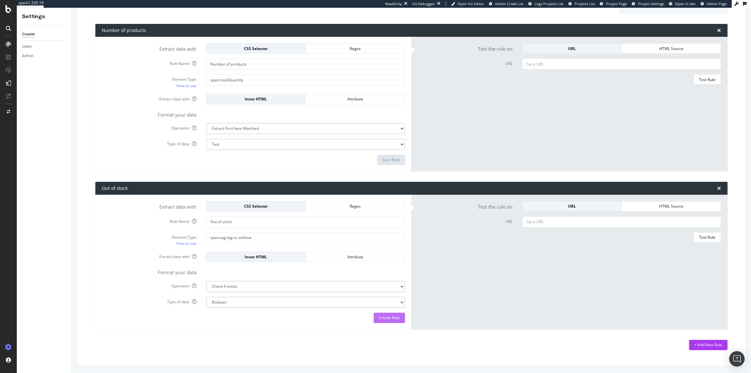
click at [397, 319] on div "Create Rule" at bounding box center [389, 317] width 21 height 5
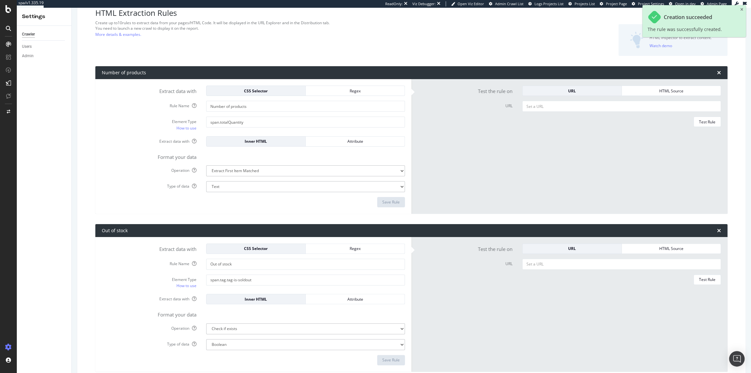
scroll to position [0, 0]
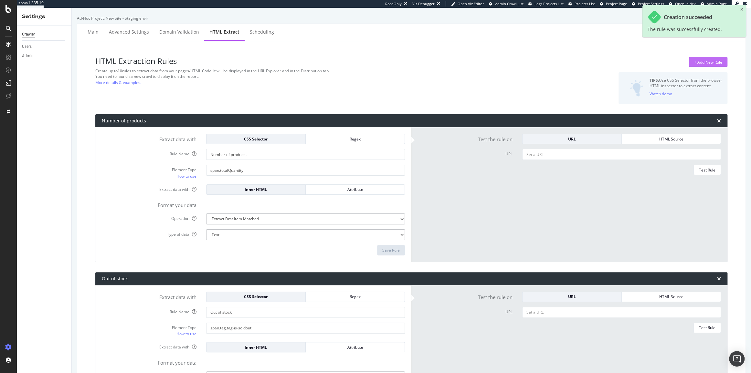
click at [694, 63] on div "+ Add New Rule" at bounding box center [708, 61] width 28 height 5
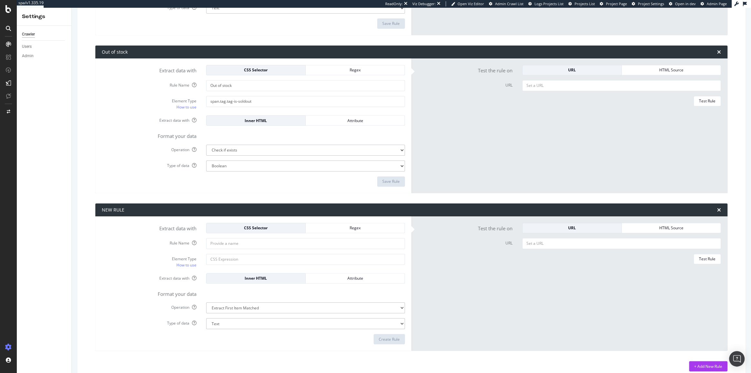
scroll to position [236, 0]
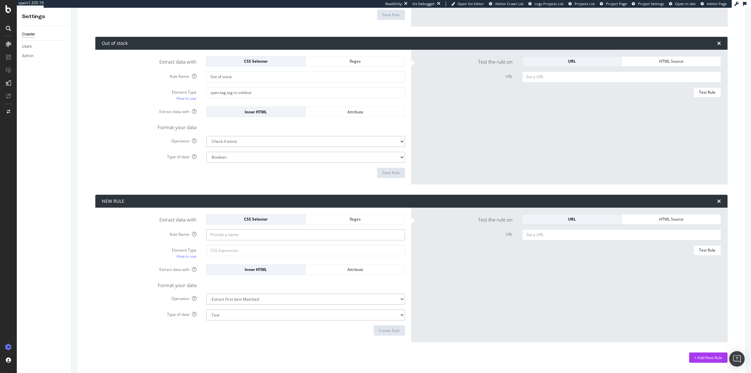
paste input "Product Color"
type input "Product Color"
paste input "p.editorial-compostion-container > span.editorial-composition"
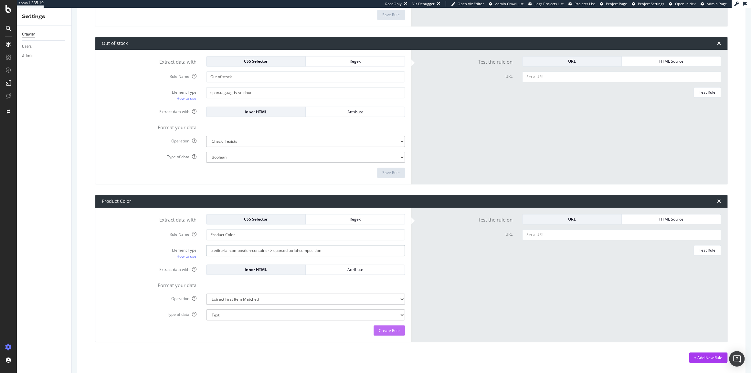
type input "p.editorial-compostion-container > span.editorial-composition"
click at [388, 330] on div "Create Rule" at bounding box center [389, 330] width 21 height 5
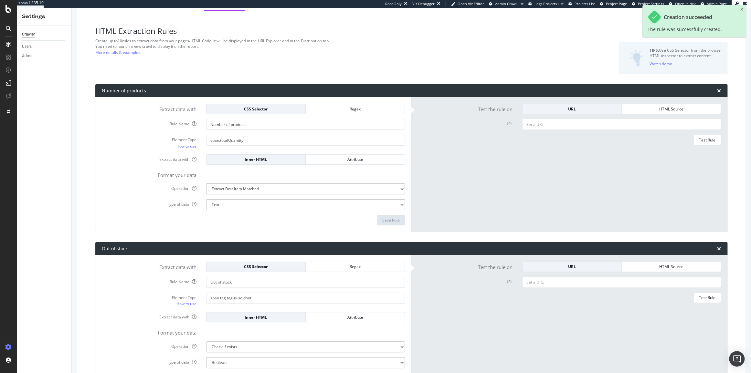
scroll to position [30, 0]
click at [237, 200] on select "Text Integer number Floating point number Date" at bounding box center [305, 205] width 199 height 11
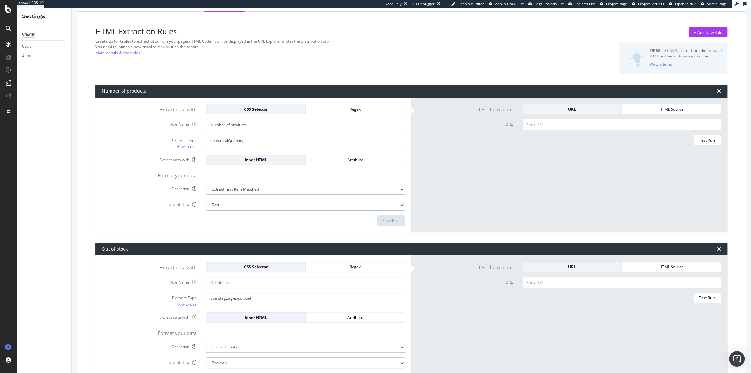
select select "i"
click at [206, 200] on select "Text Integer number Floating point number Date" at bounding box center [305, 205] width 199 height 11
click at [380, 218] on button "Save Rule" at bounding box center [391, 221] width 28 height 10
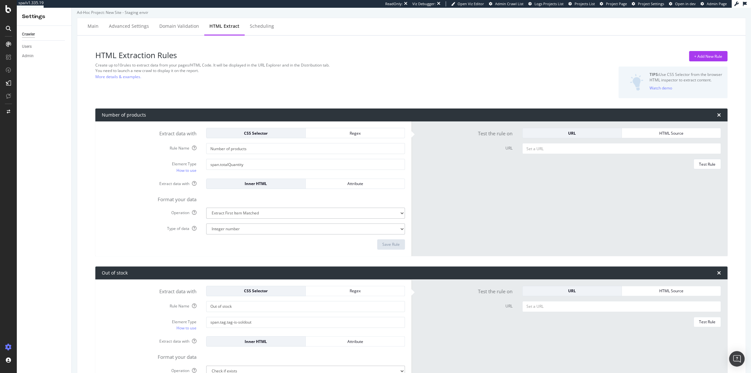
scroll to position [0, 0]
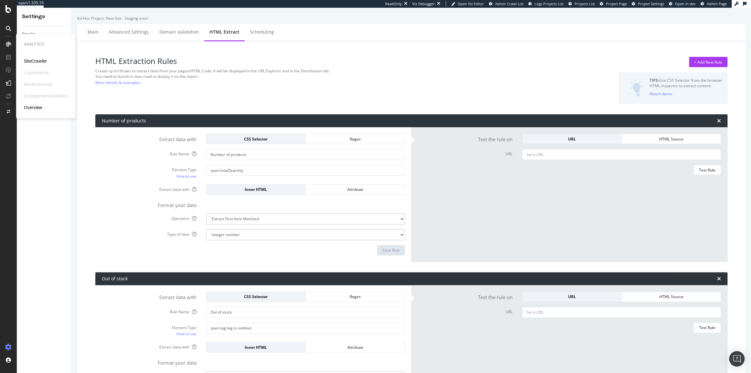
click at [43, 58] on div "SiteCrawler" at bounding box center [35, 61] width 23 height 6
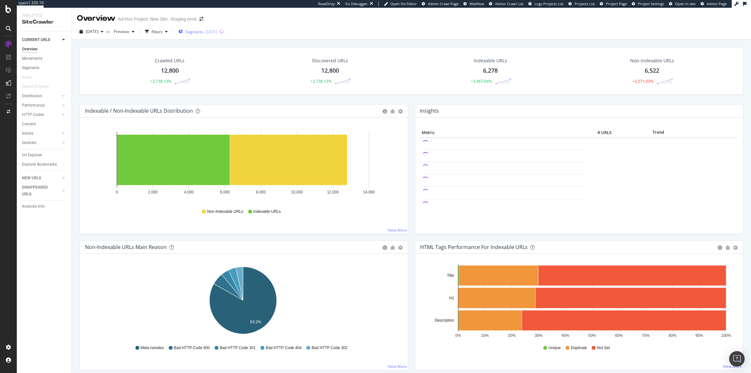
click at [209, 35] on div "Segments 2025-08-12" at bounding box center [197, 32] width 39 height 10
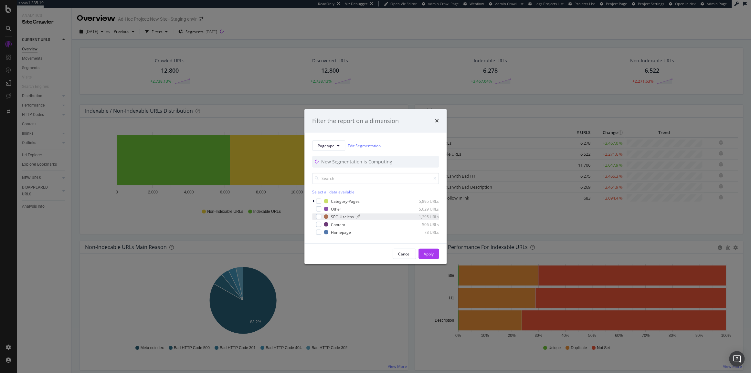
click at [339, 217] on div "SEO-Useless" at bounding box center [342, 216] width 23 height 5
click at [433, 252] on div "Apply" at bounding box center [429, 253] width 10 height 5
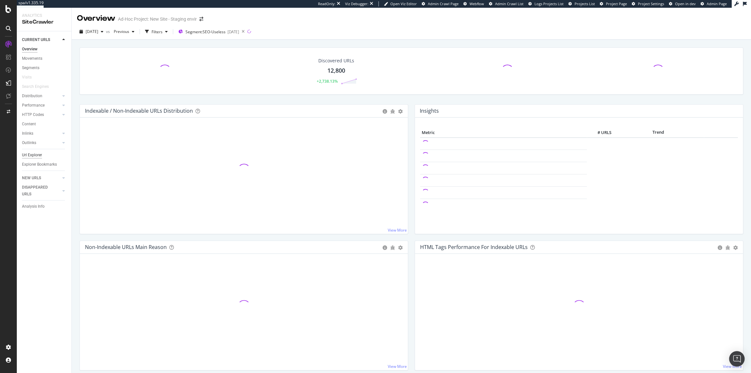
click at [37, 152] on div "Url Explorer" at bounding box center [32, 155] width 20 height 7
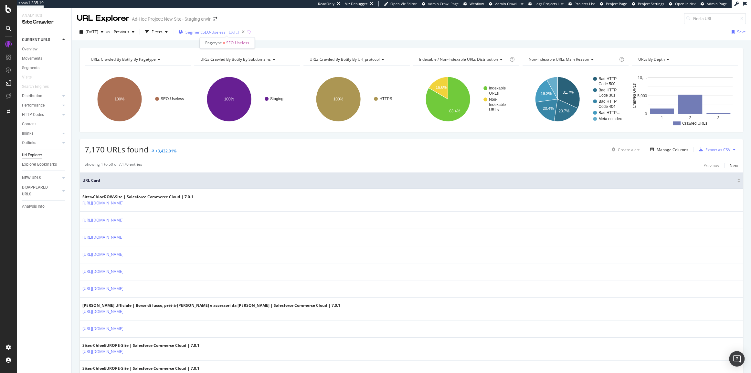
click at [226, 30] on span "Segment: SEO-Useless" at bounding box center [206, 31] width 40 height 5
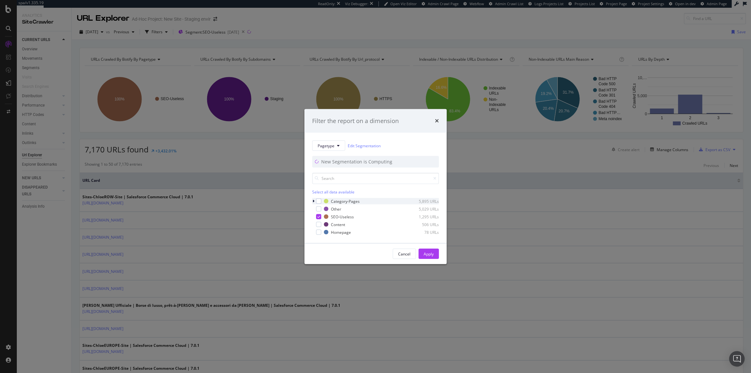
click at [312, 200] on div "modal" at bounding box center [314, 201] width 4 height 6
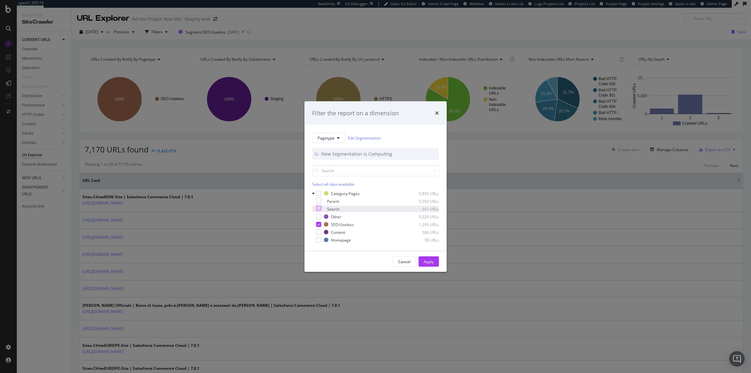
click at [321, 209] on div "modal" at bounding box center [318, 208] width 5 height 5
click at [318, 223] on icon "modal" at bounding box center [319, 224] width 3 height 3
click at [424, 263] on div "Apply" at bounding box center [429, 261] width 10 height 5
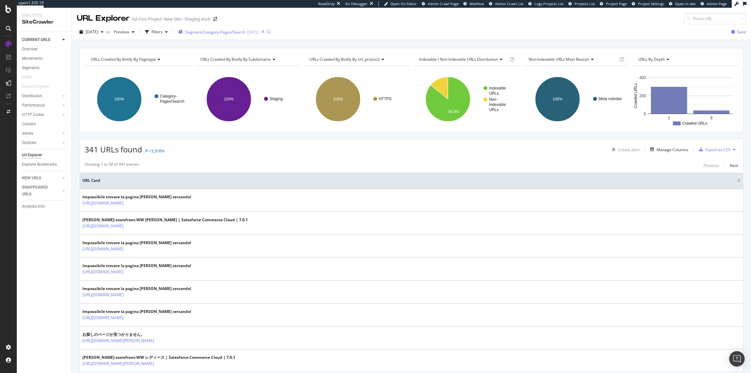
click at [218, 33] on span "Segment: Category-Pages/Search" at bounding box center [216, 31] width 60 height 5
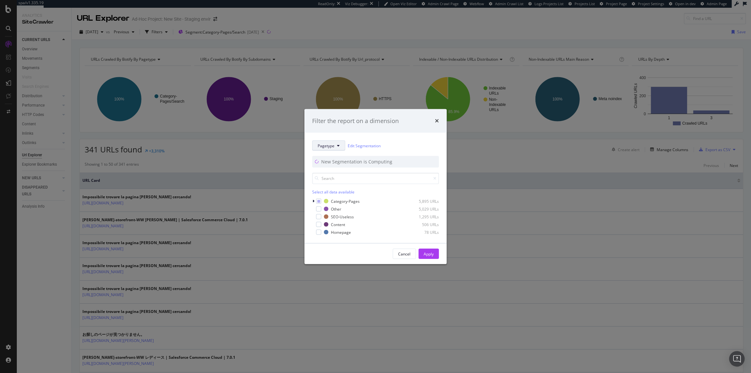
click at [320, 143] on span "Pagetype" at bounding box center [326, 145] width 17 height 5
click at [438, 122] on icon "times" at bounding box center [437, 120] width 4 height 5
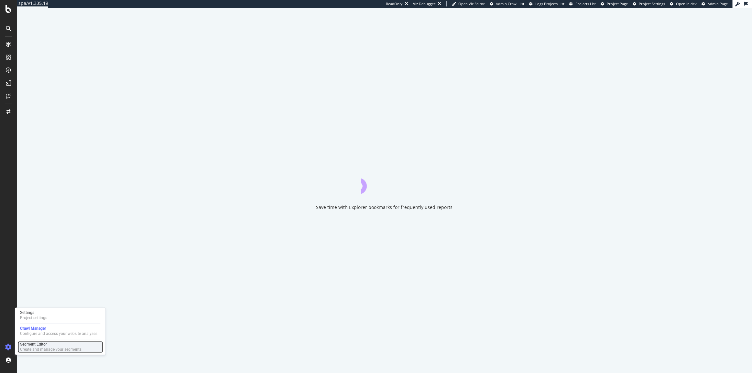
click at [36, 349] on div "Create and manage your segments" at bounding box center [50, 350] width 61 height 5
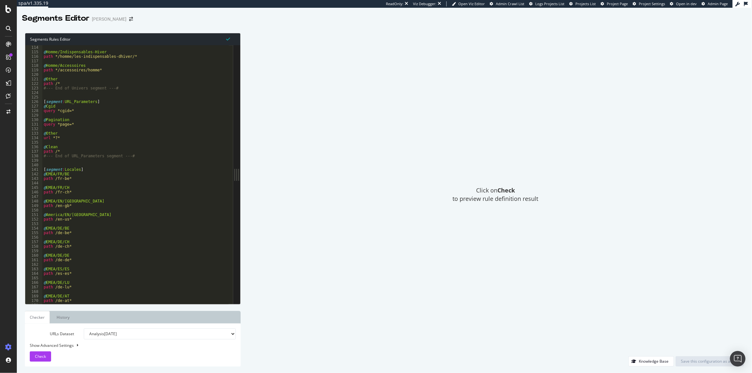
scroll to position [458, 0]
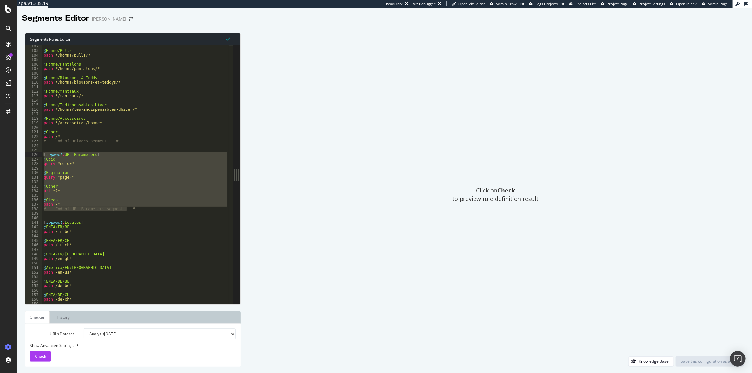
drag, startPoint x: 134, startPoint y: 210, endPoint x: 43, endPoint y: 156, distance: 105.7
click at [43, 156] on div "@ Homme/Pulls path */homme/pulls/* @ Homme/Pantalons path */homme/pantalons/* @…" at bounding box center [135, 178] width 186 height 268
type textarea "[segment:URL_Parameters] @Cgid"
click at [108, 194] on div "@ Homme/Pulls path */homme/pulls/* @ Homme/Pantalons path */homme/pantalons/* @…" at bounding box center [135, 174] width 186 height 259
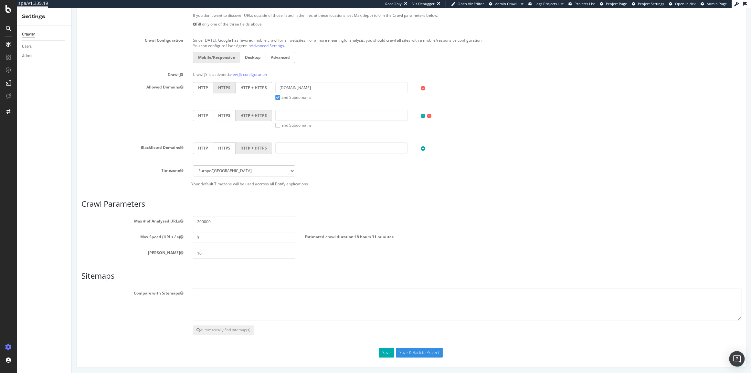
scroll to position [16, 0]
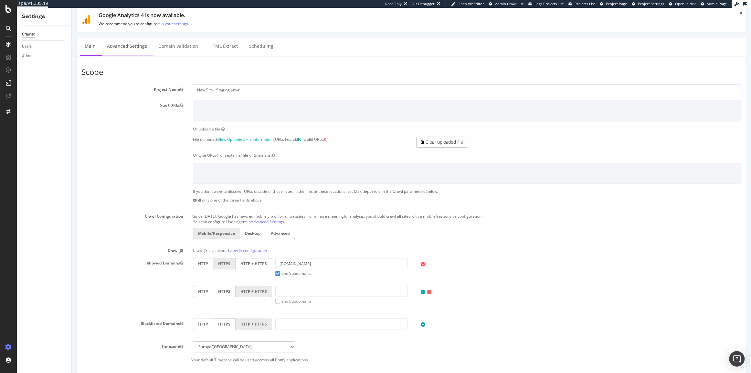
click at [120, 48] on link "Advanced Settings" at bounding box center [127, 47] width 50 height 18
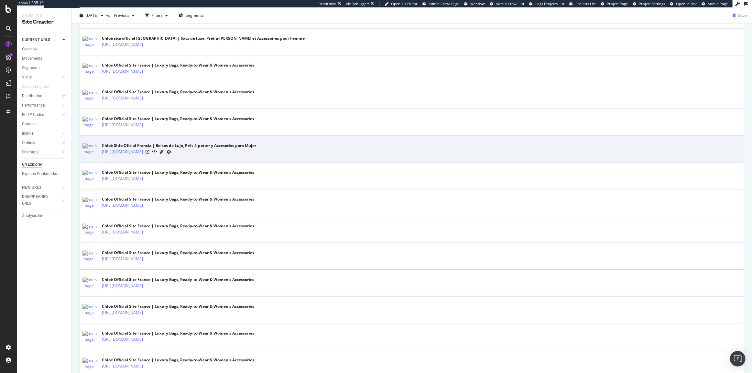
scroll to position [802, 0]
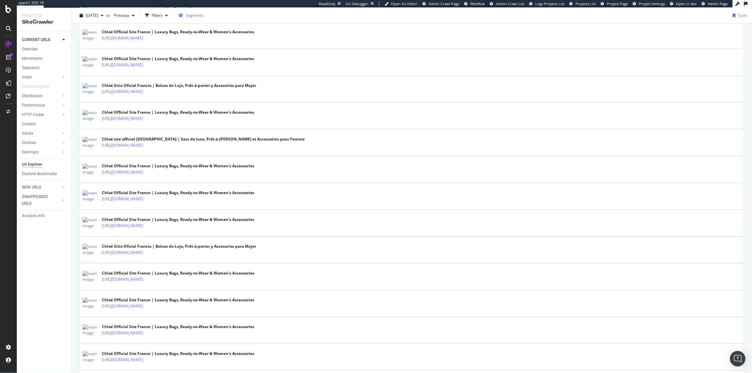
click at [200, 11] on div "Segments" at bounding box center [190, 16] width 25 height 10
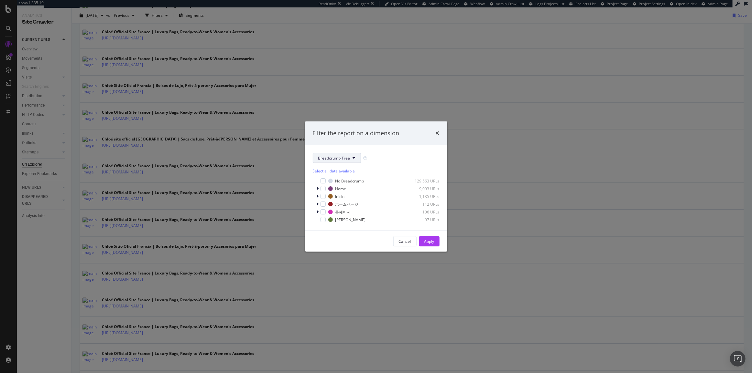
click at [333, 154] on button "Breadcrumb Tree" at bounding box center [337, 158] width 48 height 10
click at [334, 204] on span "Pagetype" at bounding box center [339, 205] width 42 height 6
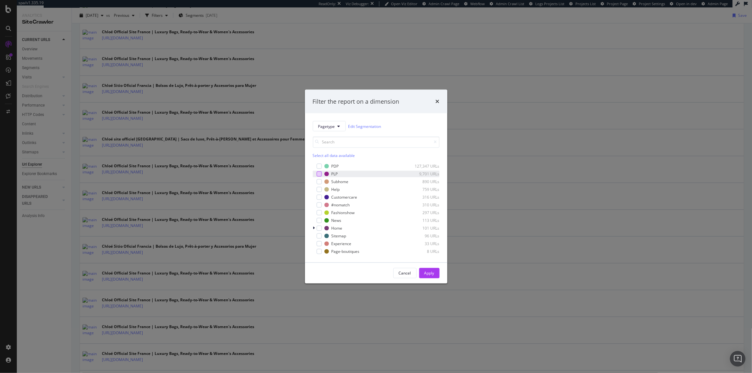
click at [318, 172] on div "modal" at bounding box center [319, 174] width 5 height 5
drag, startPoint x: 427, startPoint y: 269, endPoint x: 386, endPoint y: 262, distance: 41.3
click at [427, 269] on div "Apply" at bounding box center [429, 274] width 10 height 10
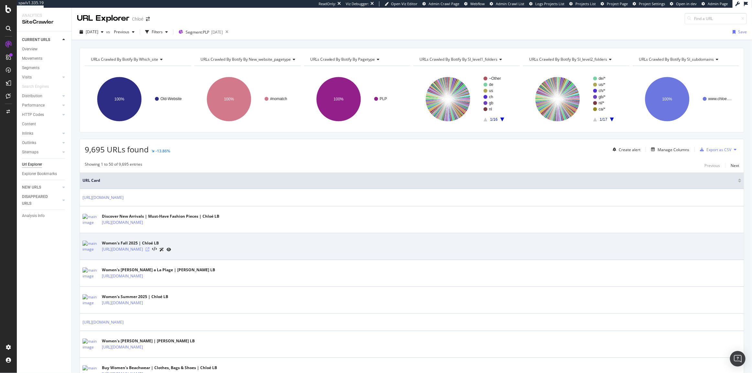
click at [149, 249] on icon at bounding box center [147, 250] width 4 height 4
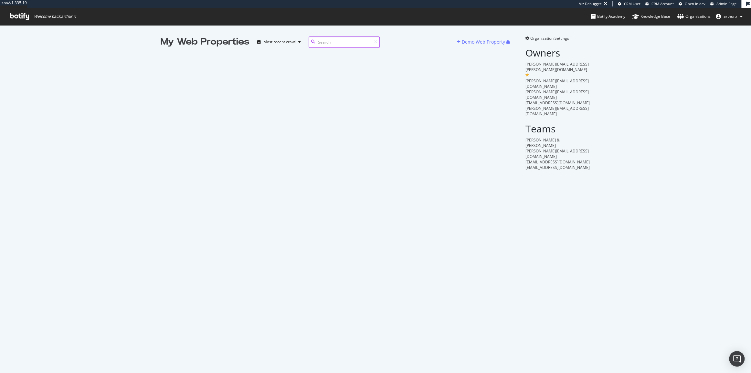
scroll to position [5, 5]
click at [536, 37] on span "Organization Settings" at bounding box center [550, 38] width 39 height 5
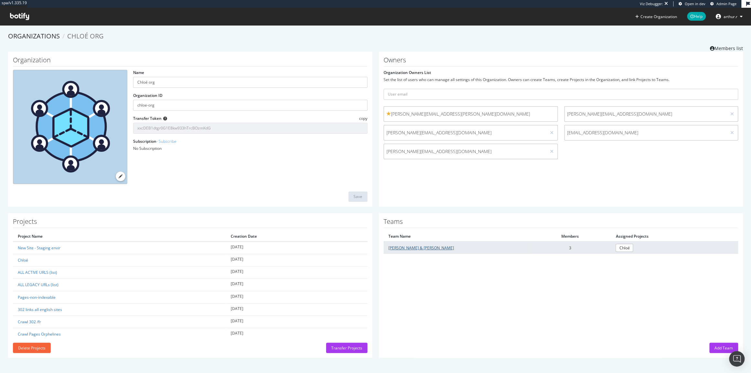
click at [399, 249] on link "[PERSON_NAME] & [PERSON_NAME]" at bounding box center [422, 247] width 66 height 5
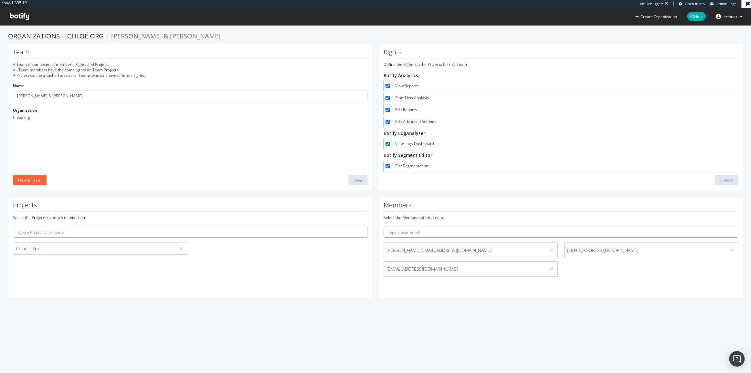
click at [425, 235] on input "text" at bounding box center [561, 232] width 355 height 11
paste input "[PERSON_NAME][EMAIL_ADDRESS][DOMAIN_NAME]"
type input "[PERSON_NAME][EMAIL_ADDRESS][DOMAIN_NAME]"
click at [727, 227] on button "submit" at bounding box center [732, 232] width 11 height 11
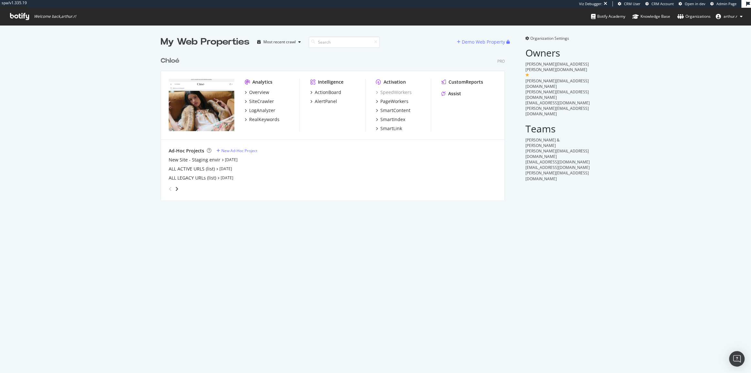
scroll to position [147, 345]
click at [258, 102] on div "SiteCrawler" at bounding box center [261, 101] width 25 height 6
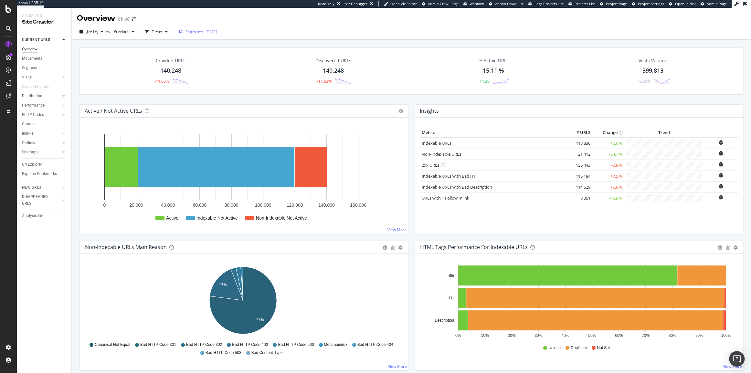
click at [204, 34] on span "Segments" at bounding box center [195, 31] width 18 height 5
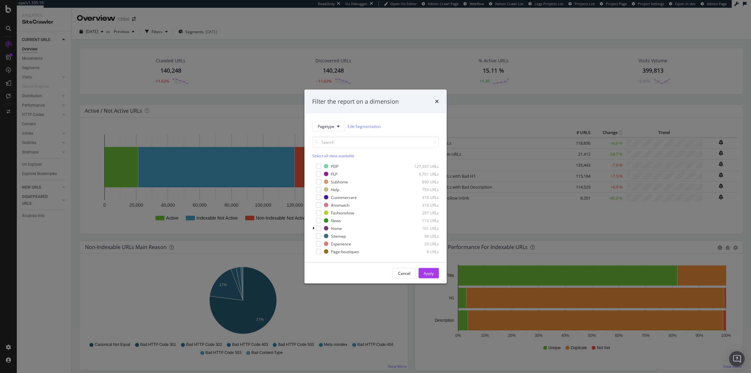
click at [439, 102] on div "Filter the report on a dimension" at bounding box center [376, 102] width 142 height 24
click at [436, 101] on icon "times" at bounding box center [437, 101] width 4 height 5
